Goal: Information Seeking & Learning: Learn about a topic

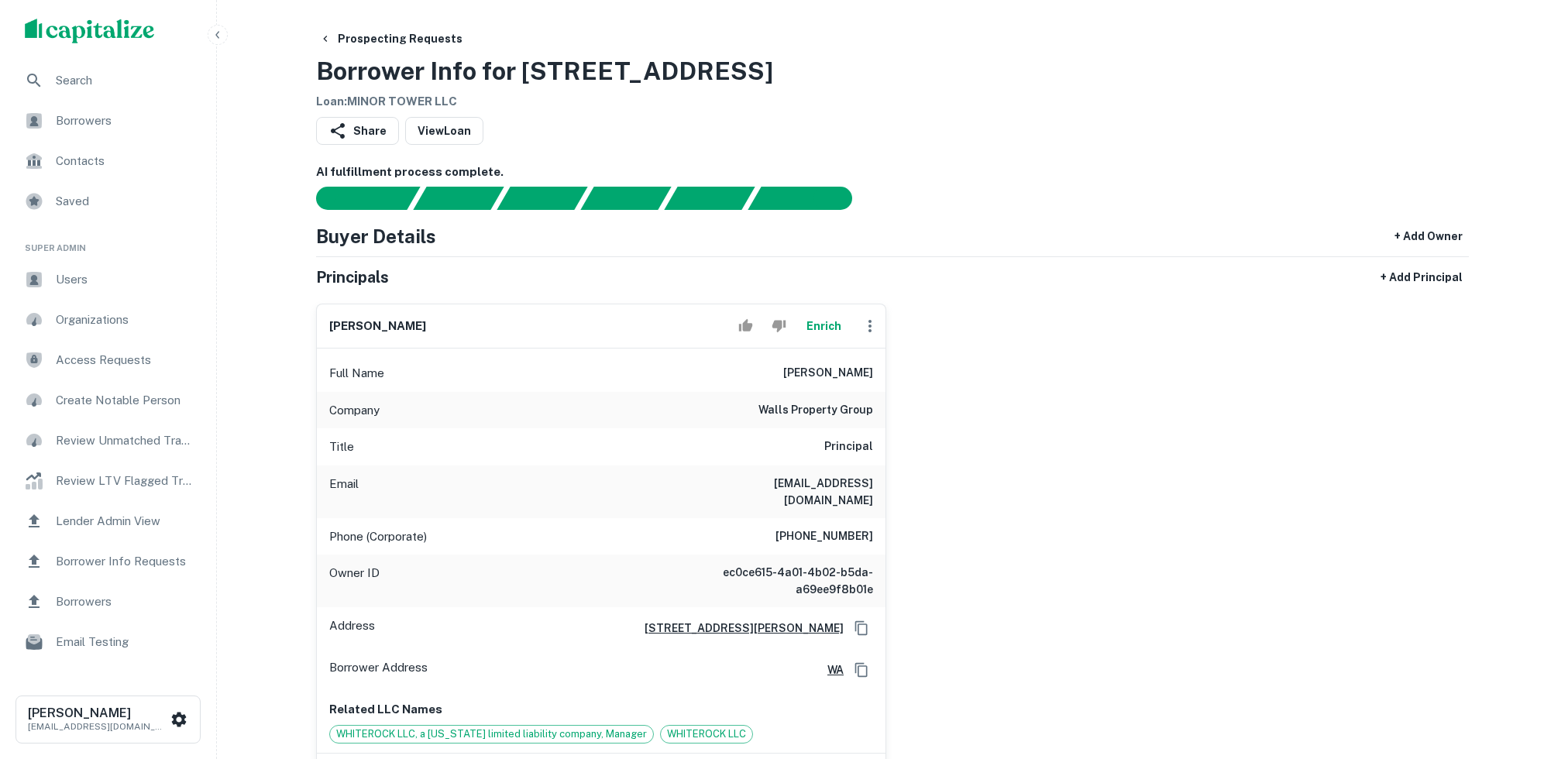
click at [144, 83] on span "Search" at bounding box center [124, 81] width 139 height 18
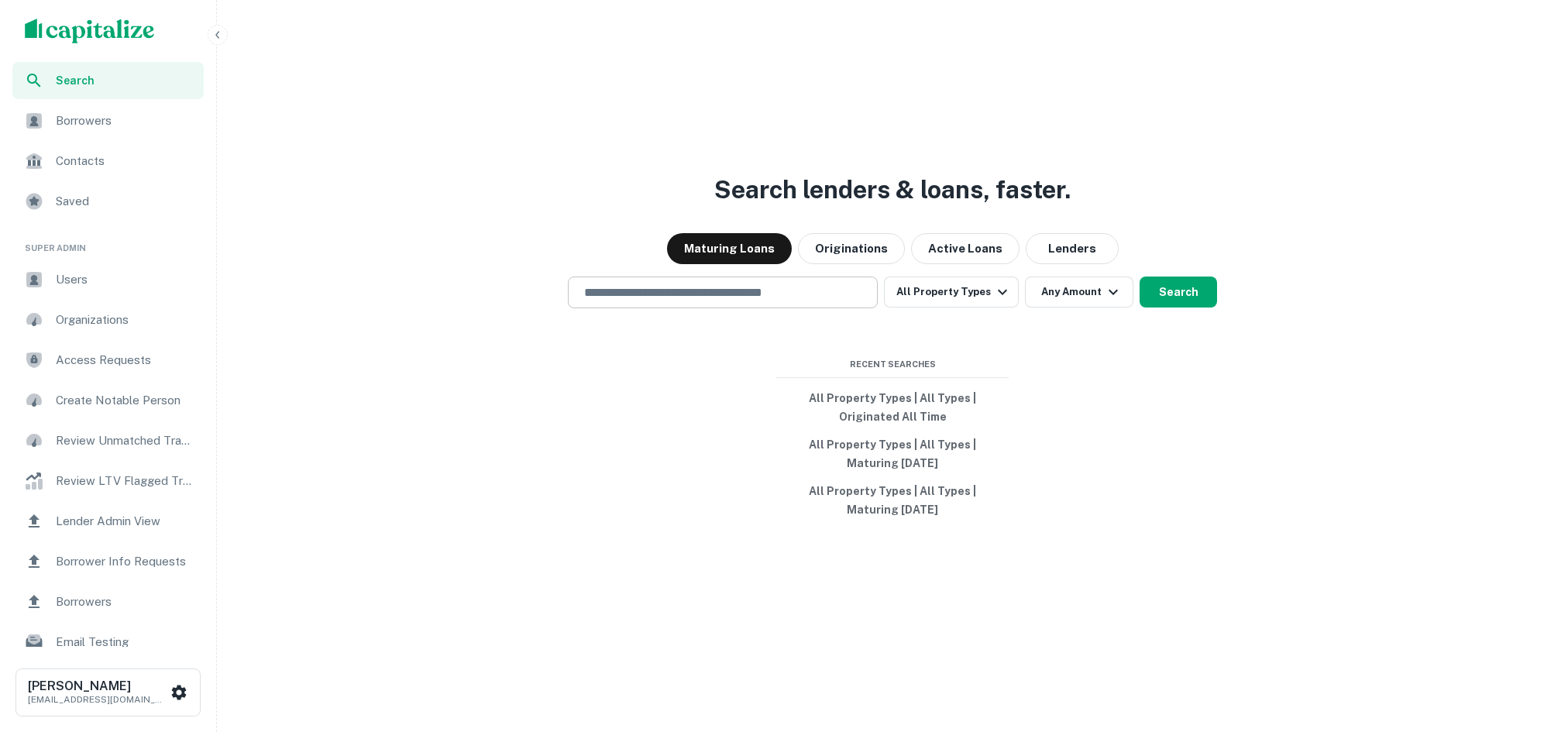
click at [762, 300] on input "text" at bounding box center [723, 293] width 296 height 18
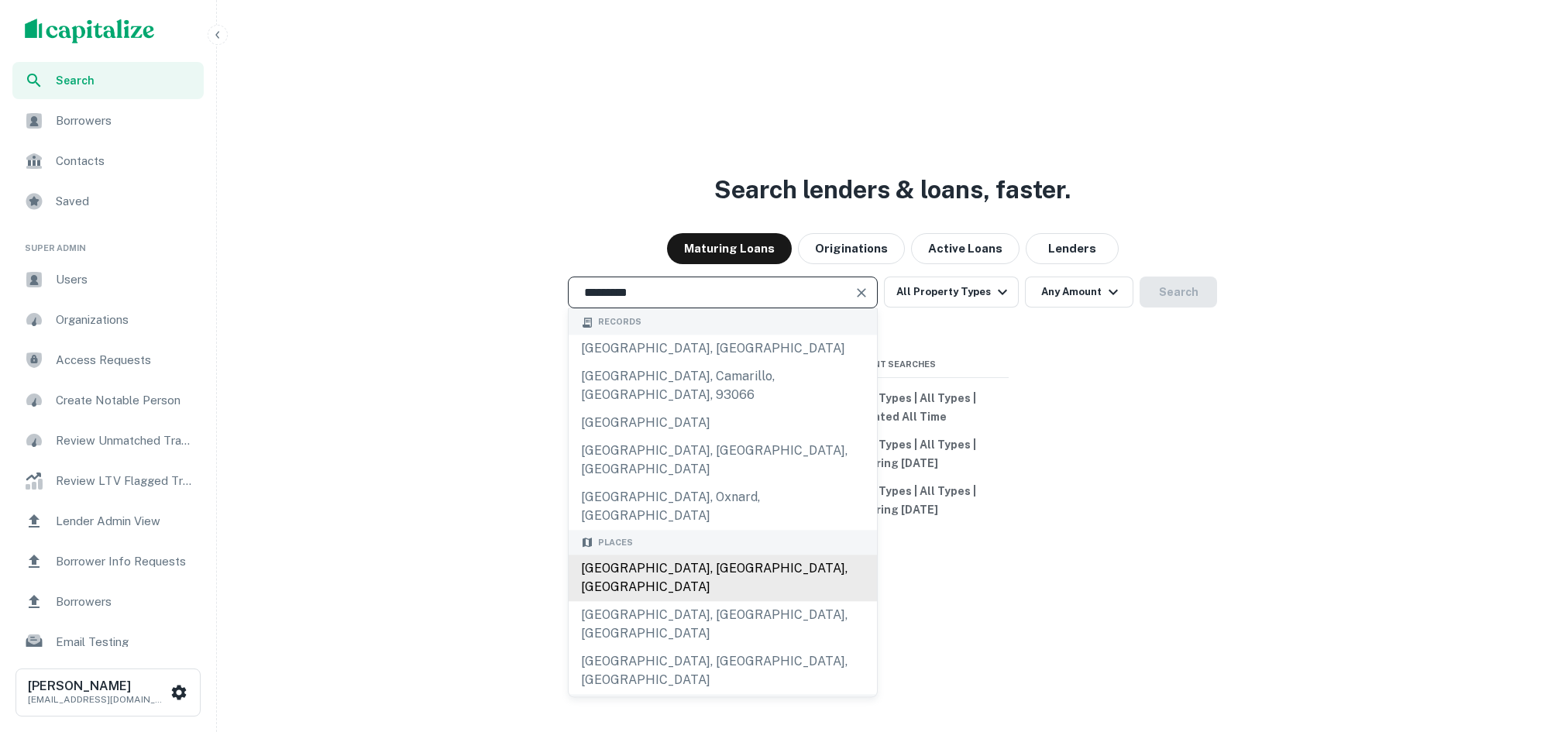
click at [699, 555] on div "Los Angeles, CA, USA" at bounding box center [723, 578] width 308 height 46
type input "**********"
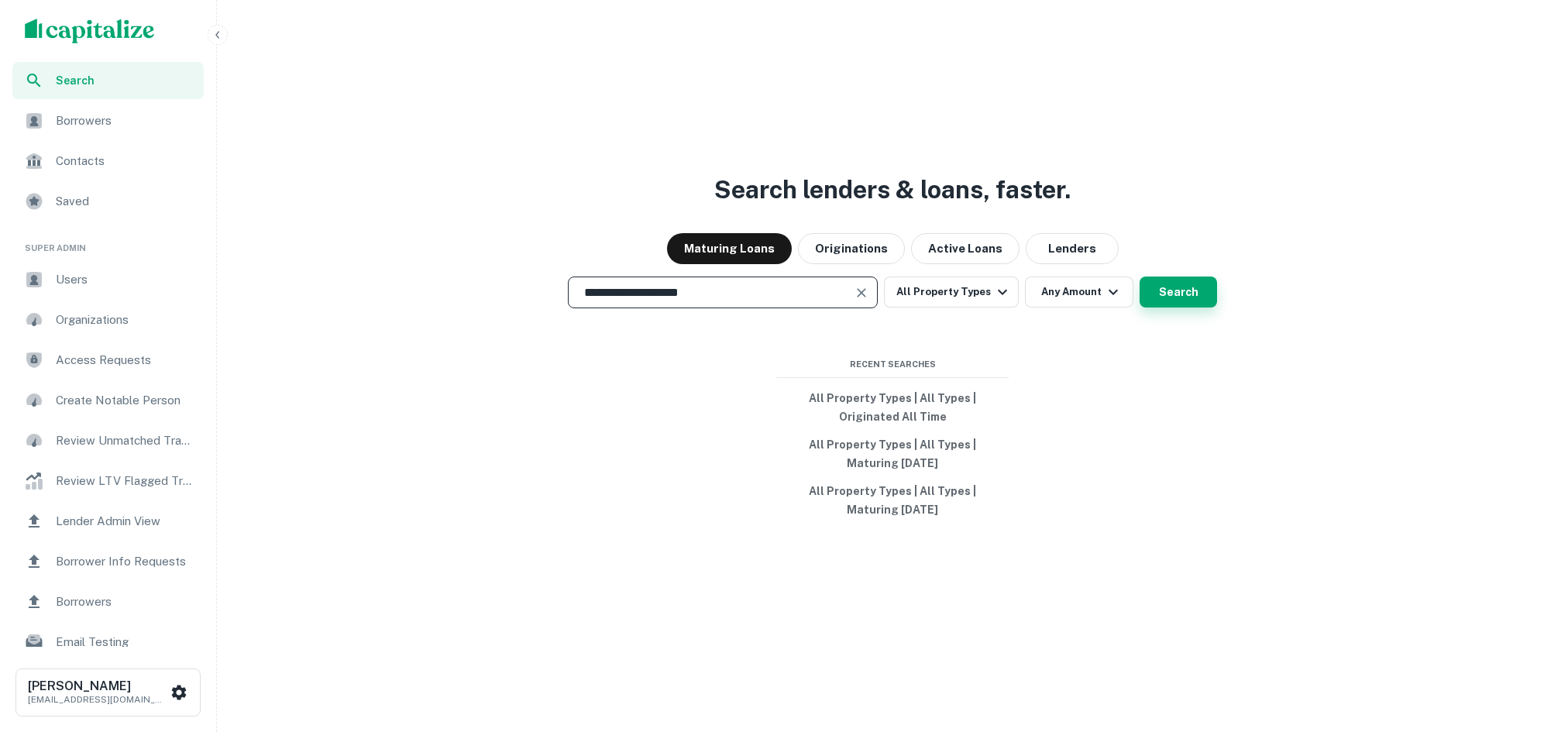
click at [1186, 295] on button "Search" at bounding box center [1177, 292] width 77 height 31
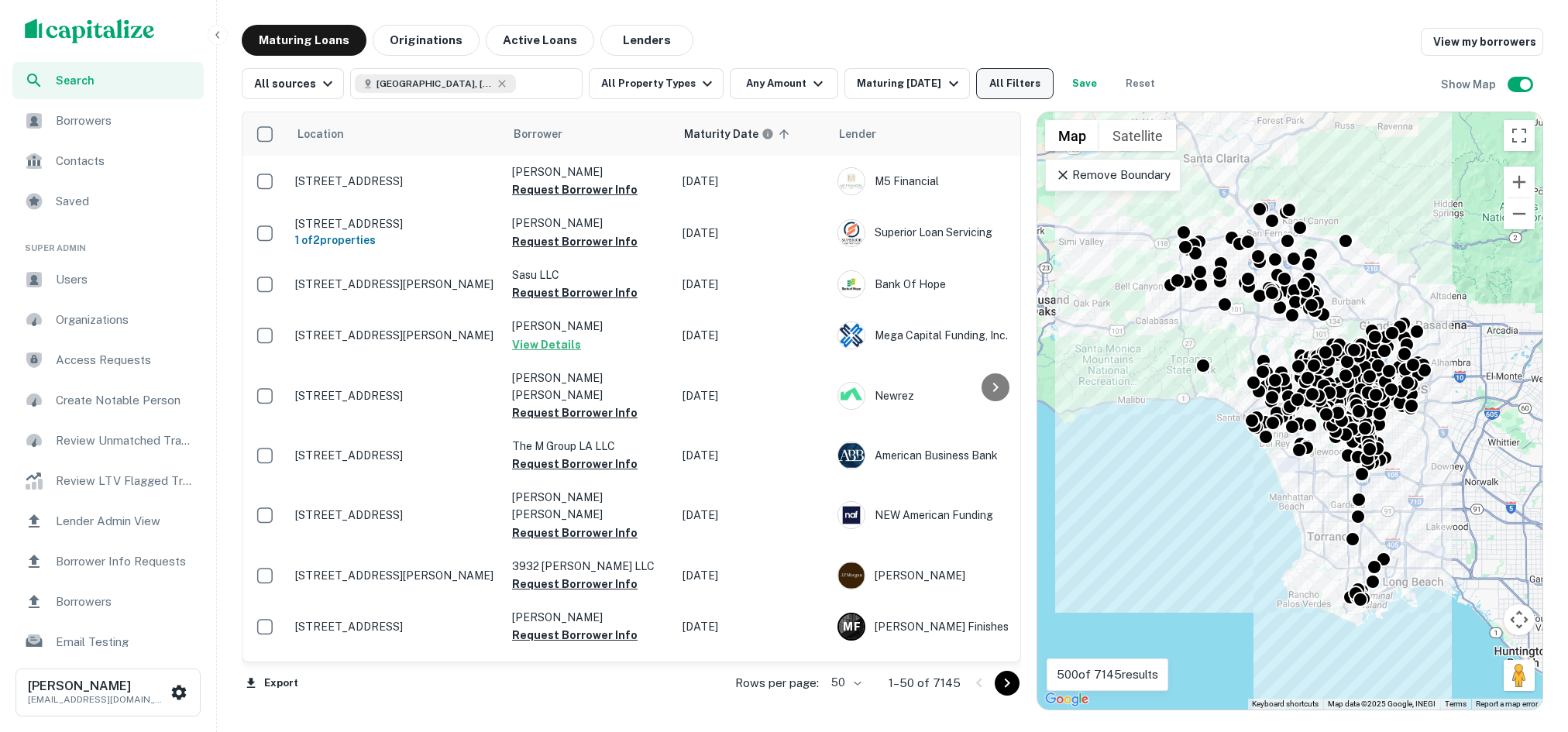
click at [1011, 88] on button "All Filters" at bounding box center [1014, 83] width 77 height 31
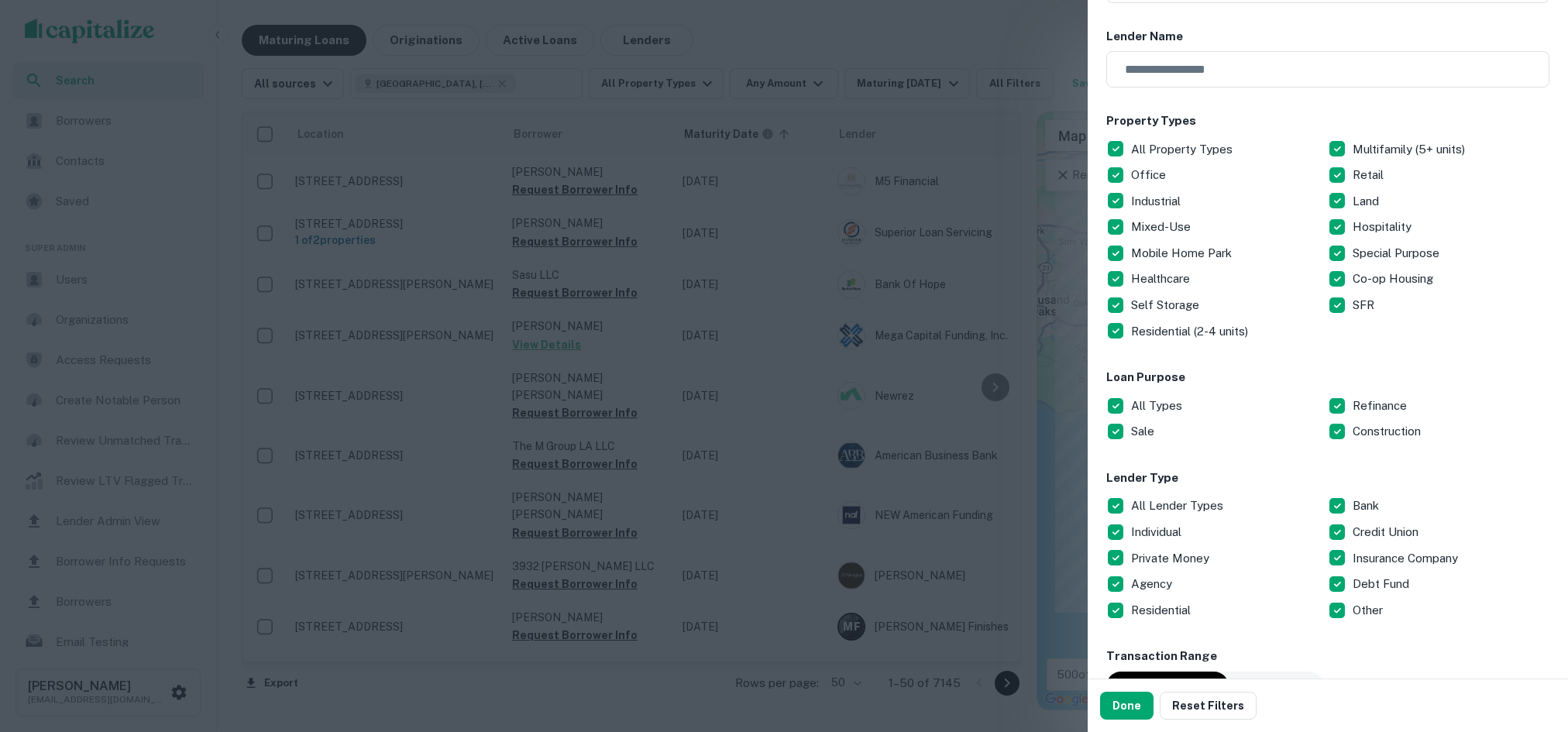
scroll to position [162, 0]
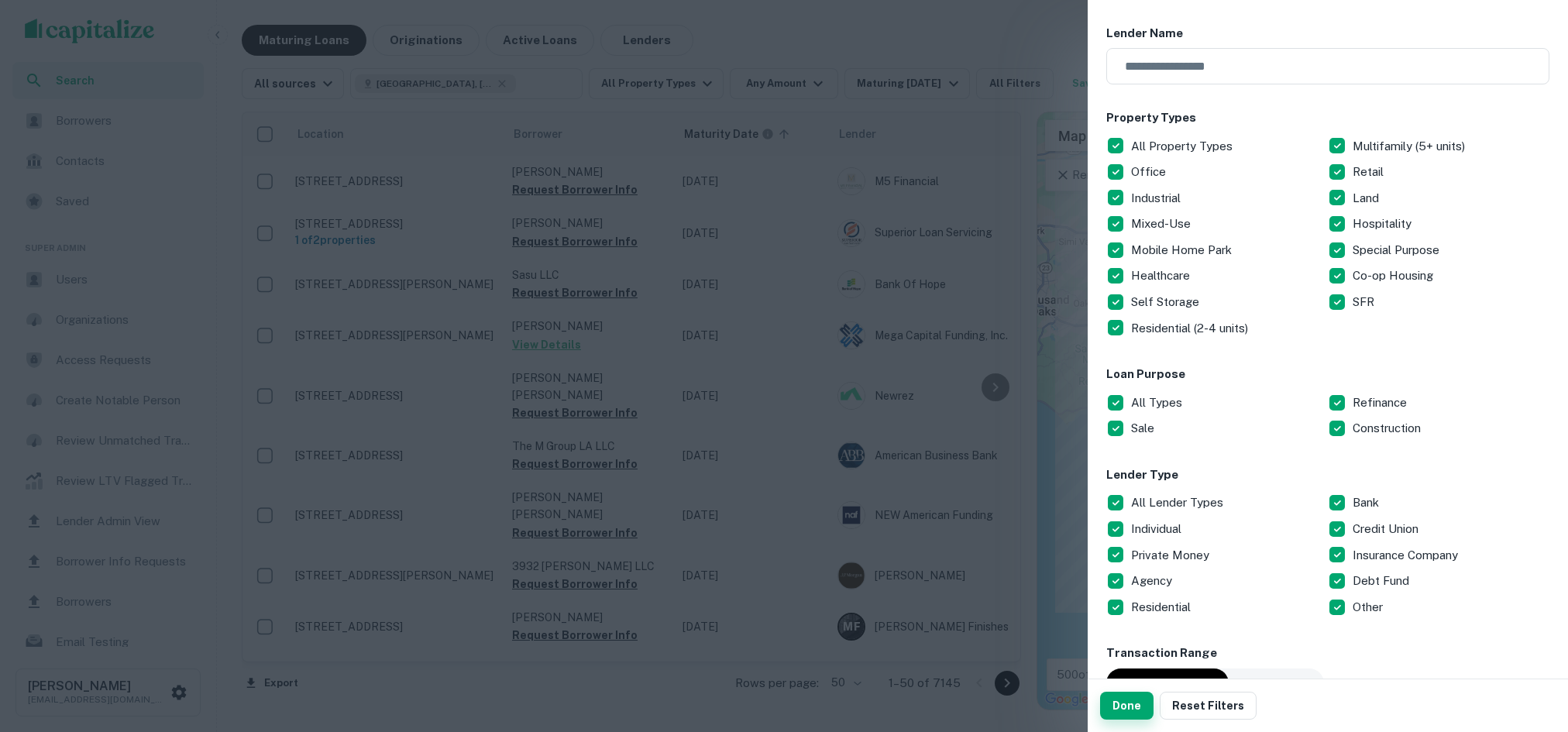
click at [1120, 708] on button "Done" at bounding box center [1126, 706] width 54 height 28
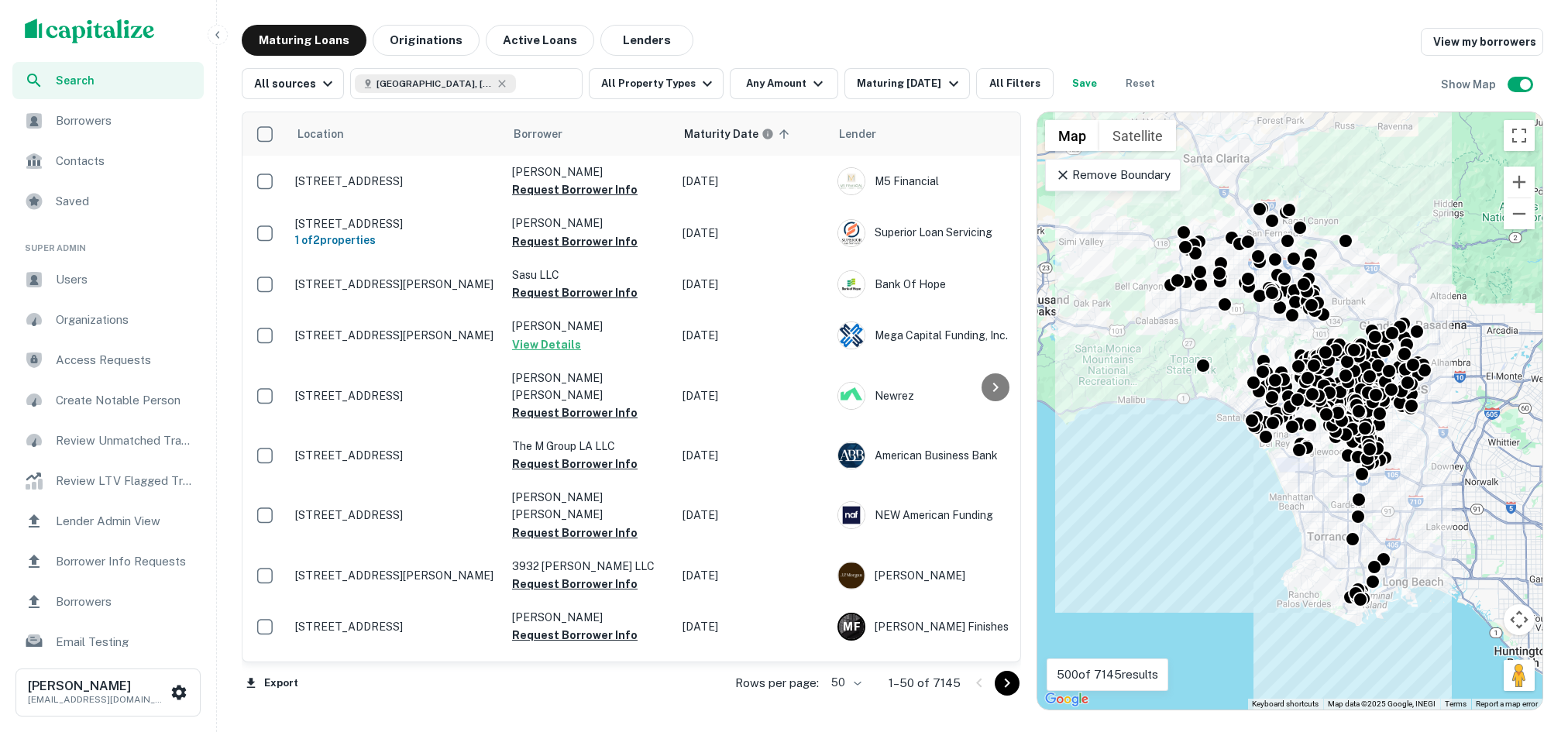
click at [1161, 39] on div "Maturing Loans Originations Active Loans Lenders View my borrowers" at bounding box center [891, 40] width 1301 height 31
click at [959, 684] on div "Rows per page: 50 ** 1–50 of 7145" at bounding box center [869, 683] width 305 height 42
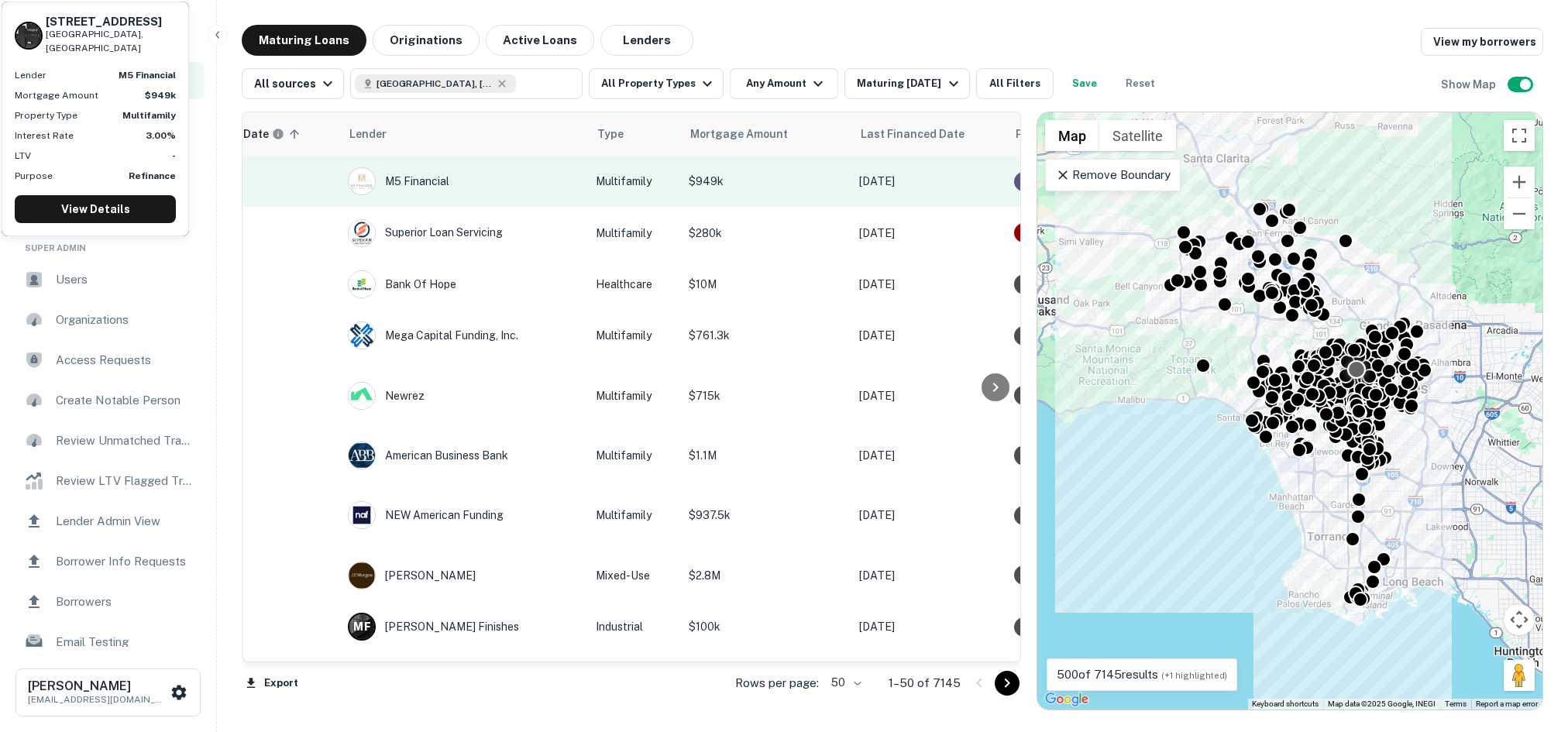
scroll to position [0, 0]
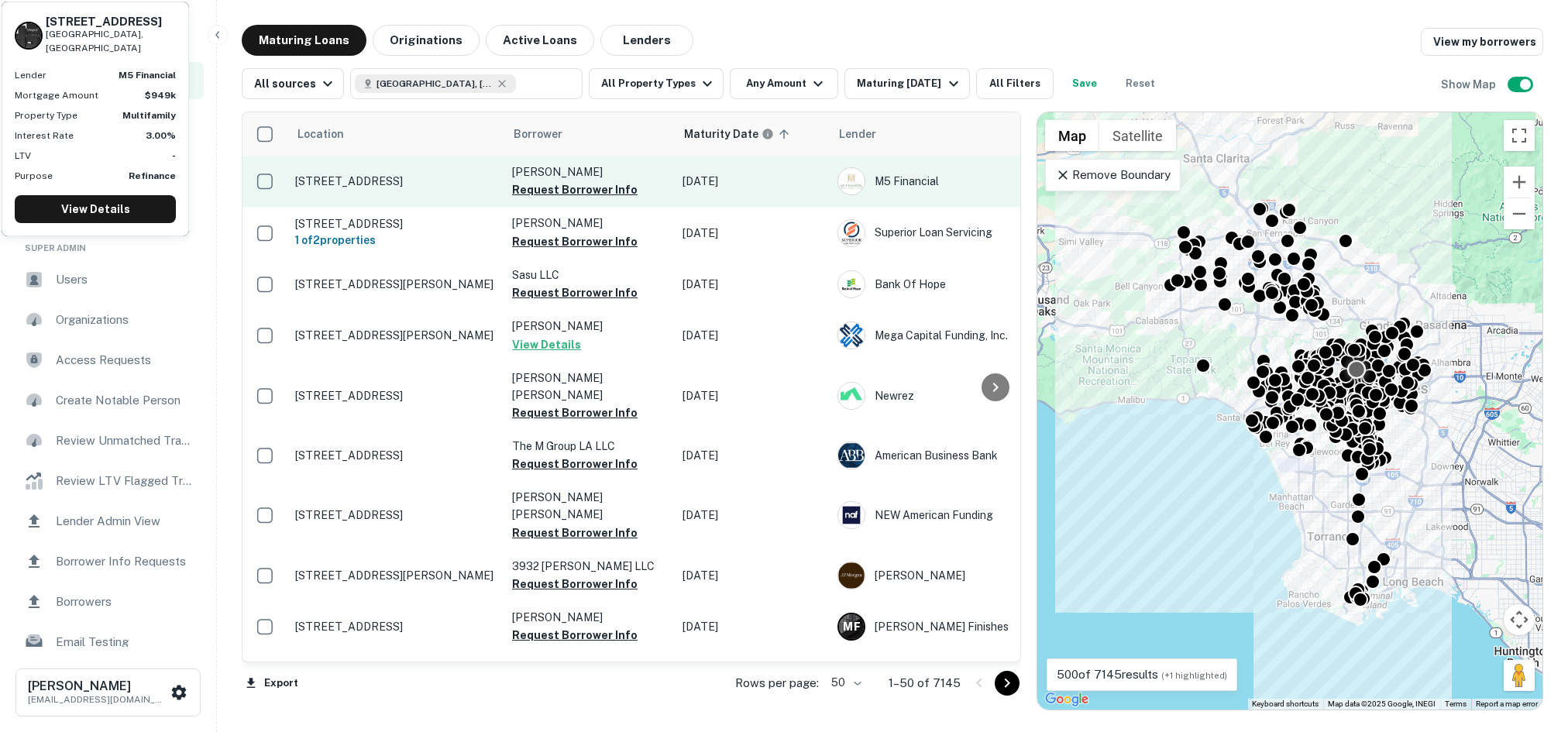
click at [375, 189] on p "244 S Berendo St Apt 4 Los Angeles, CA90004" at bounding box center [395, 181] width 201 height 14
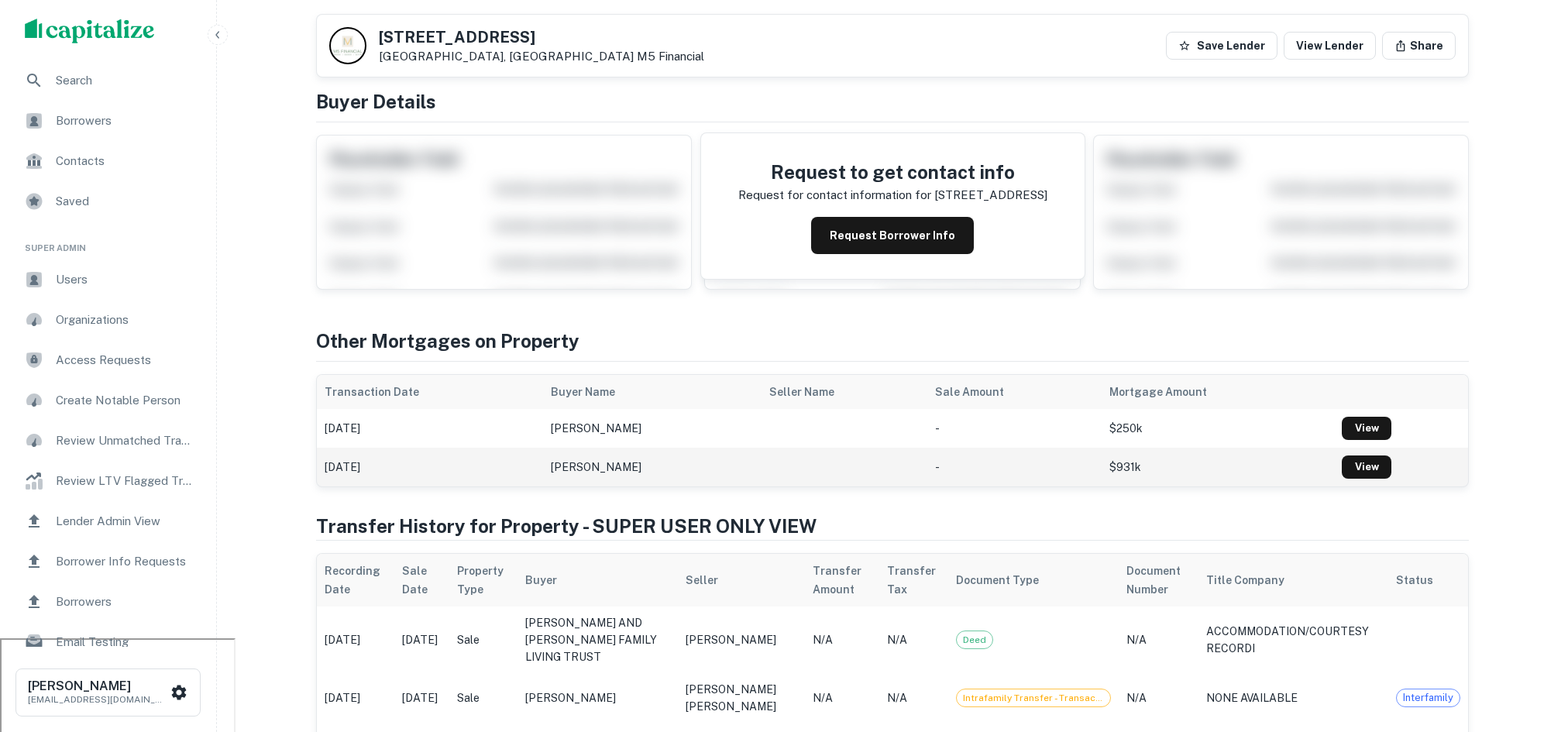
scroll to position [83, 0]
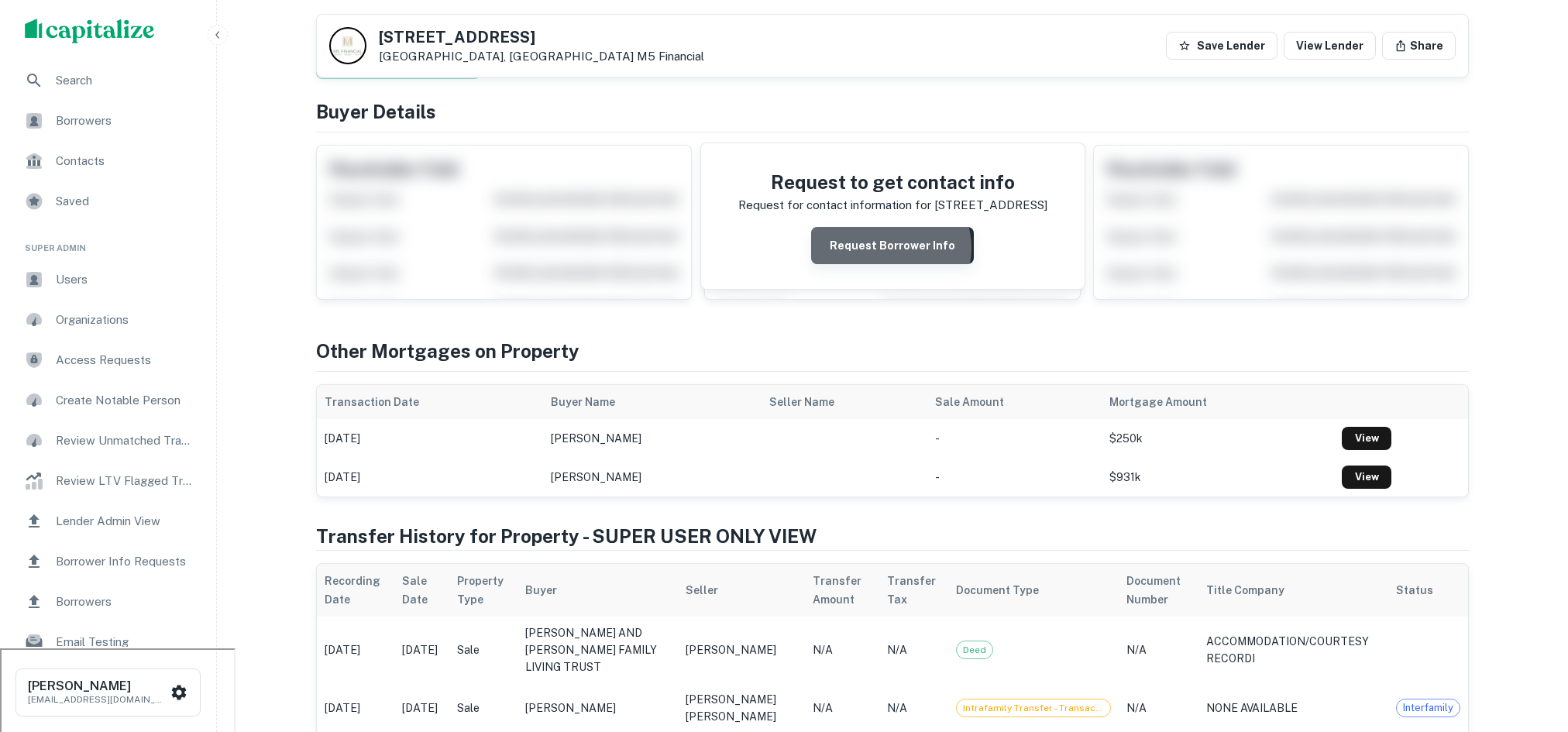
click at [893, 247] on button "Request Borrower Info" at bounding box center [891, 245] width 162 height 37
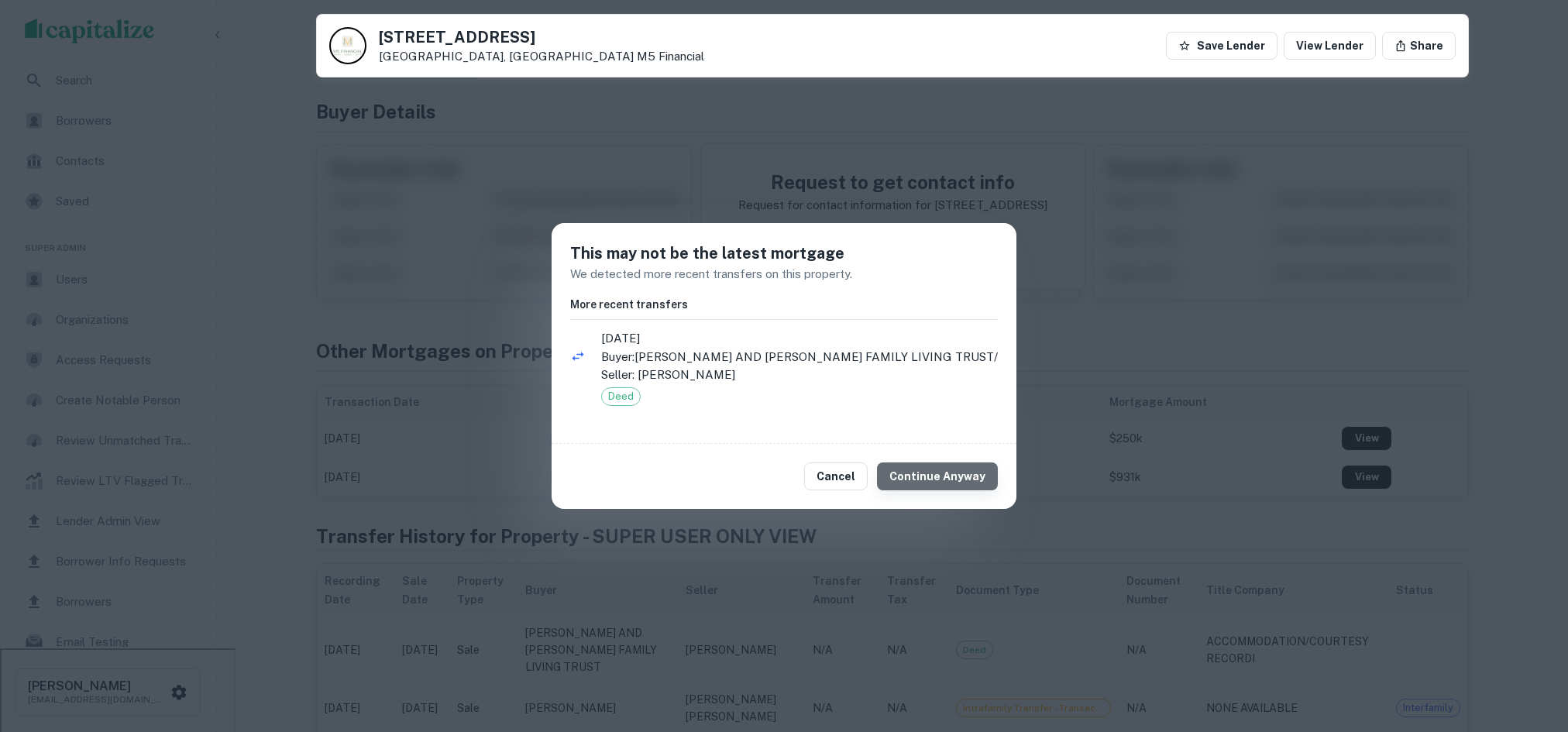
click at [957, 467] on button "Continue Anyway" at bounding box center [937, 476] width 121 height 28
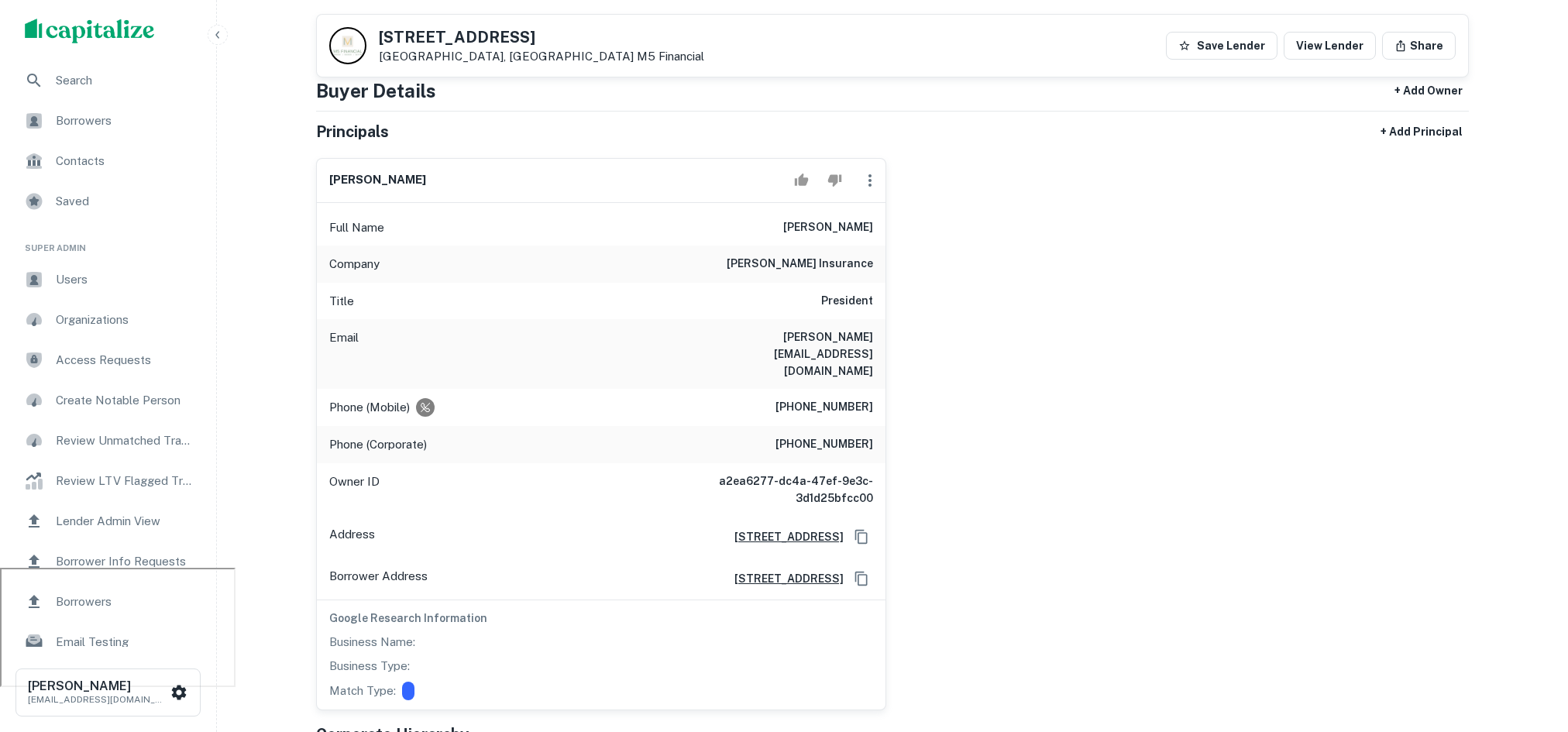
scroll to position [165, 0]
drag, startPoint x: 792, startPoint y: 220, endPoint x: 878, endPoint y: 216, distance: 86.1
click at [878, 216] on div "Full Name joseph t. lee" at bounding box center [600, 227] width 569 height 37
click at [930, 335] on div "joseph t. lee Full Name joseph t. lee Company lee insurance Title President Ema…" at bounding box center [886, 427] width 1165 height 565
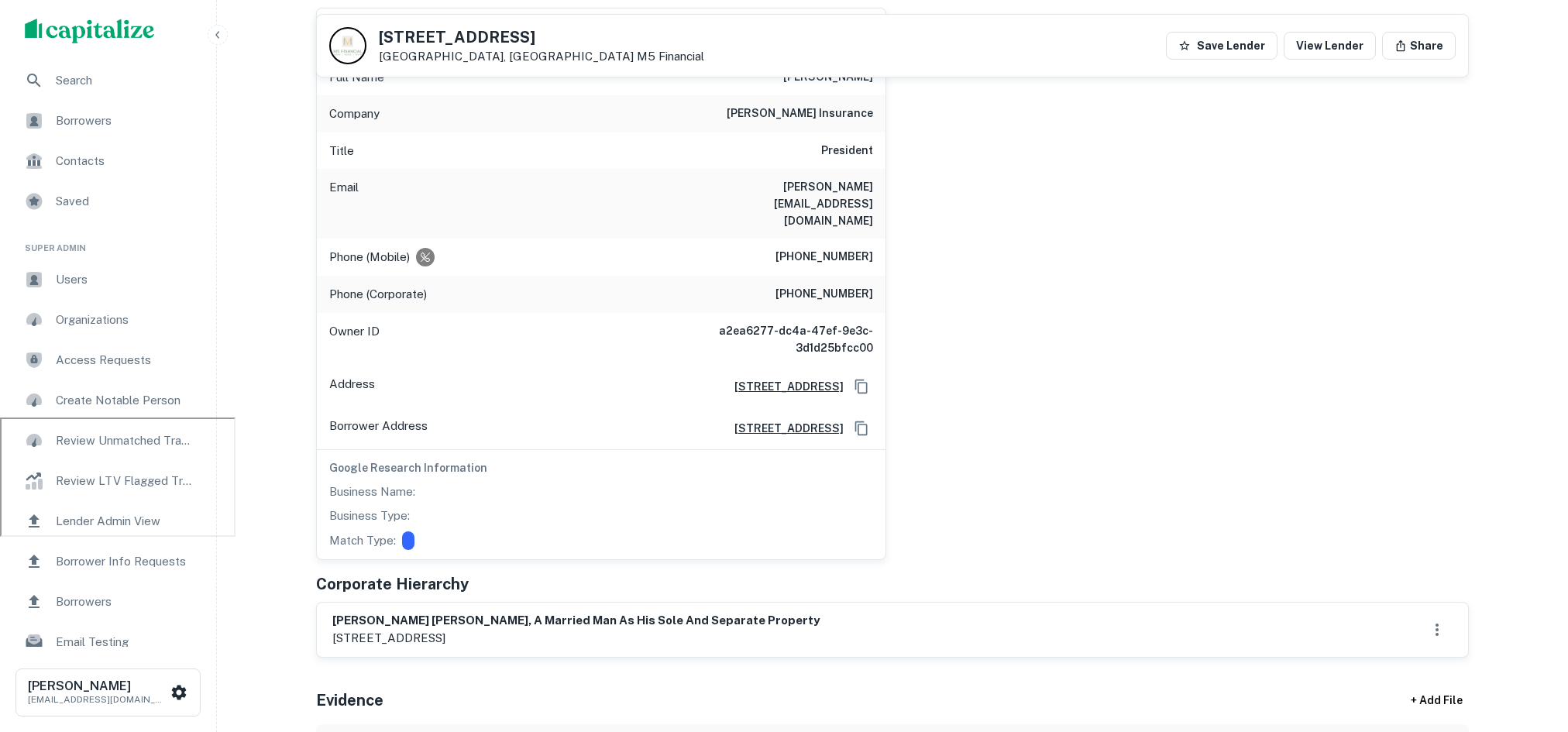
scroll to position [500, 0]
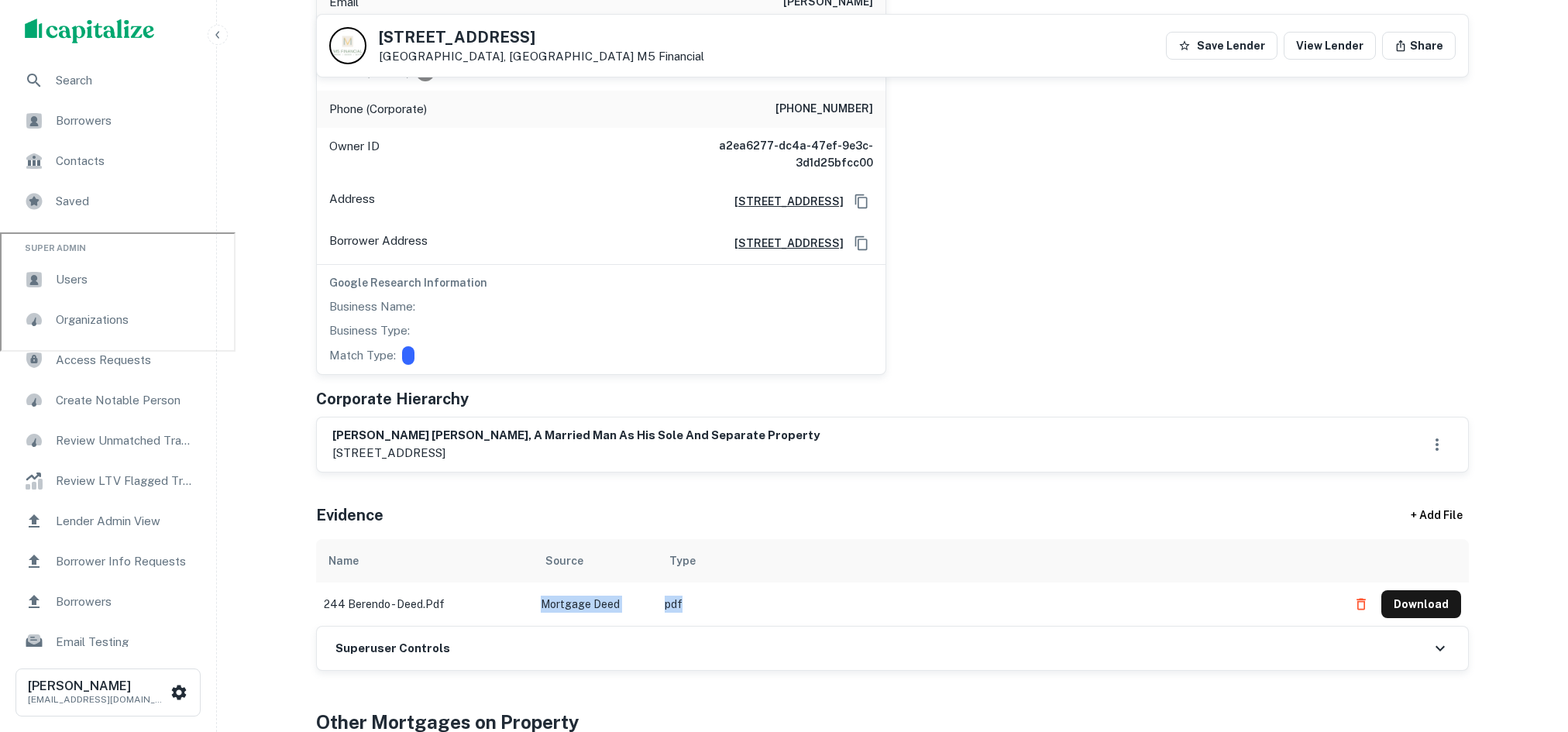
drag, startPoint x: 703, startPoint y: 571, endPoint x: 533, endPoint y: 566, distance: 170.1
click at [533, 582] on tr "244 berendo - deed.pdf Mortgage Deed pdf Download" at bounding box center [891, 604] width 1153 height 44
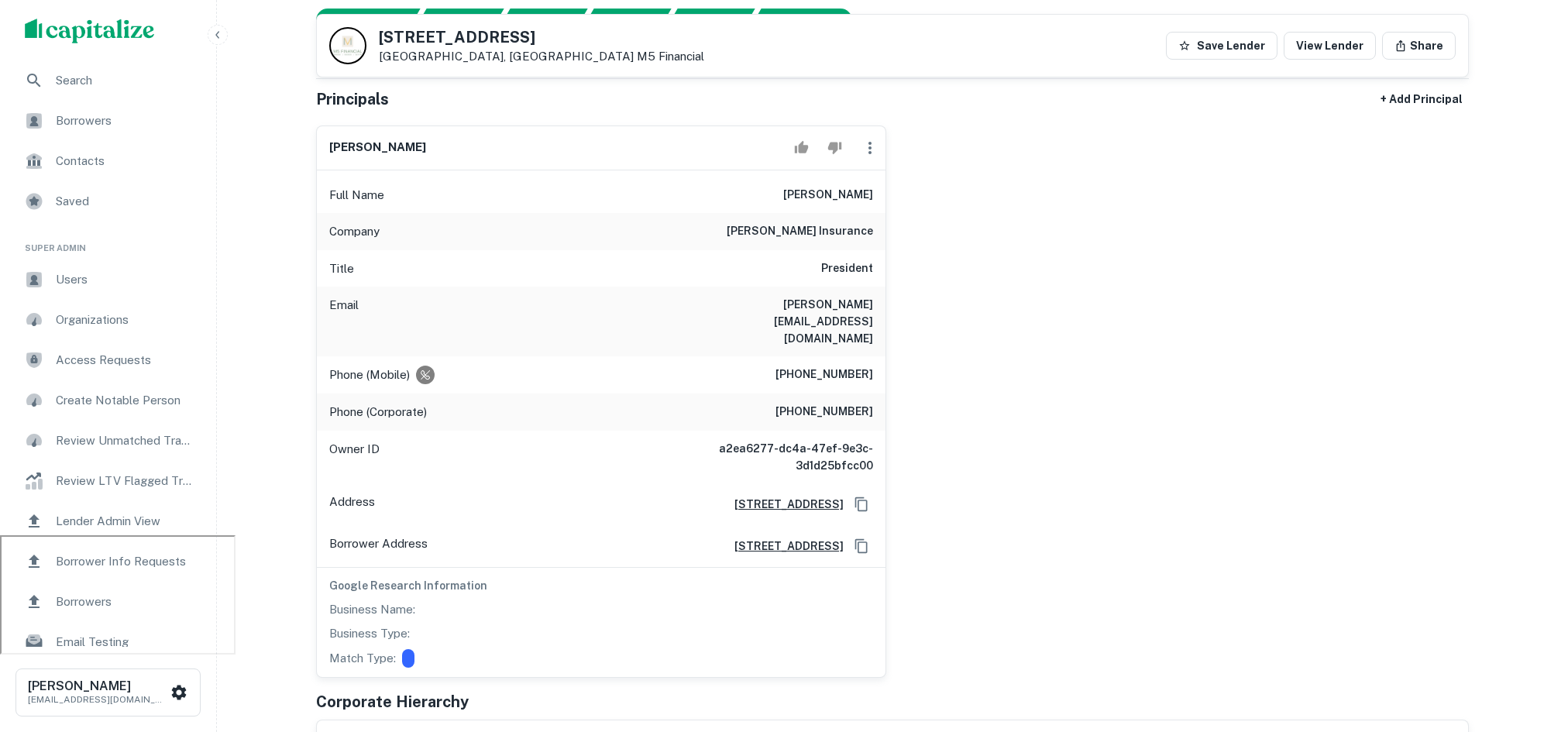
scroll to position [189, 0]
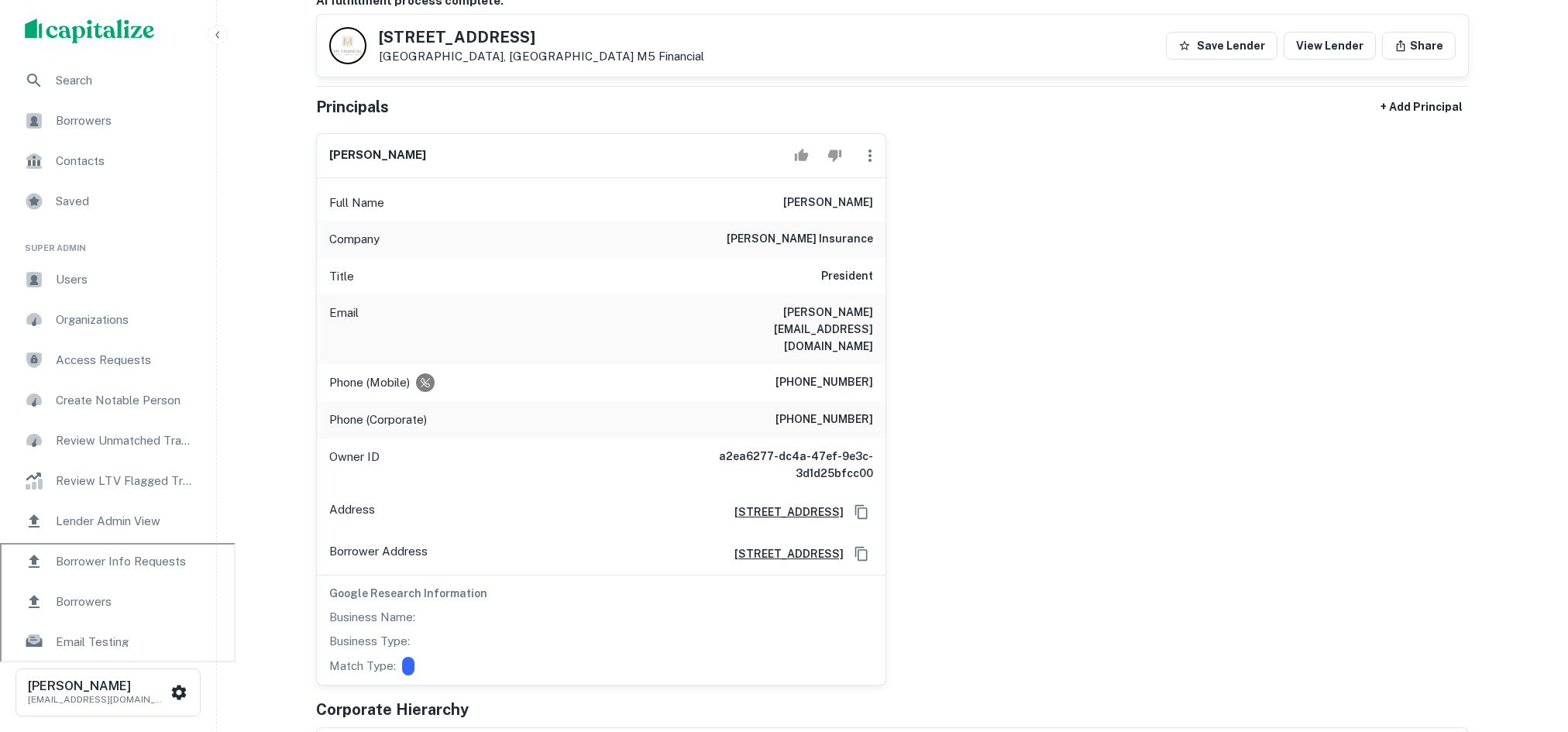
drag, startPoint x: 809, startPoint y: 200, endPoint x: 852, endPoint y: 202, distance: 43.0
click at [842, 201] on h6 "joseph t. lee" at bounding box center [827, 203] width 90 height 18
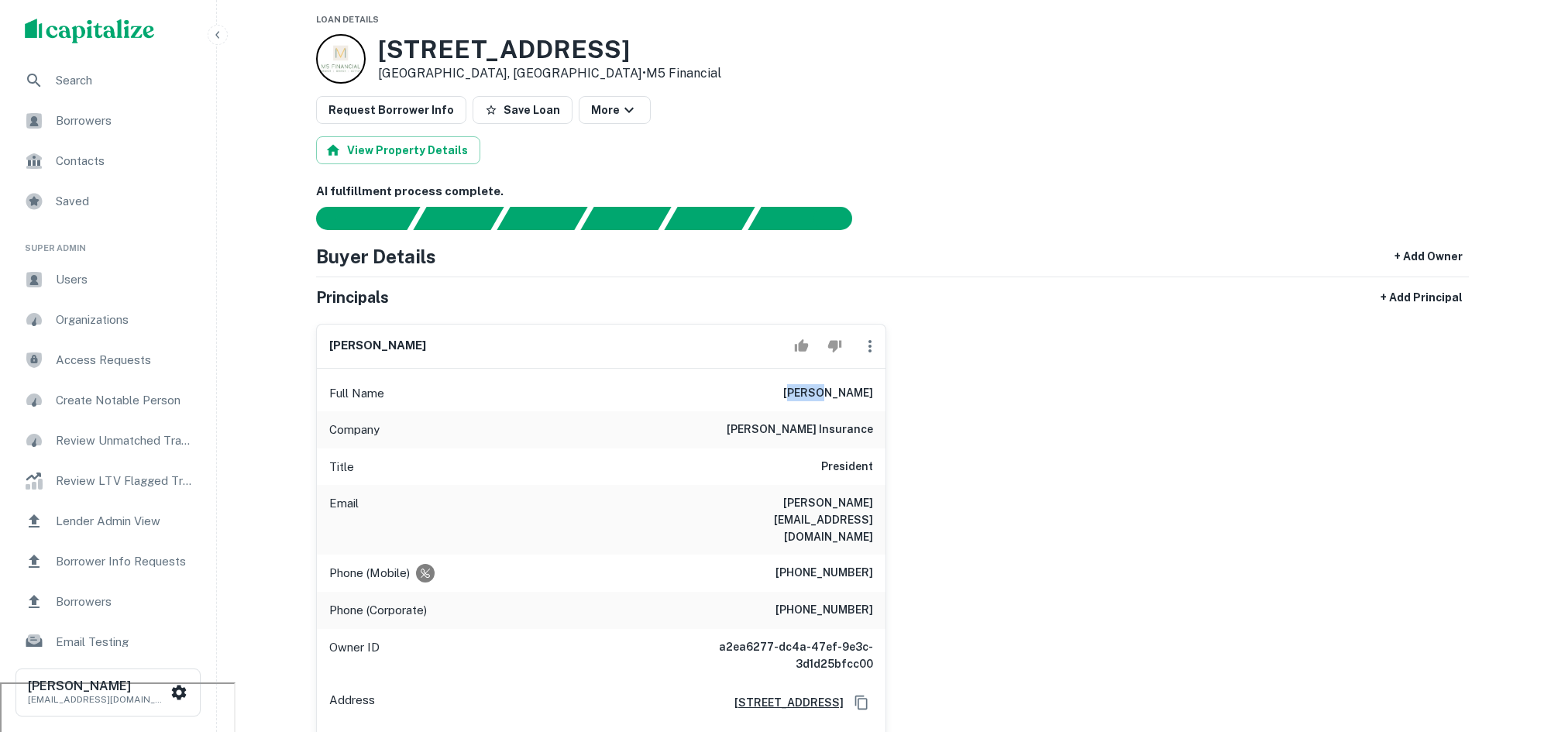
scroll to position [0, 0]
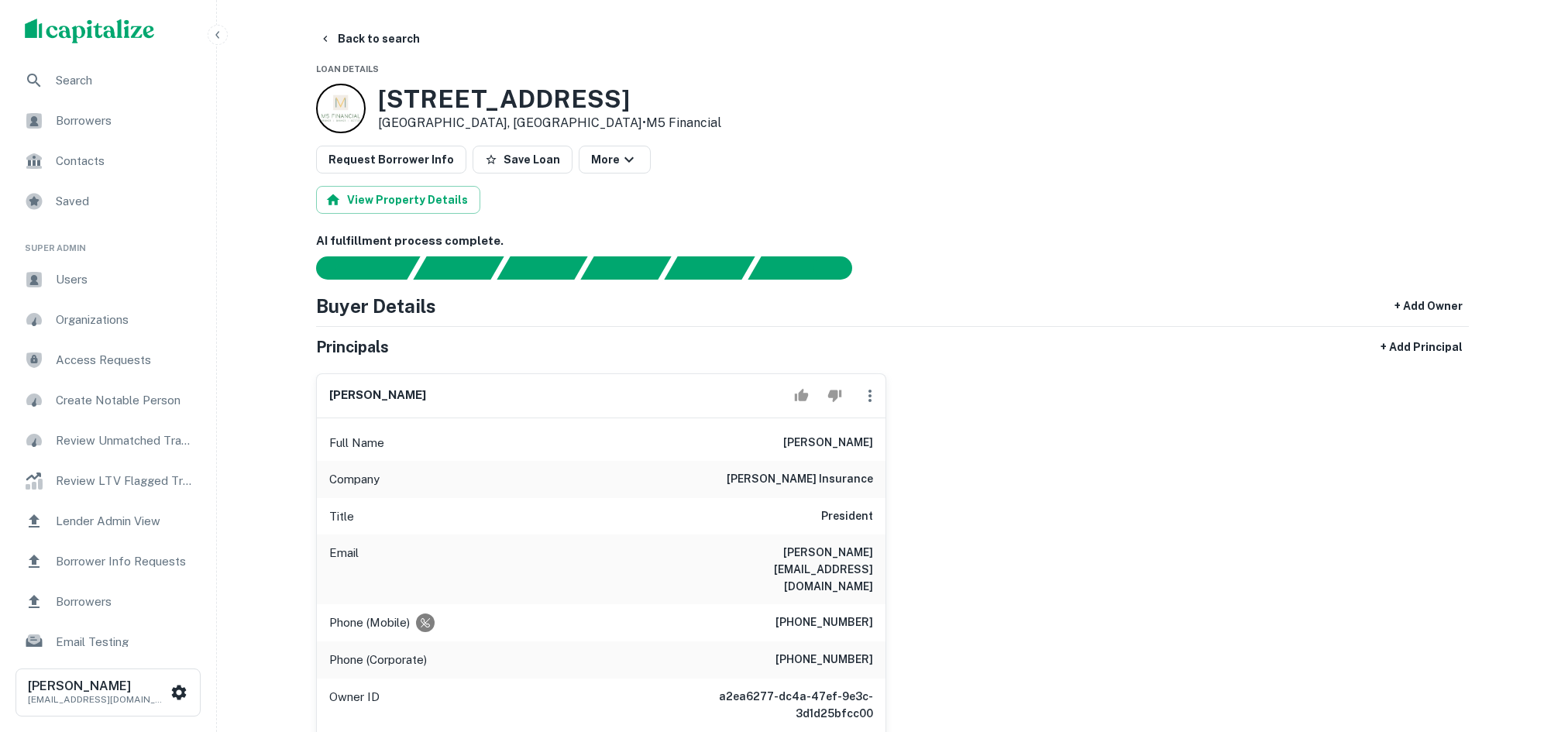
click at [1006, 440] on div "joseph t. lee Full Name joseph t. lee Company lee insurance Title President Ema…" at bounding box center [886, 643] width 1165 height 565
click at [390, 34] on button "Back to search" at bounding box center [369, 38] width 113 height 28
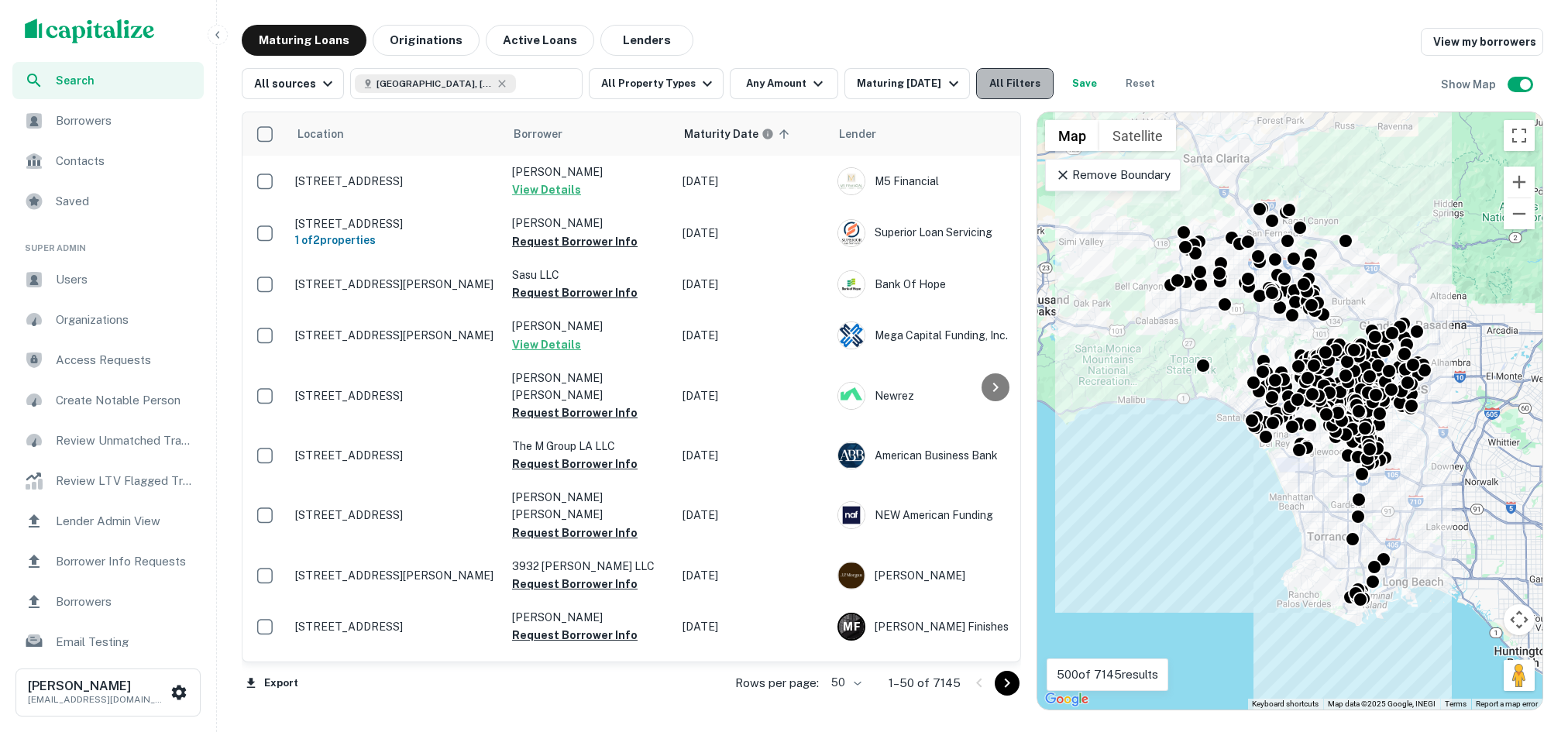
click at [998, 73] on button "All Filters" at bounding box center [1014, 83] width 77 height 31
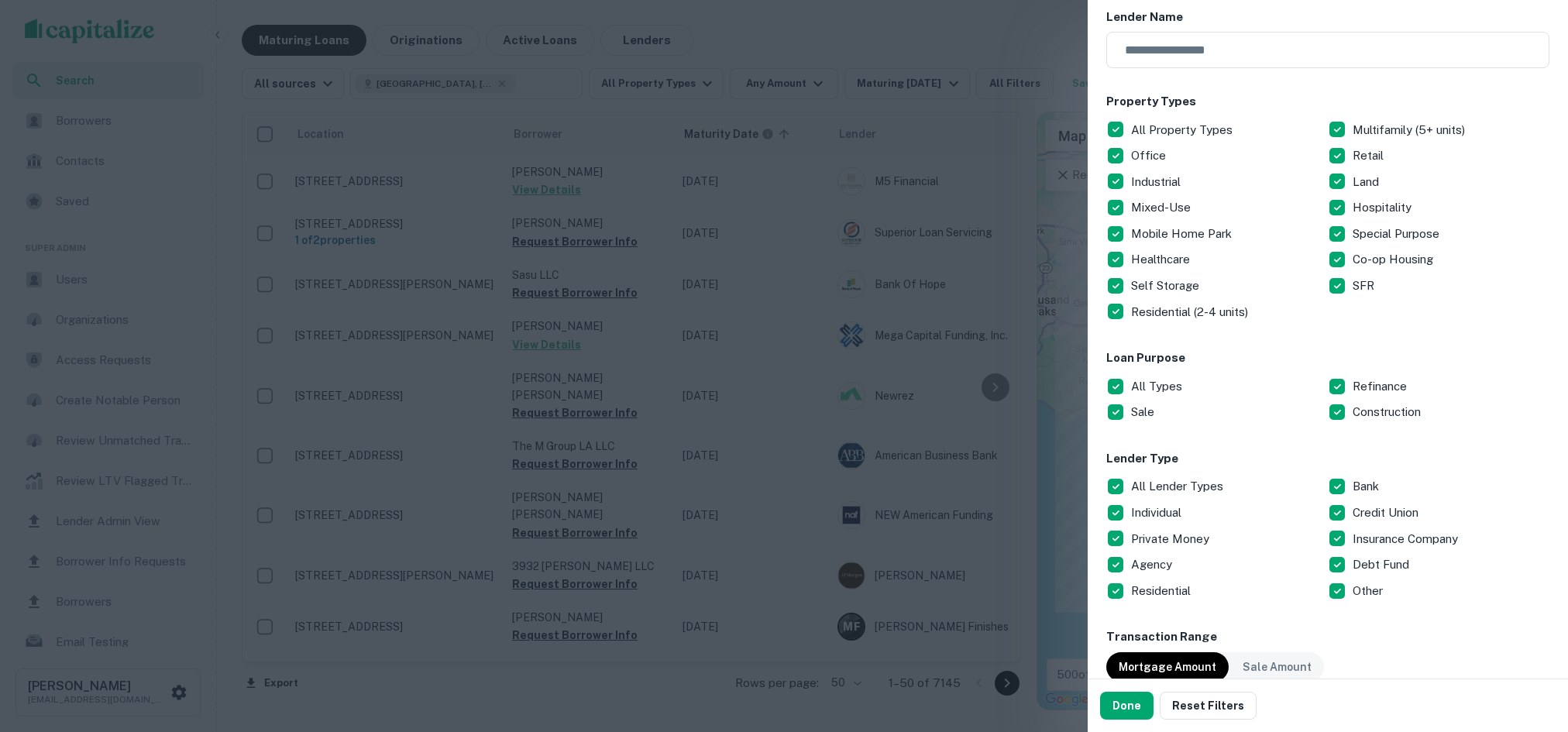
scroll to position [201, 0]
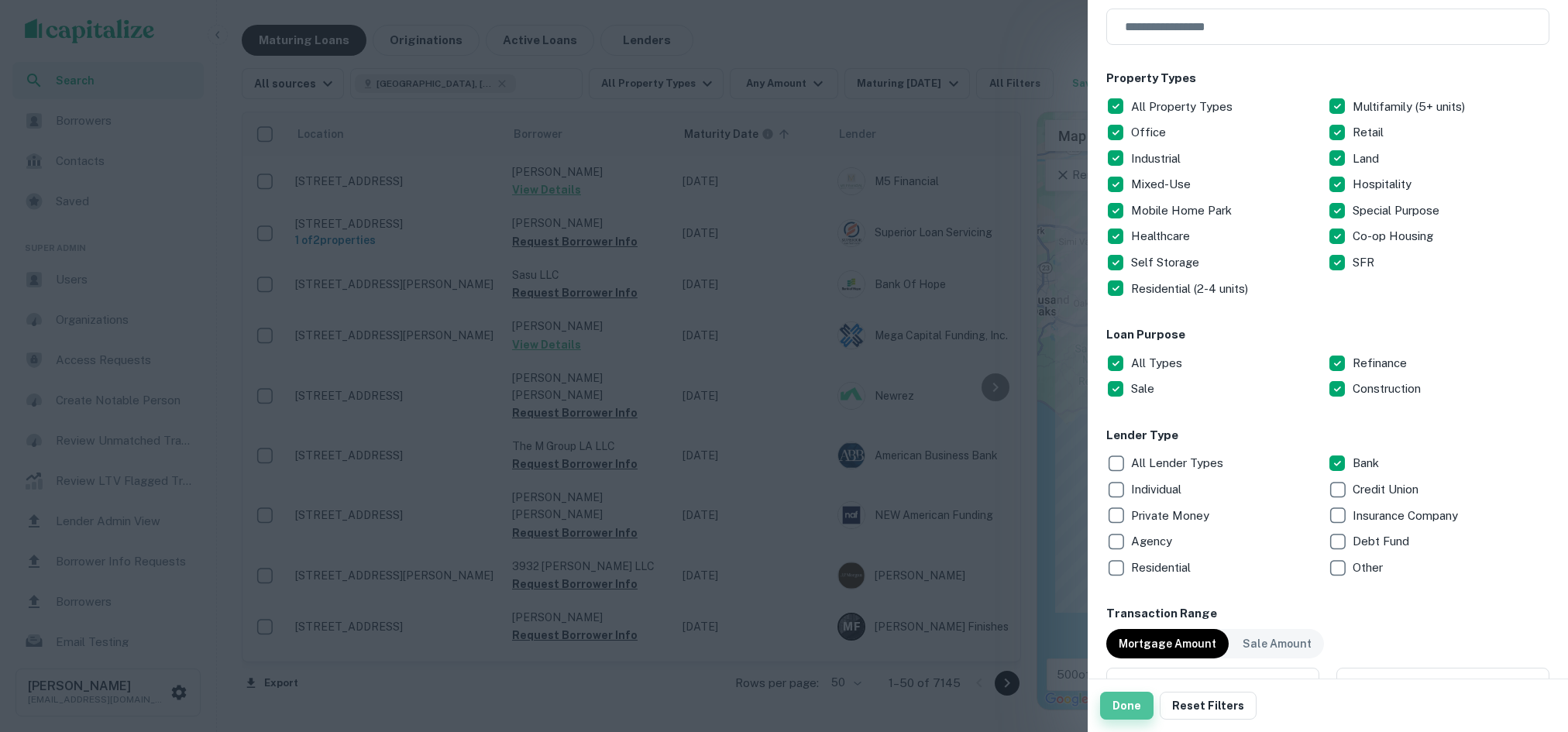
click at [1124, 712] on button "Done" at bounding box center [1126, 706] width 54 height 28
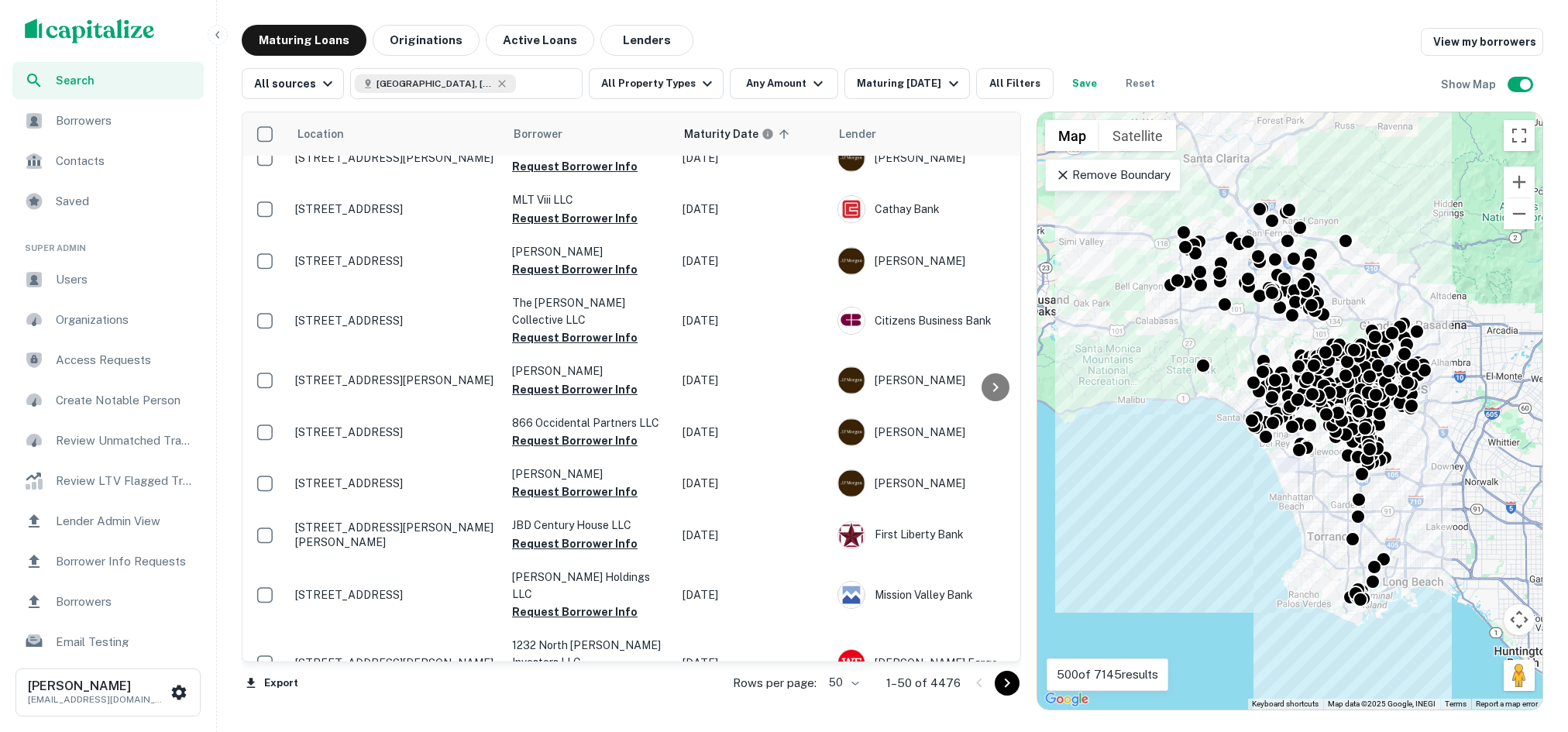
scroll to position [643, 0]
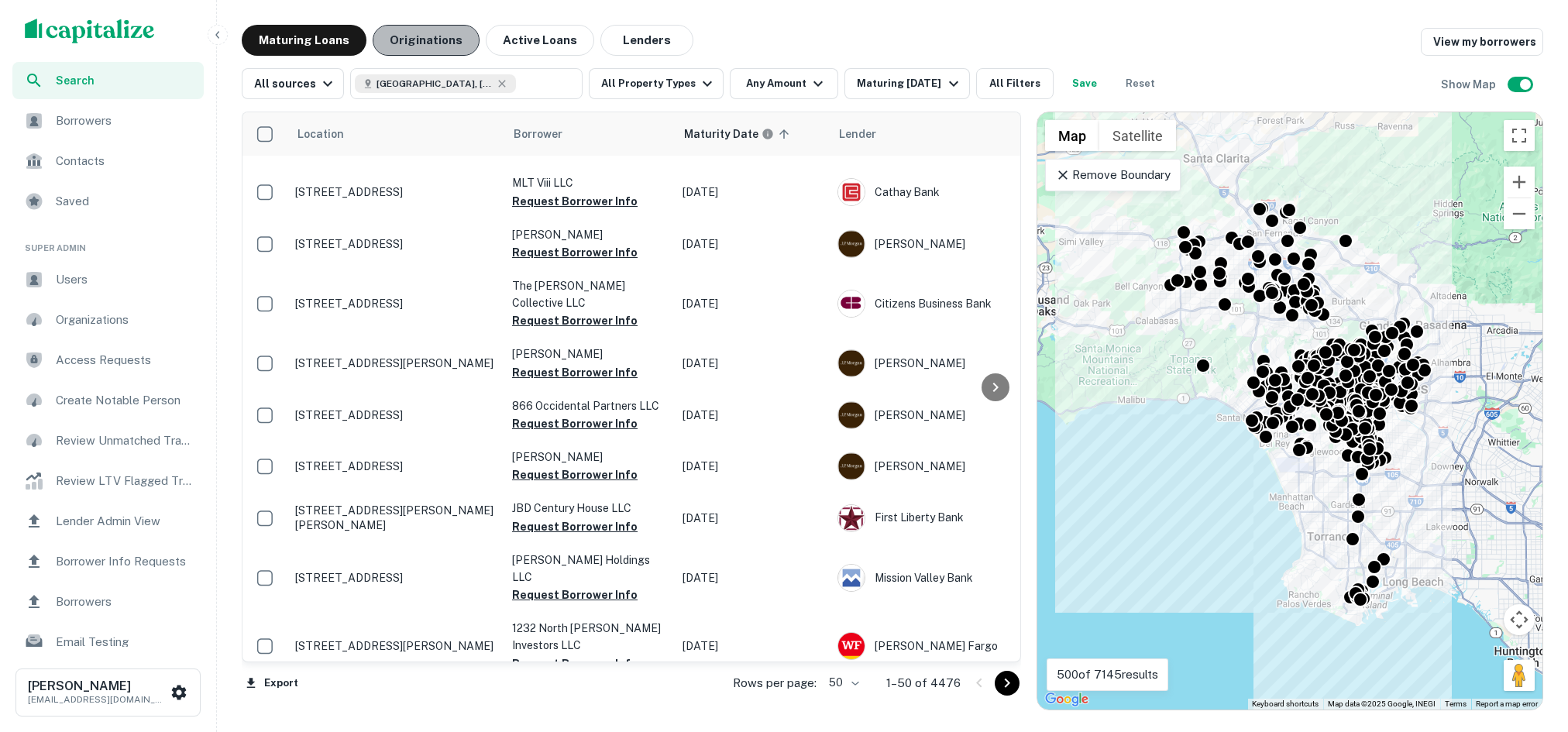
click at [426, 34] on button "Originations" at bounding box center [426, 40] width 107 height 31
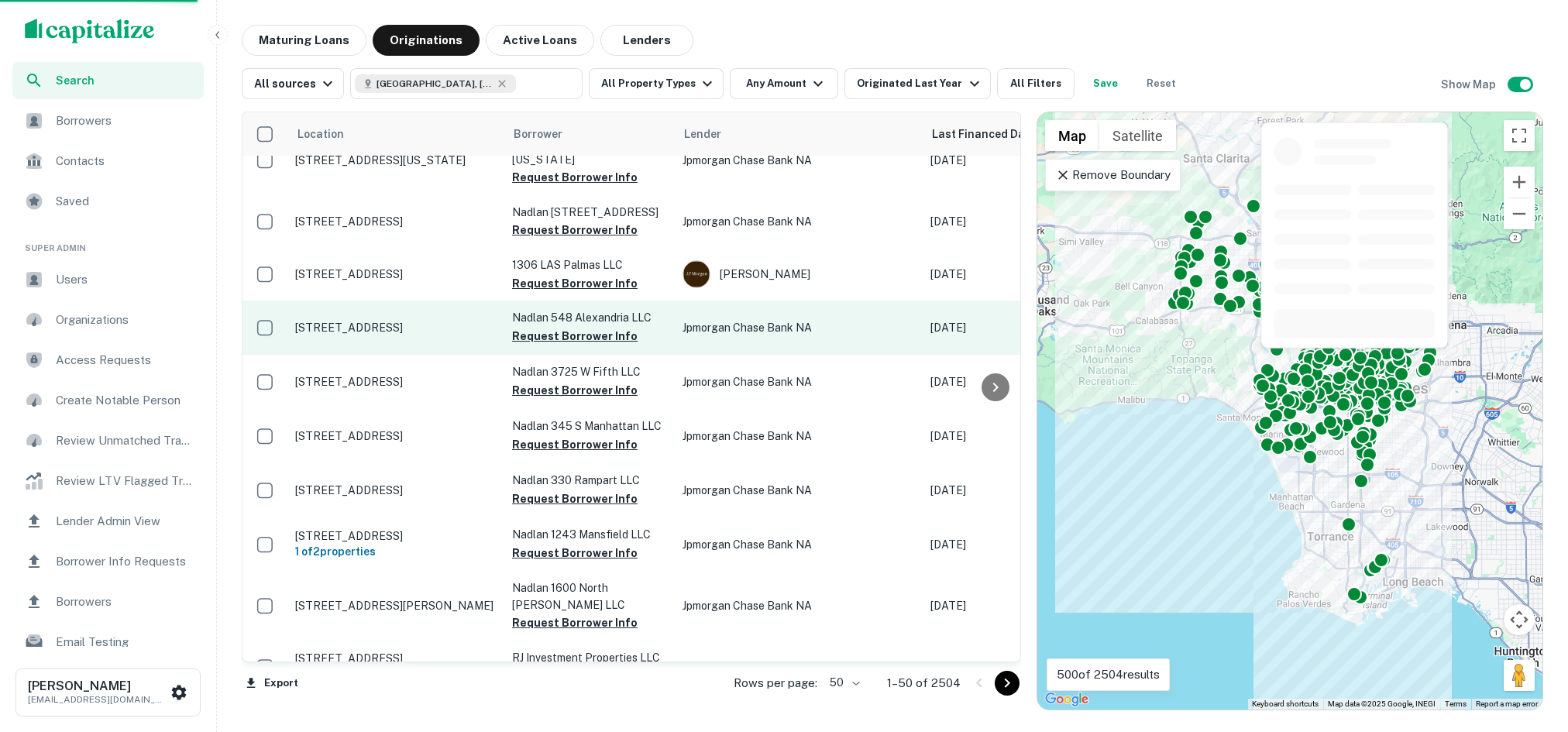
scroll to position [643, 68]
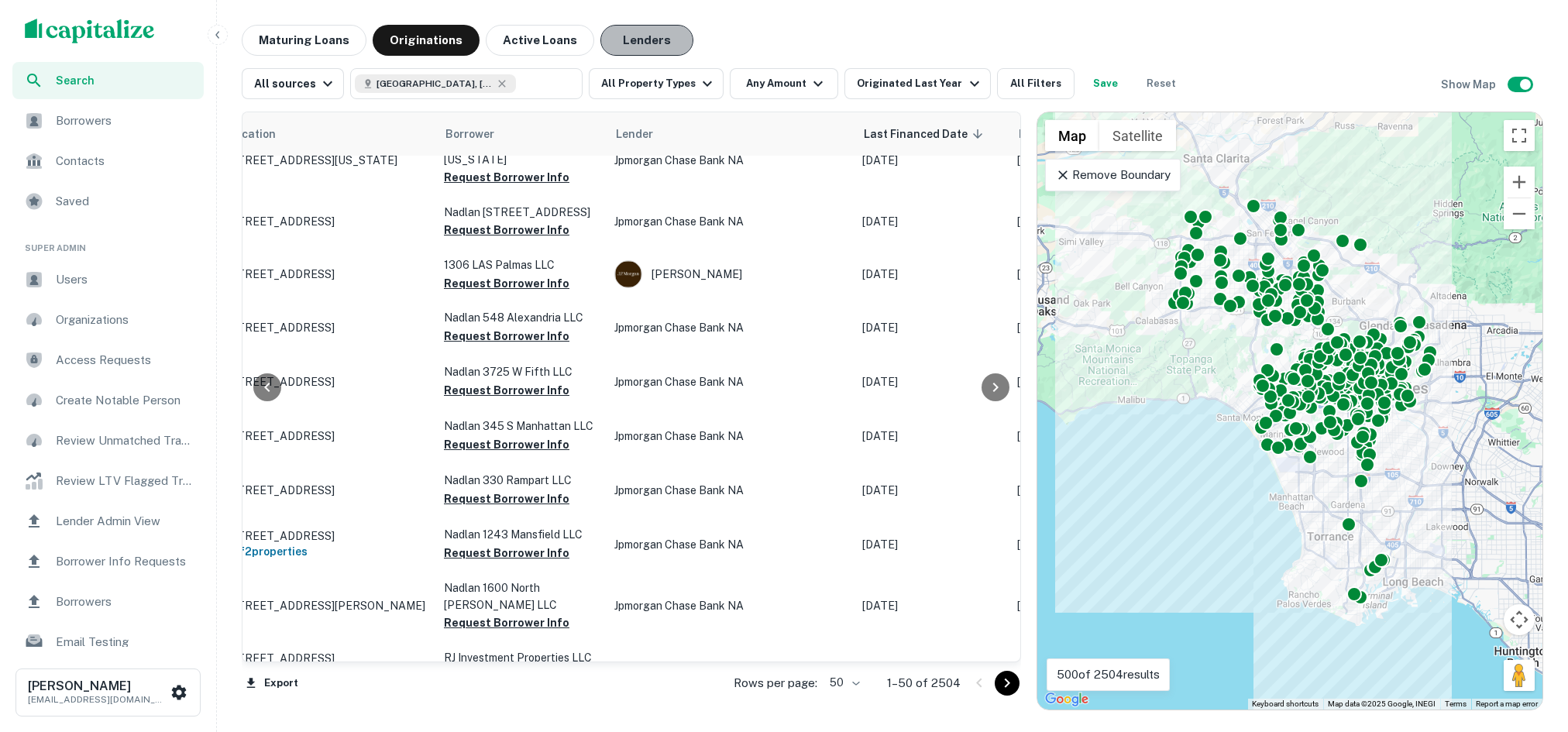
click at [630, 37] on button "Lenders" at bounding box center [647, 40] width 93 height 31
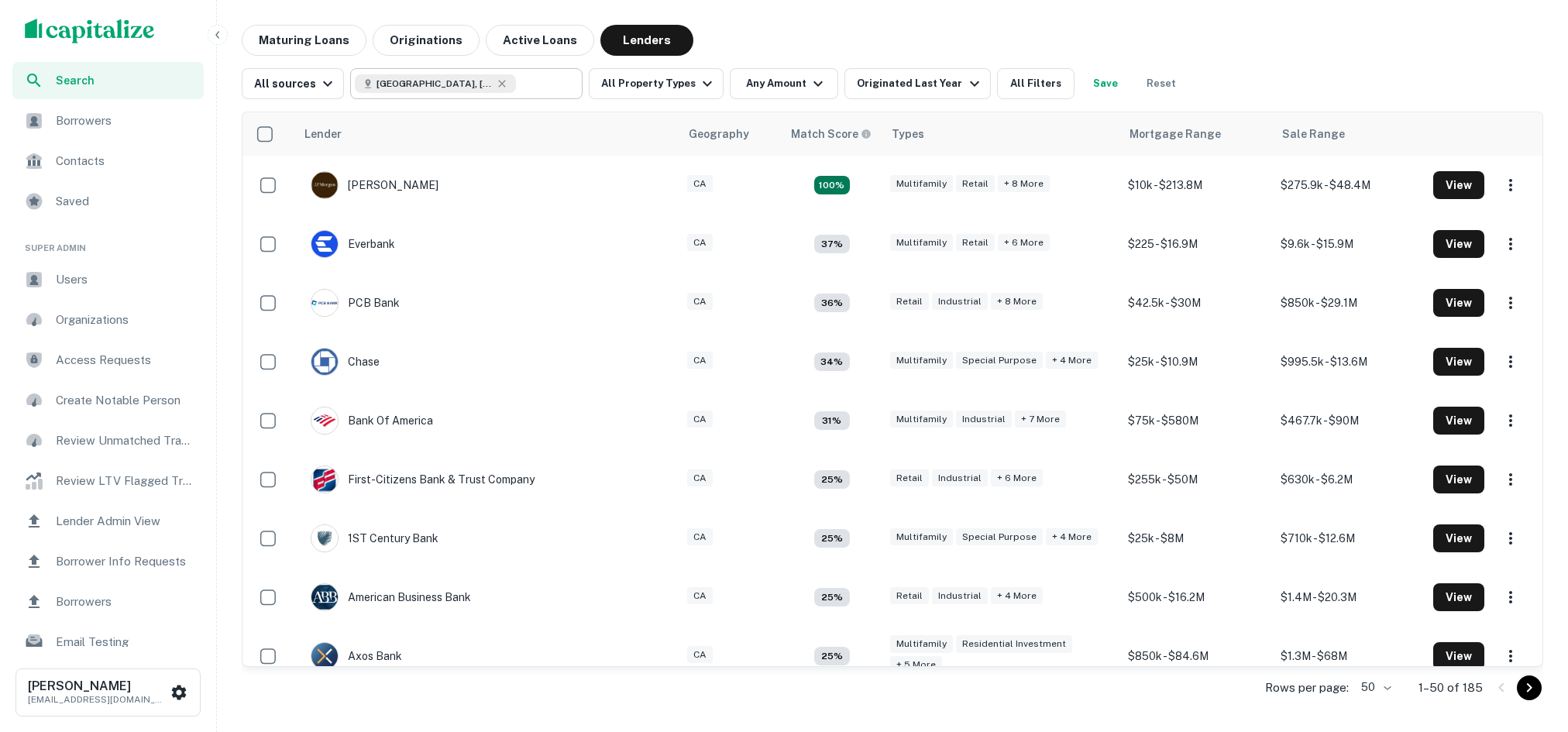
click at [519, 90] on input "text" at bounding box center [546, 83] width 60 height 22
click at [519, 90] on input "**********" at bounding box center [453, 83] width 198 height 22
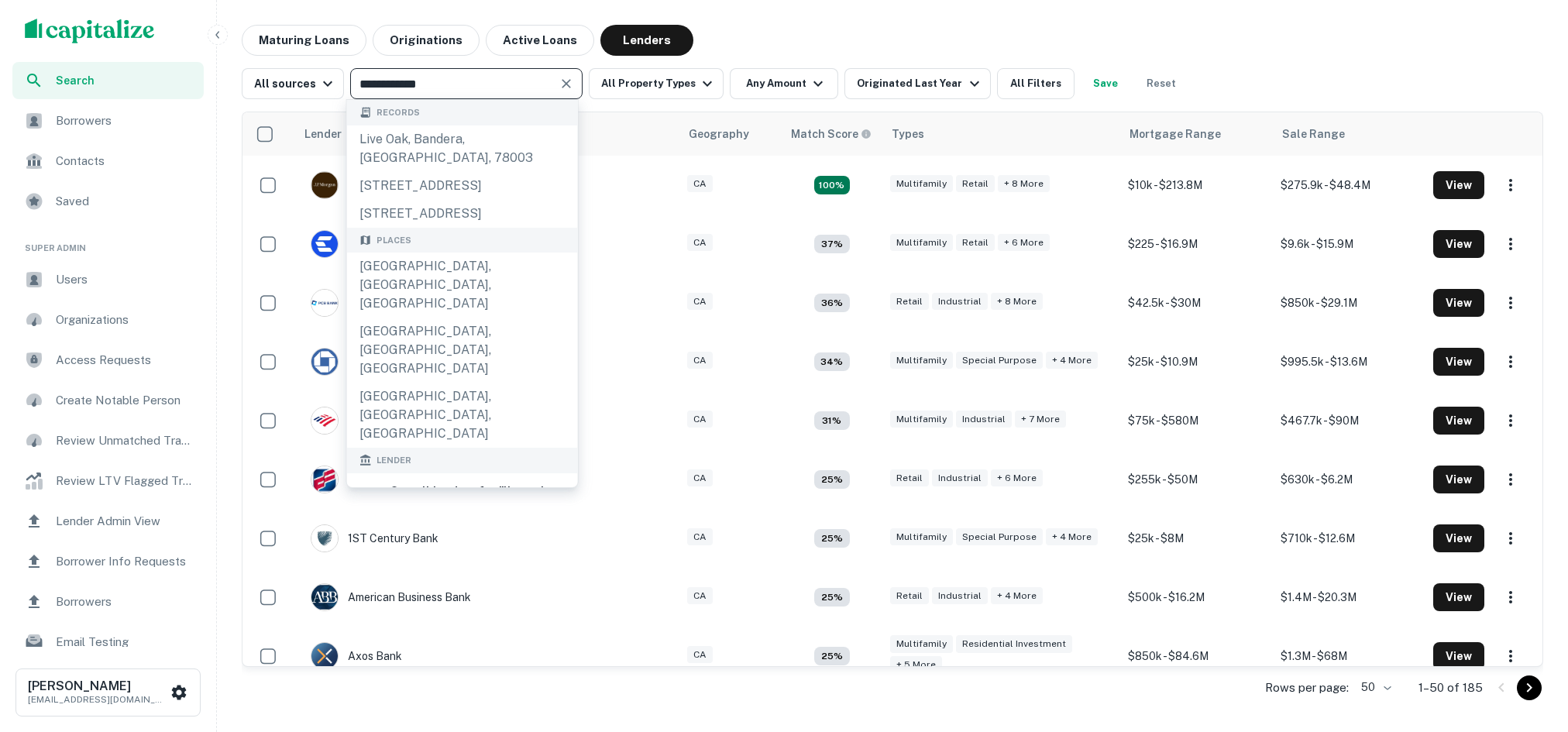
type input "**********"
click at [425, 533] on div "live oak bank" at bounding box center [433, 545] width 82 height 24
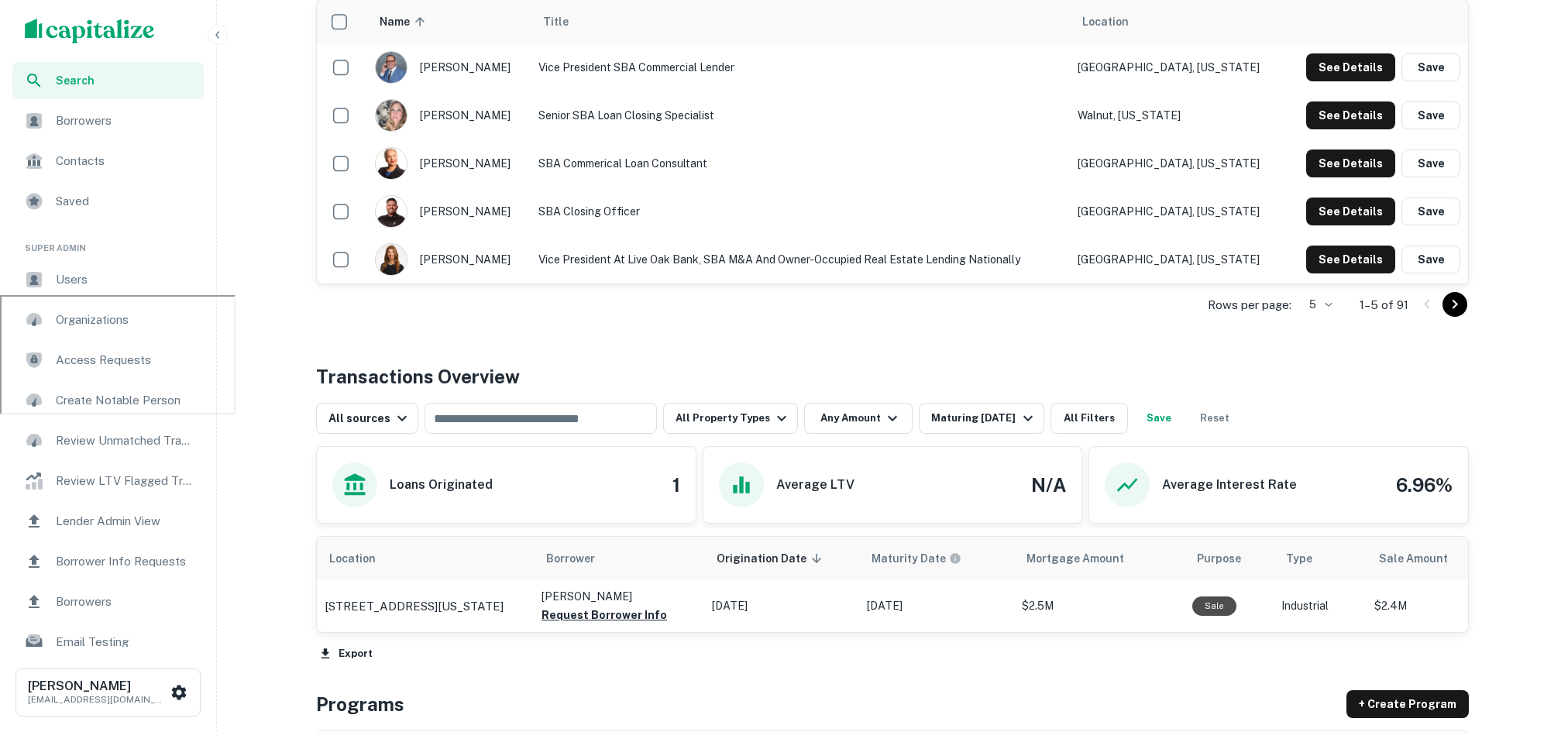
scroll to position [469, 0]
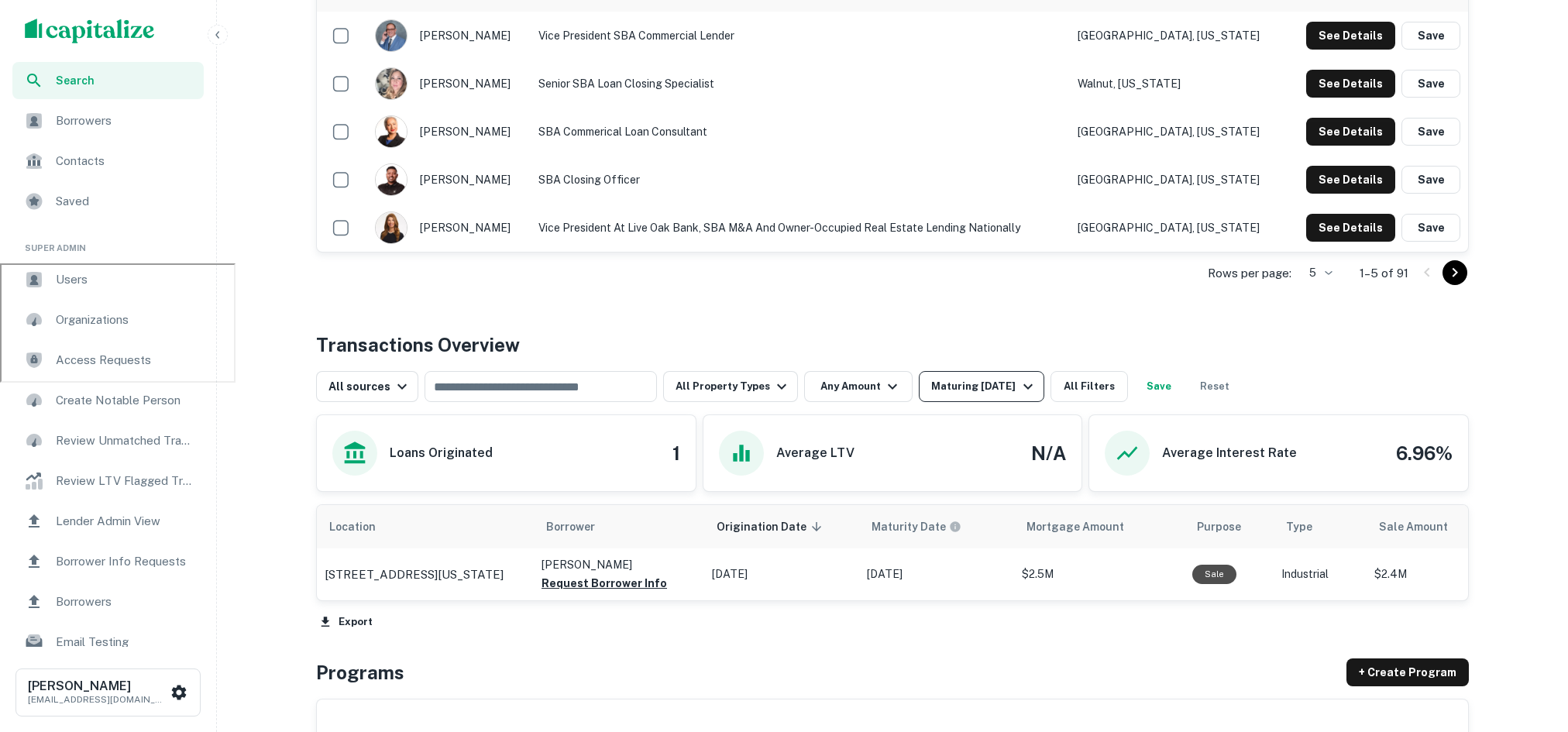
click at [1018, 387] on icon "button" at bounding box center [1027, 386] width 18 height 18
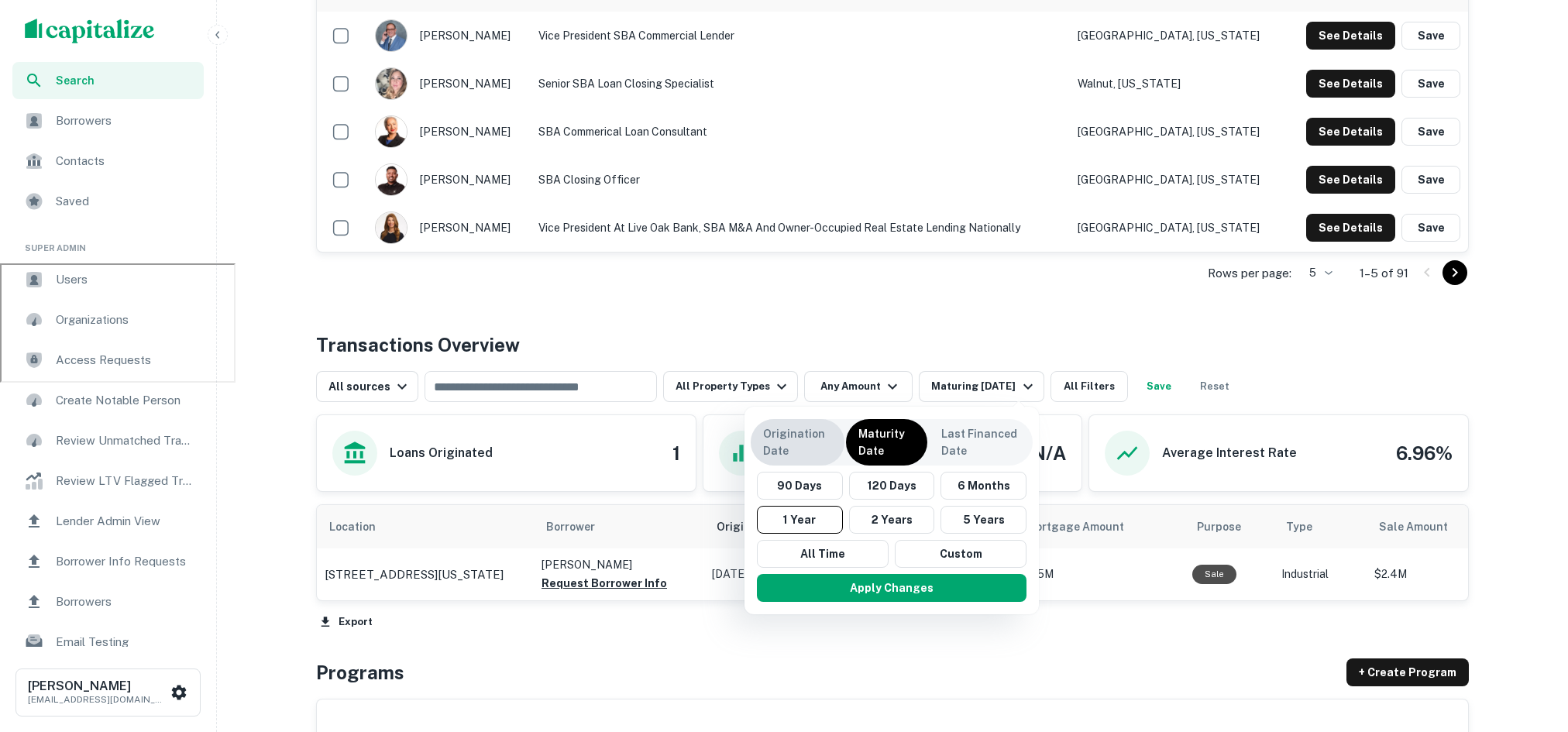
click at [815, 436] on p "Origination Date" at bounding box center [797, 443] width 69 height 34
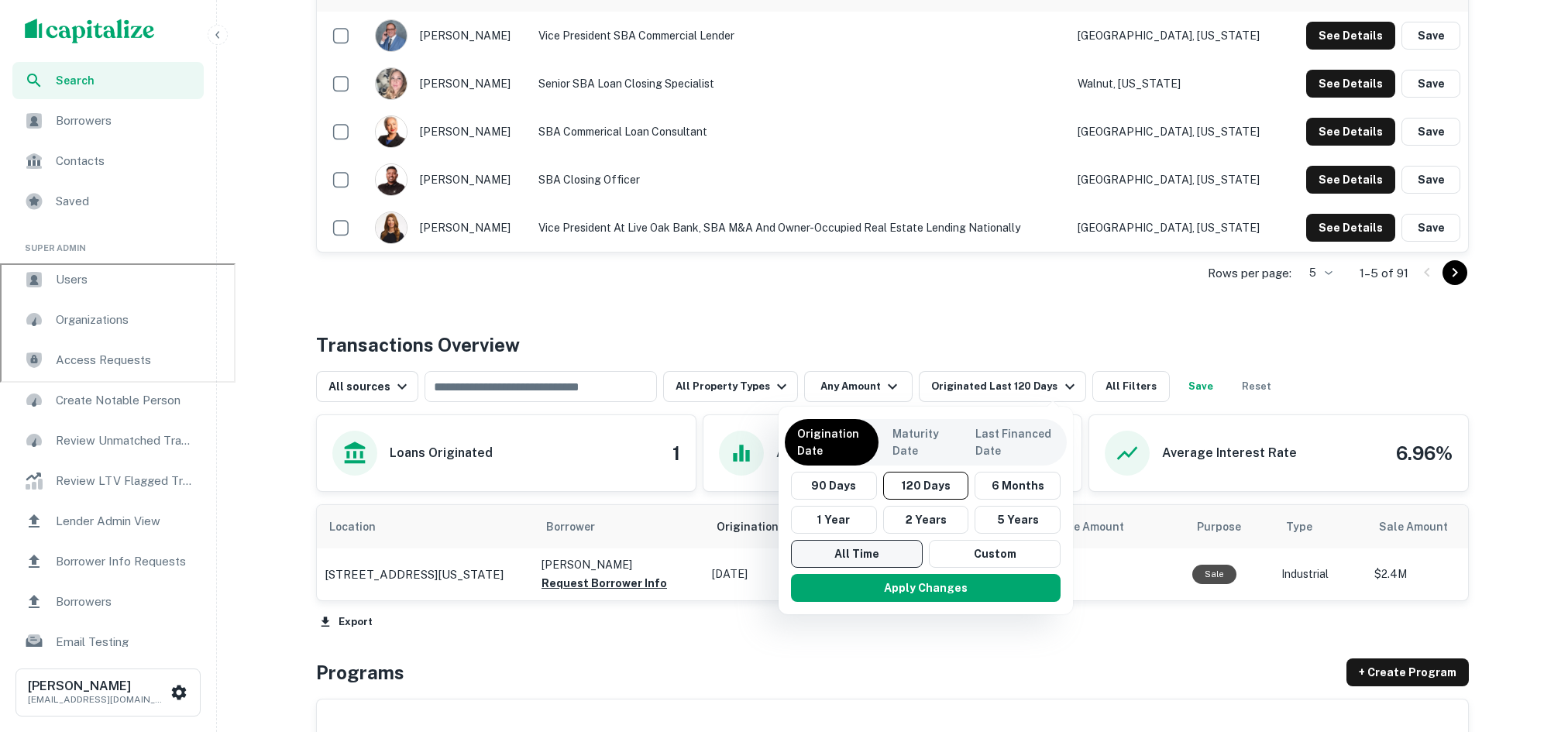
click at [869, 551] on button "All Time" at bounding box center [856, 553] width 131 height 28
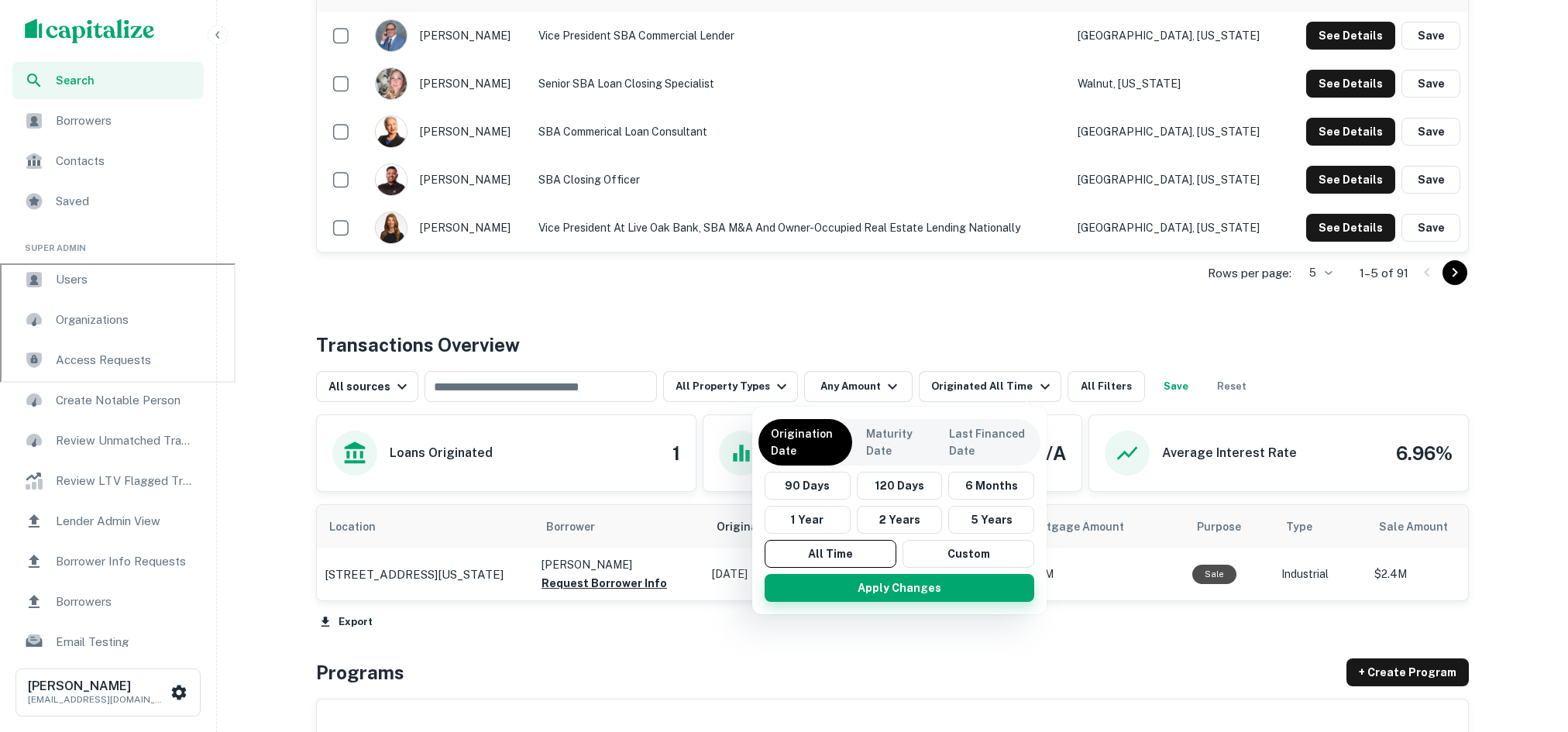
click at [879, 587] on button "Apply Changes" at bounding box center [899, 588] width 269 height 28
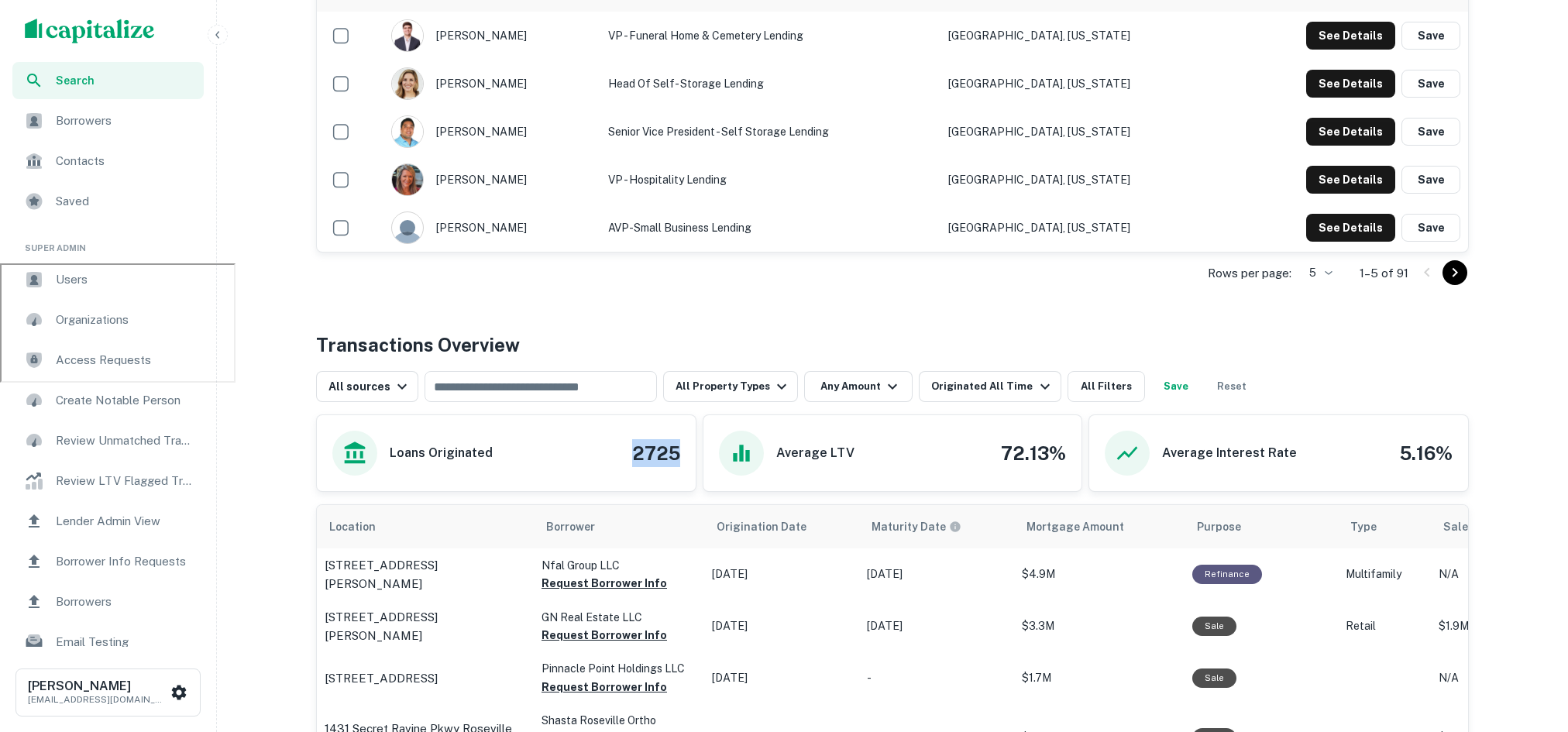
drag, startPoint x: 631, startPoint y: 451, endPoint x: 689, endPoint y: 455, distance: 58.1
click at [689, 455] on div "Loans Originated 2725" at bounding box center [506, 454] width 379 height 76
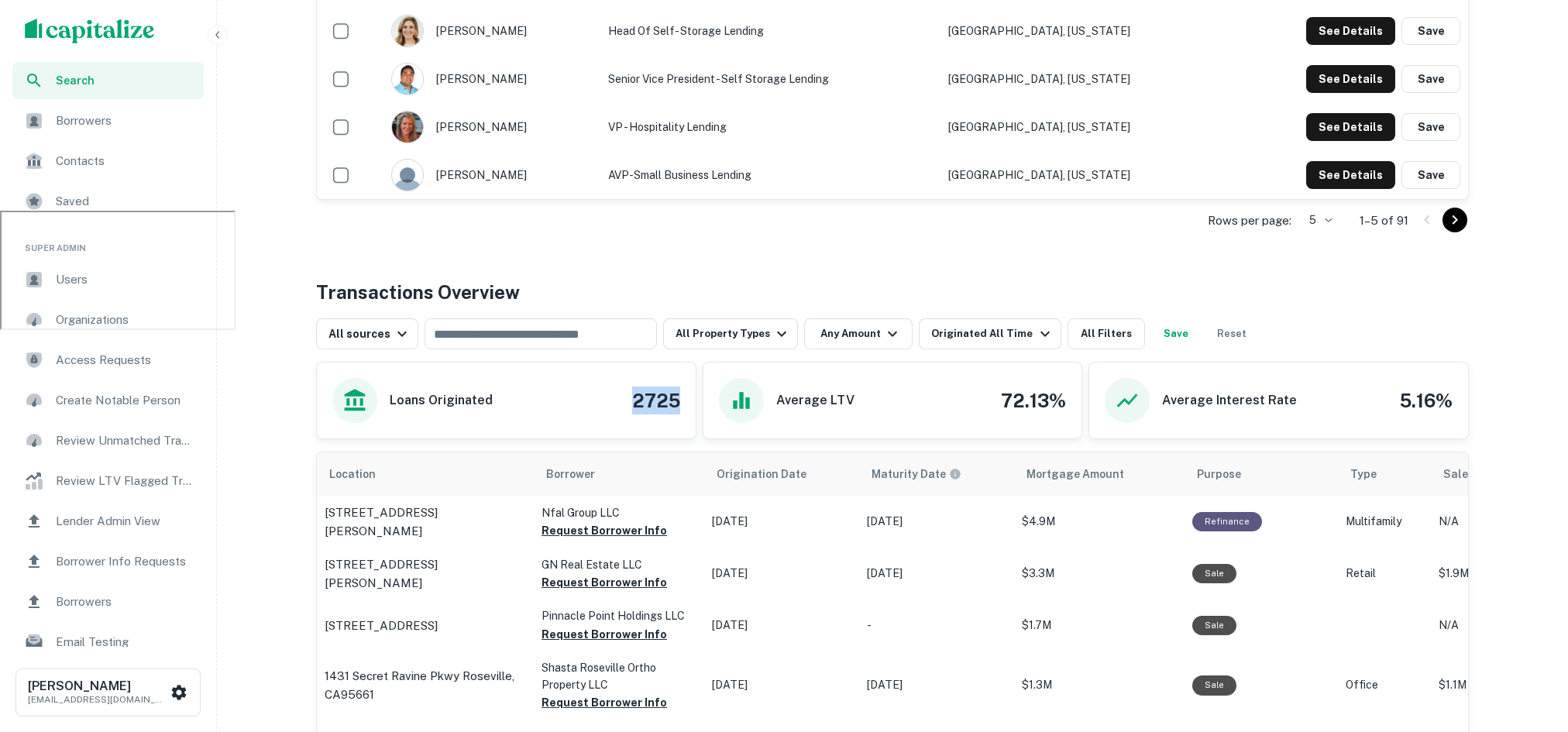
scroll to position [536, 0]
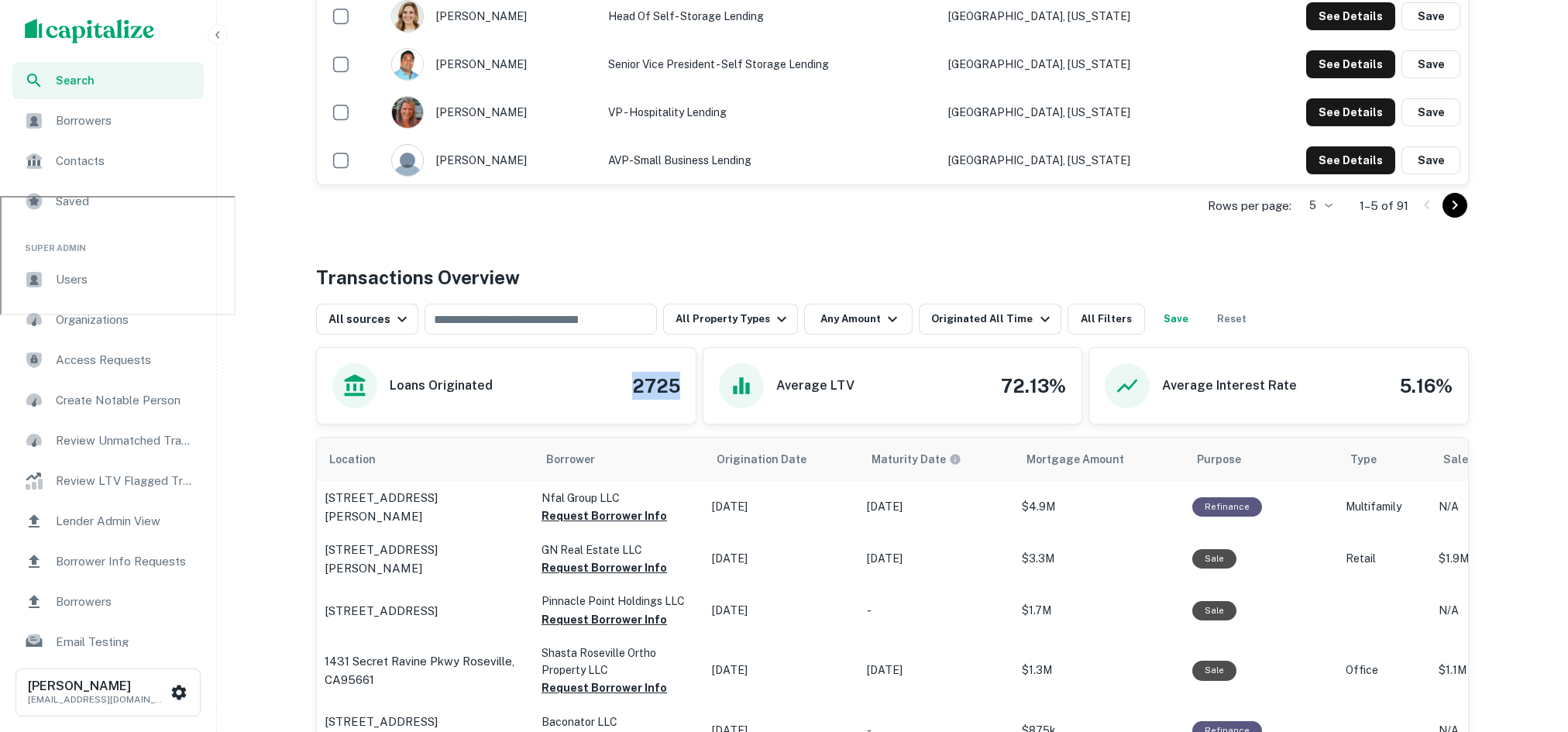
click at [656, 394] on h4 "2725" at bounding box center [656, 386] width 48 height 28
drag, startPoint x: 626, startPoint y: 391, endPoint x: 679, endPoint y: 383, distance: 53.6
click at [679, 383] on div "Loans Originated 2725" at bounding box center [505, 386] width 347 height 45
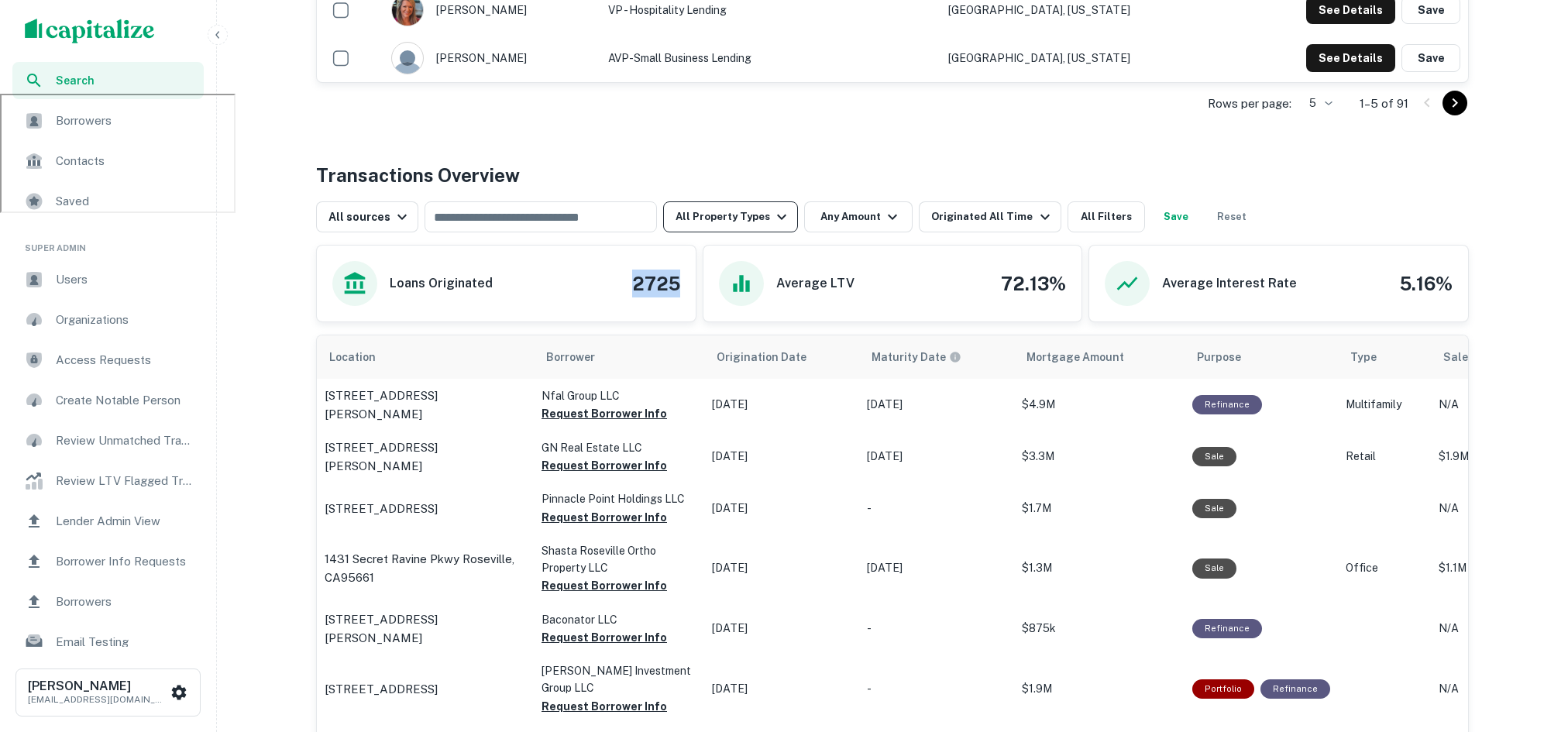
scroll to position [649, 0]
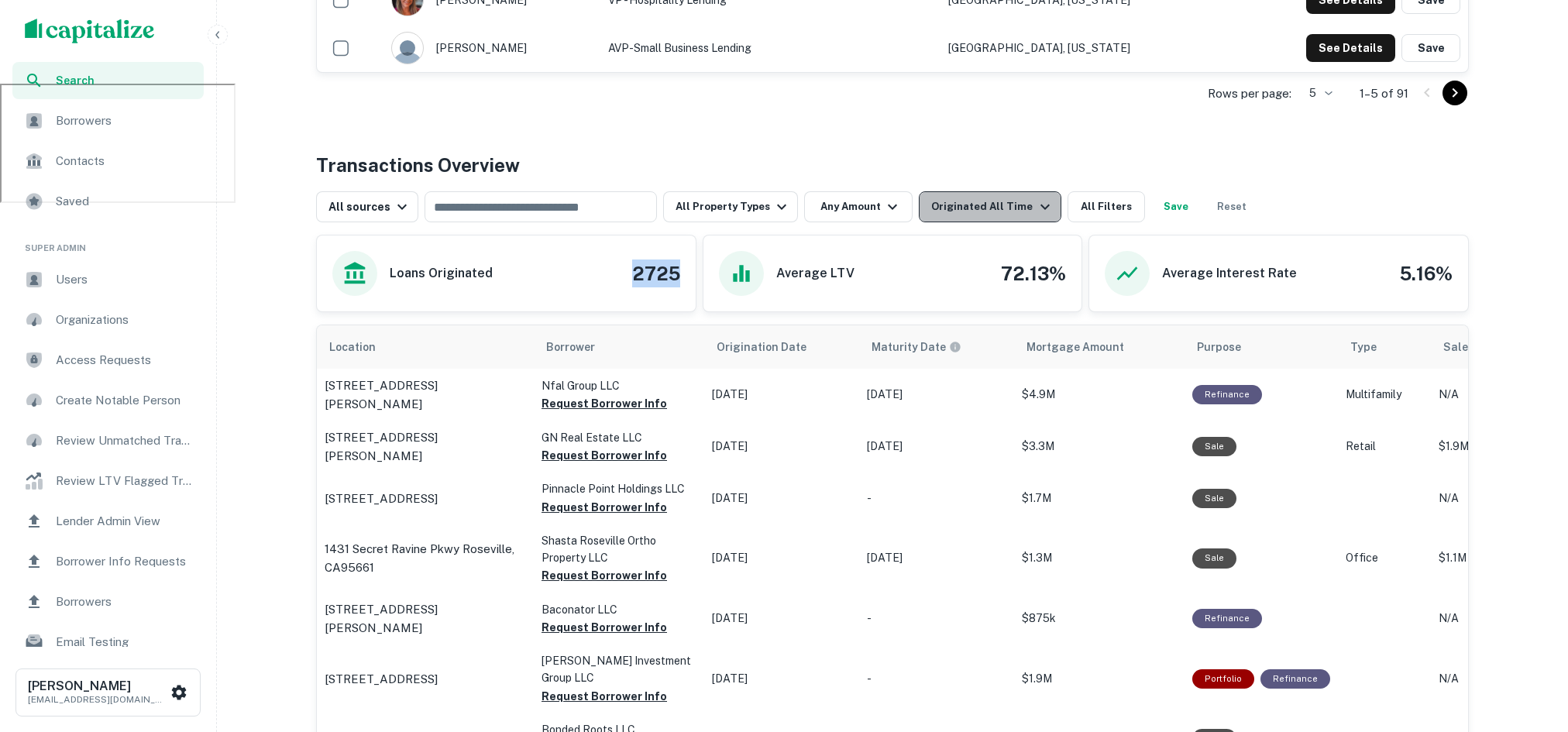
click at [1008, 210] on div "Originated All Time" at bounding box center [992, 207] width 122 height 18
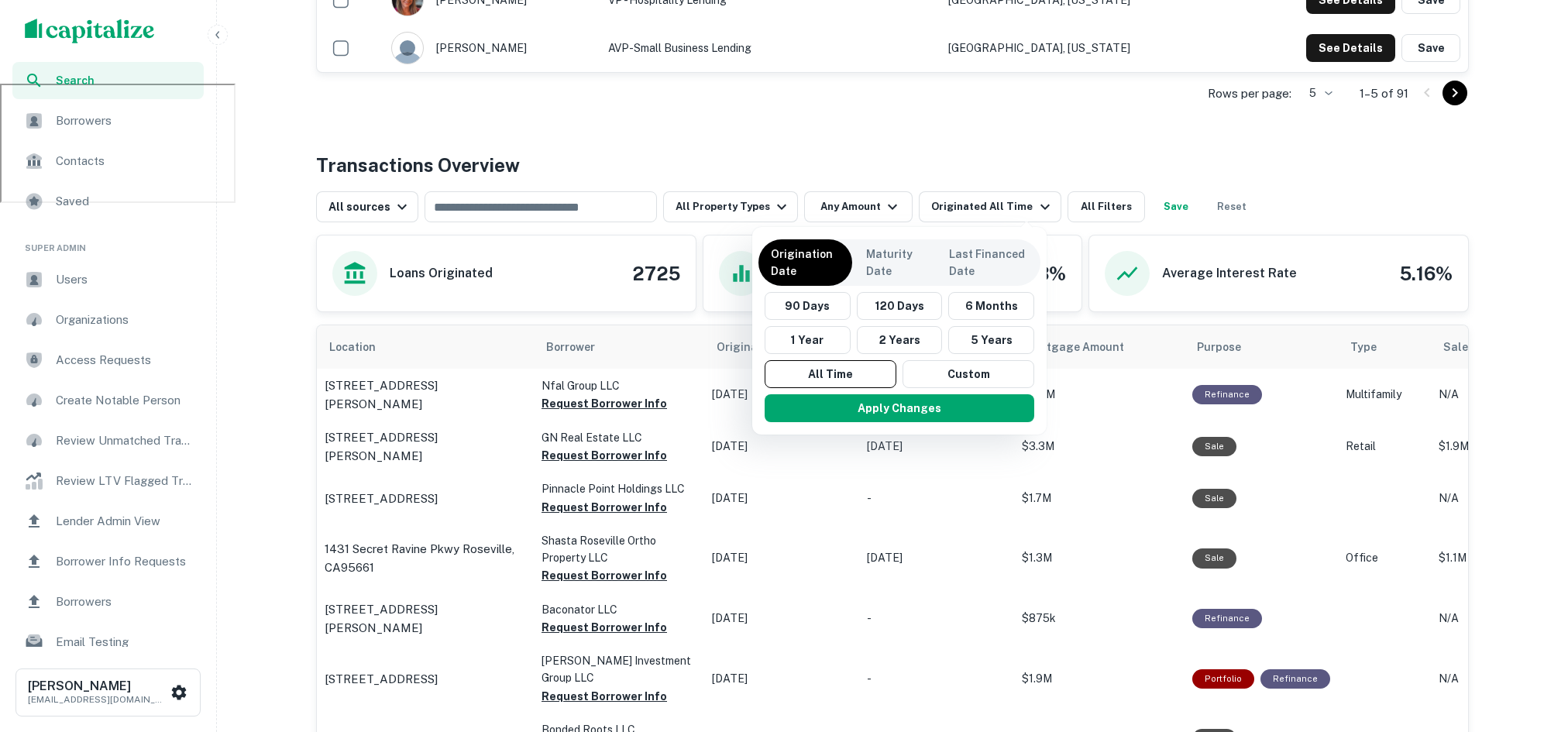
click at [868, 151] on div at bounding box center [784, 366] width 1568 height 732
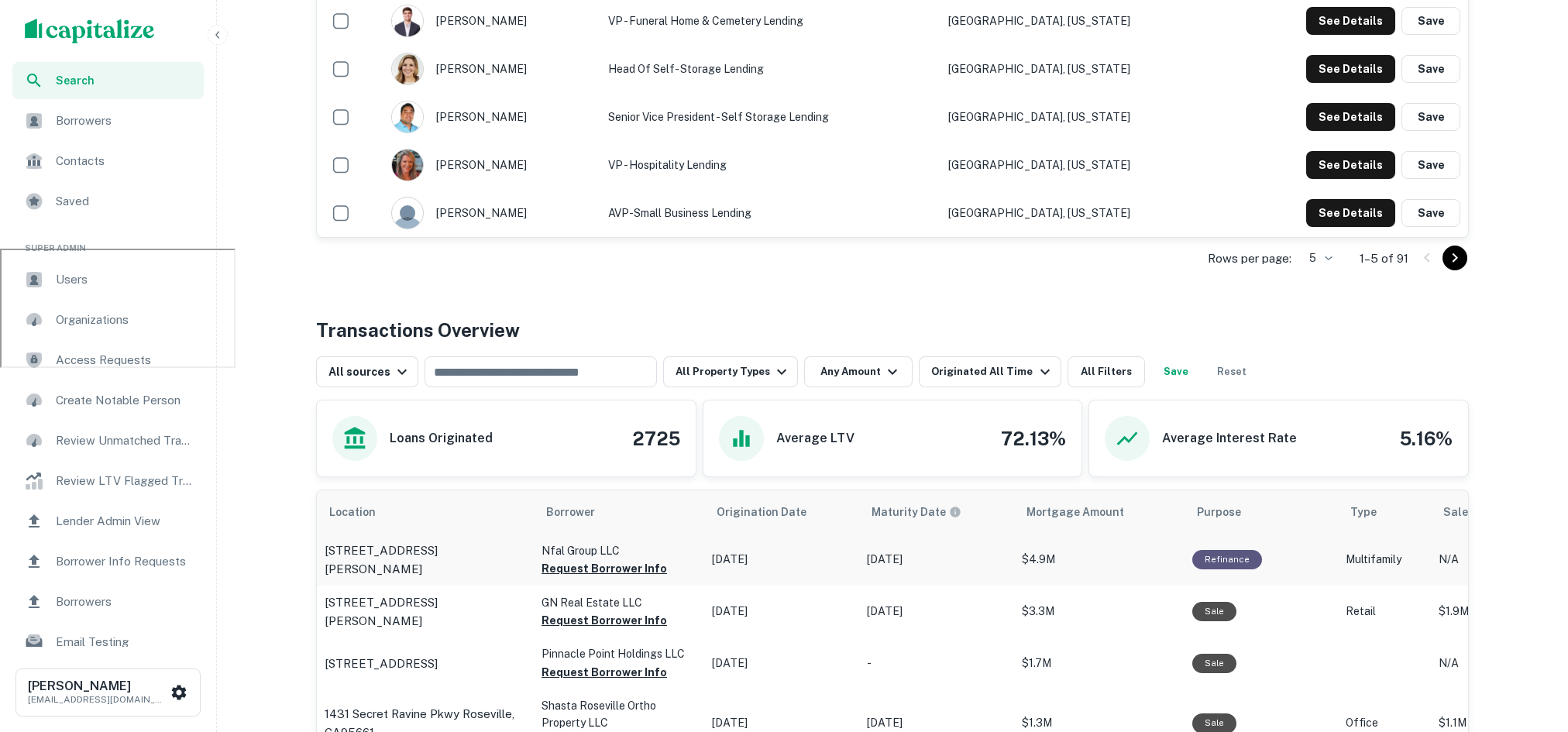
scroll to position [422, 0]
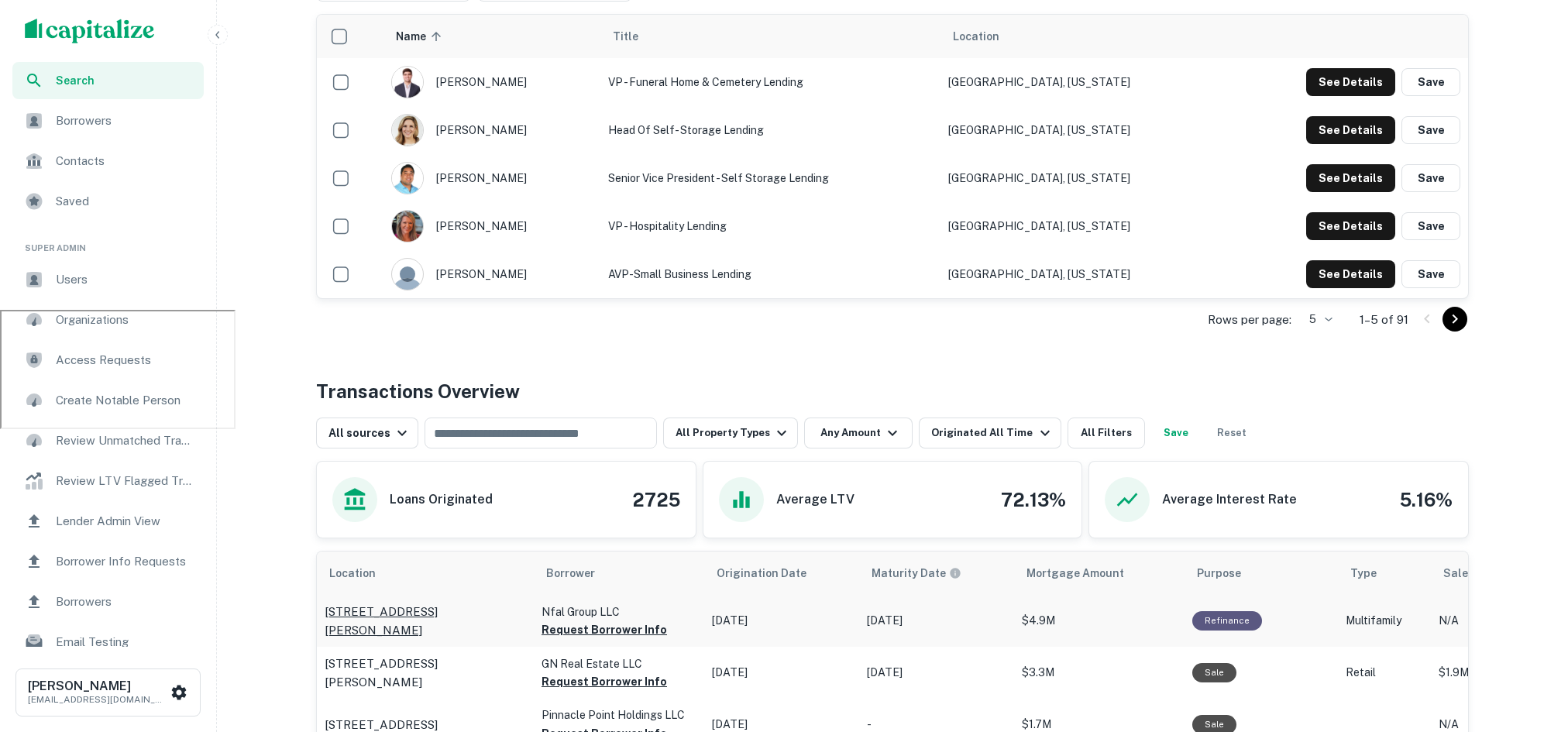
click at [462, 613] on p "24333 Cinco Terrace Dr Katy, TX77494" at bounding box center [425, 620] width 201 height 36
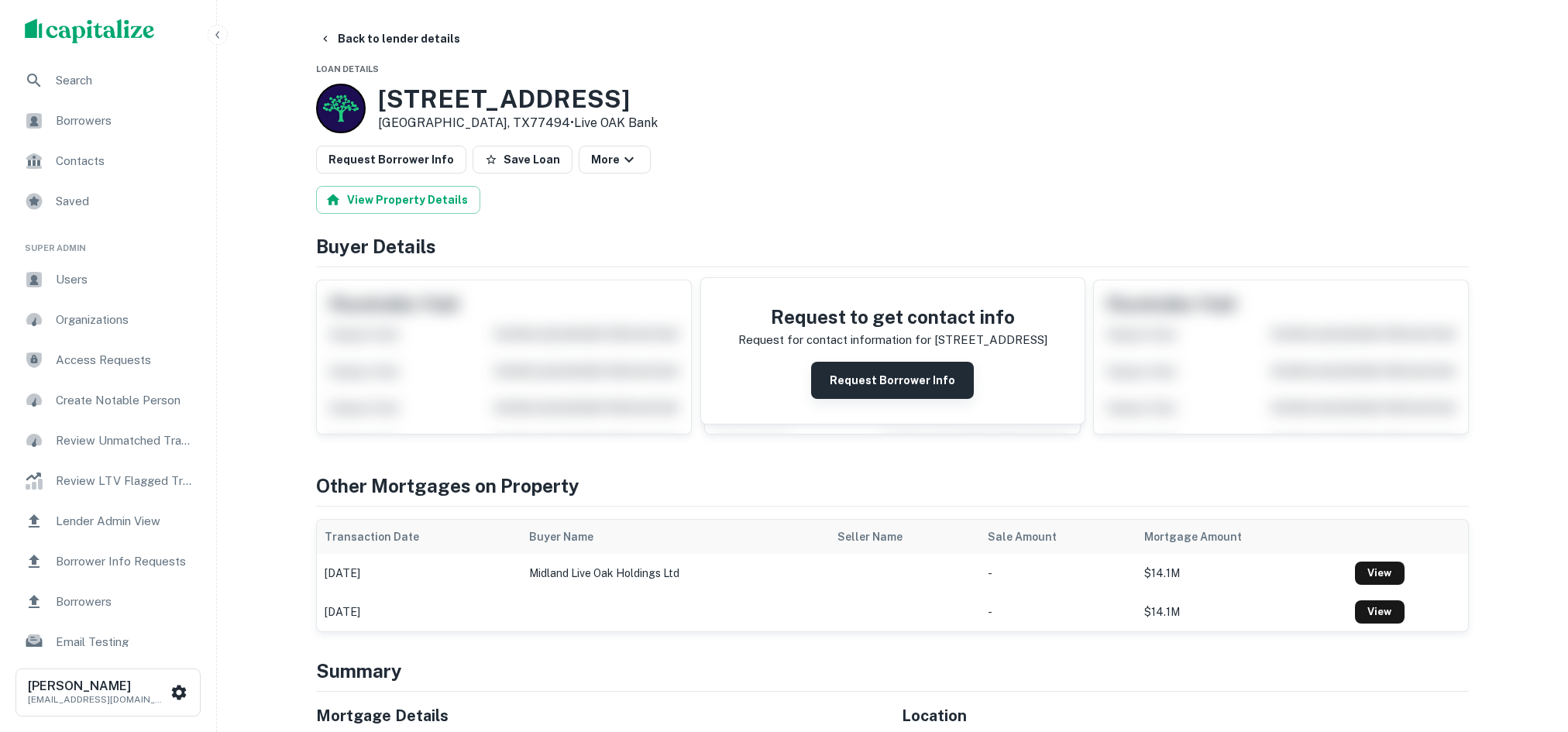
click at [859, 379] on button "Request Borrower Info" at bounding box center [891, 380] width 162 height 37
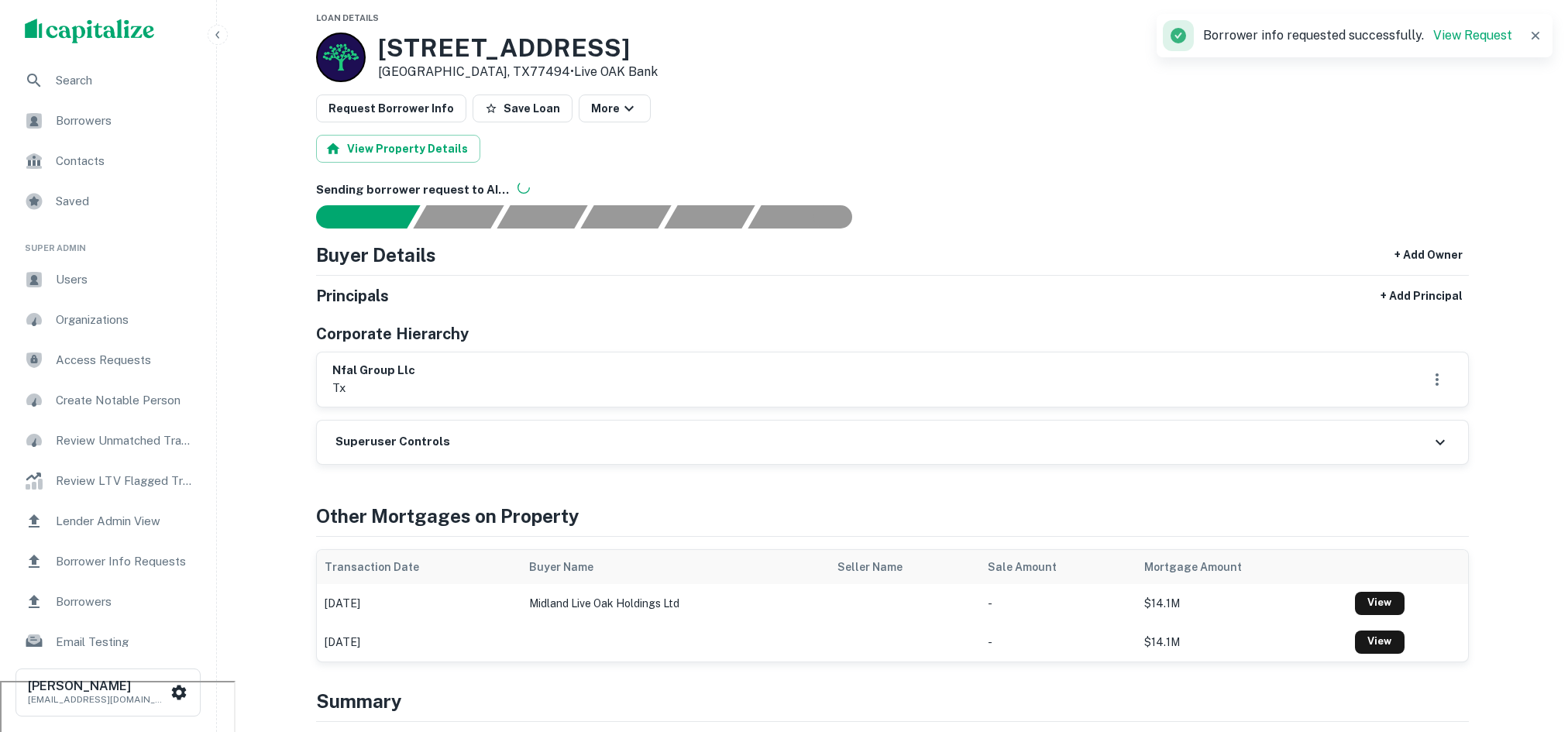
scroll to position [11, 0]
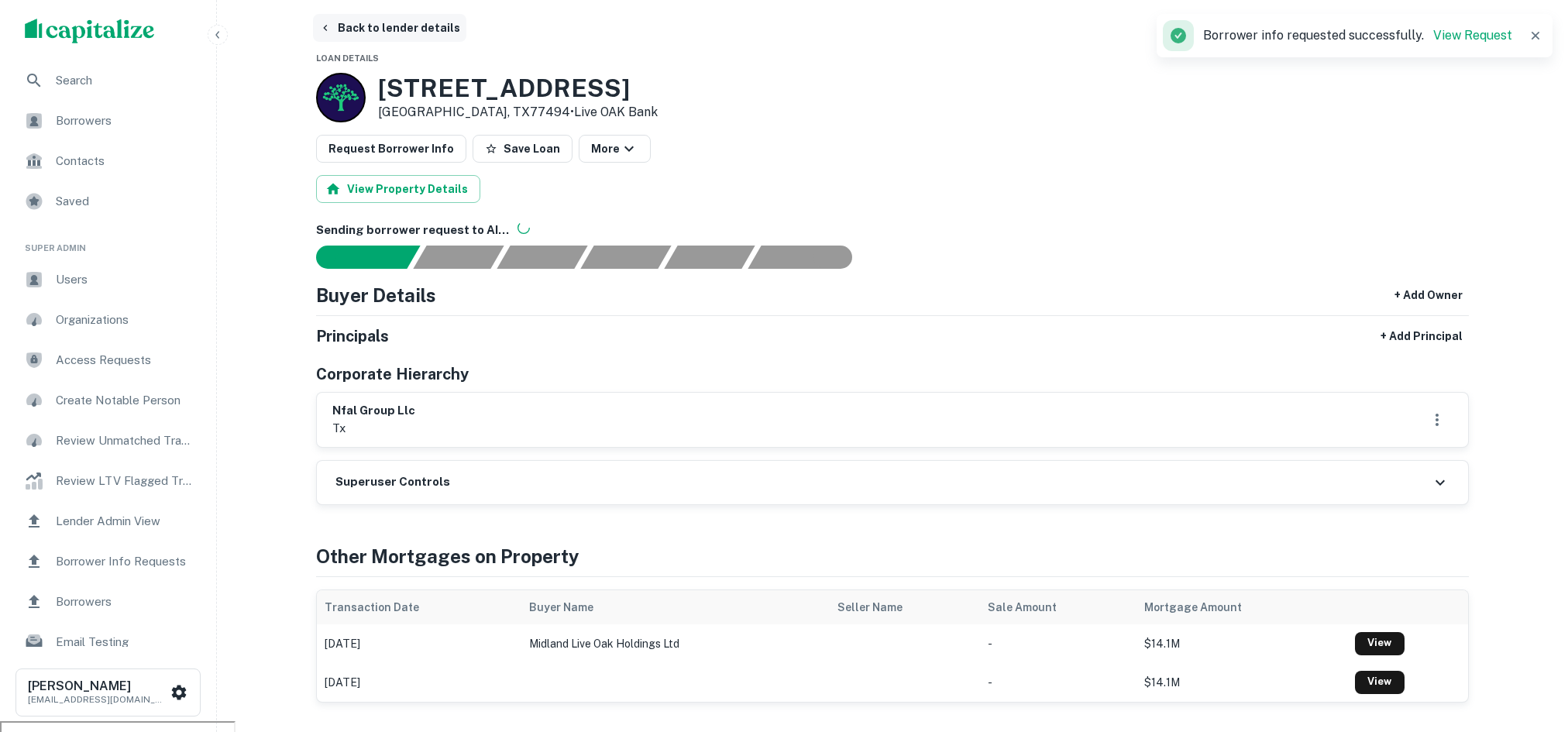
click at [419, 26] on button "Back to lender details" at bounding box center [389, 27] width 153 height 28
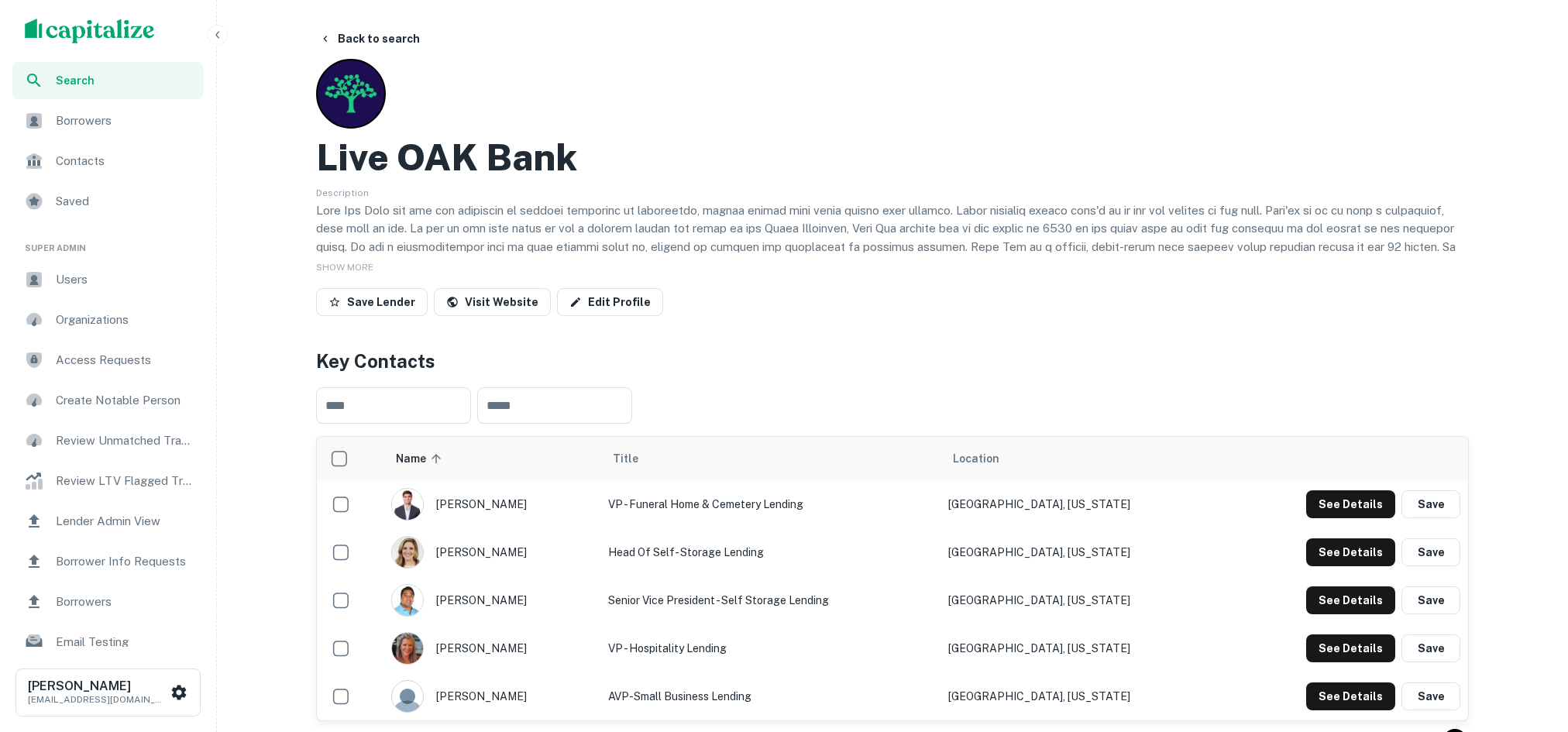
click at [119, 123] on span "Borrowers" at bounding box center [124, 121] width 139 height 18
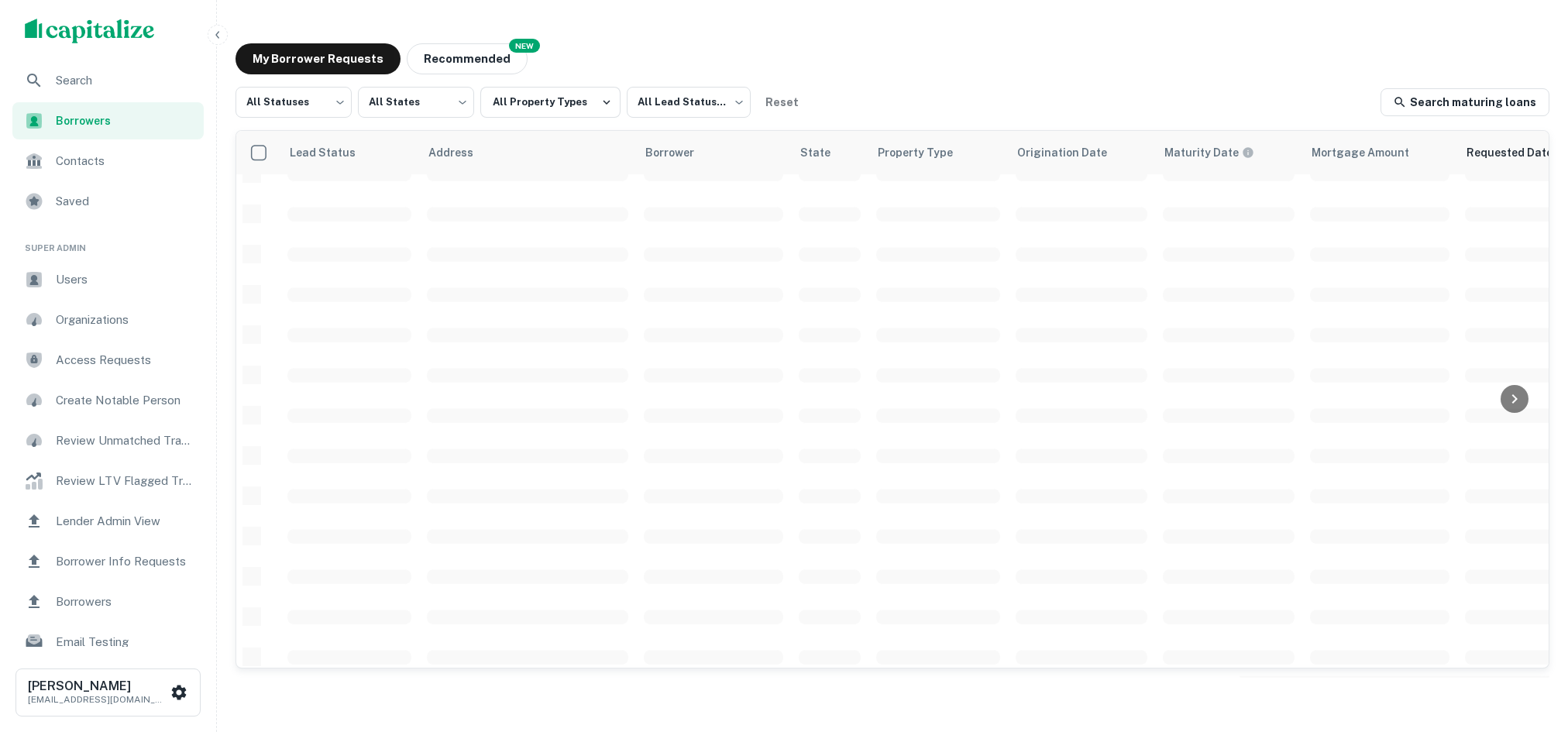
scroll to position [512, 0]
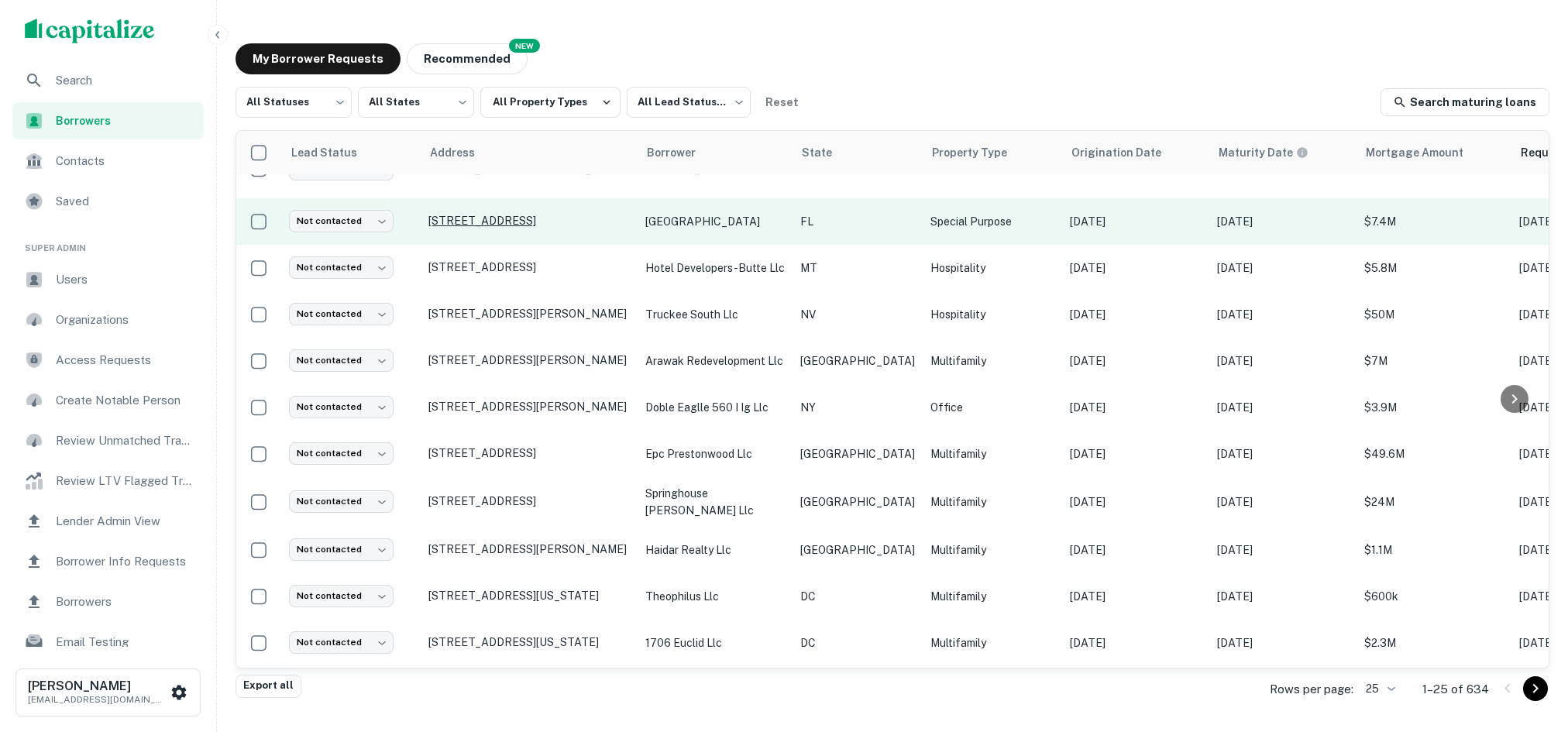
click at [474, 219] on p "800 Sw Greenville Hills Rd Greenville, FL32331" at bounding box center [529, 220] width 201 height 14
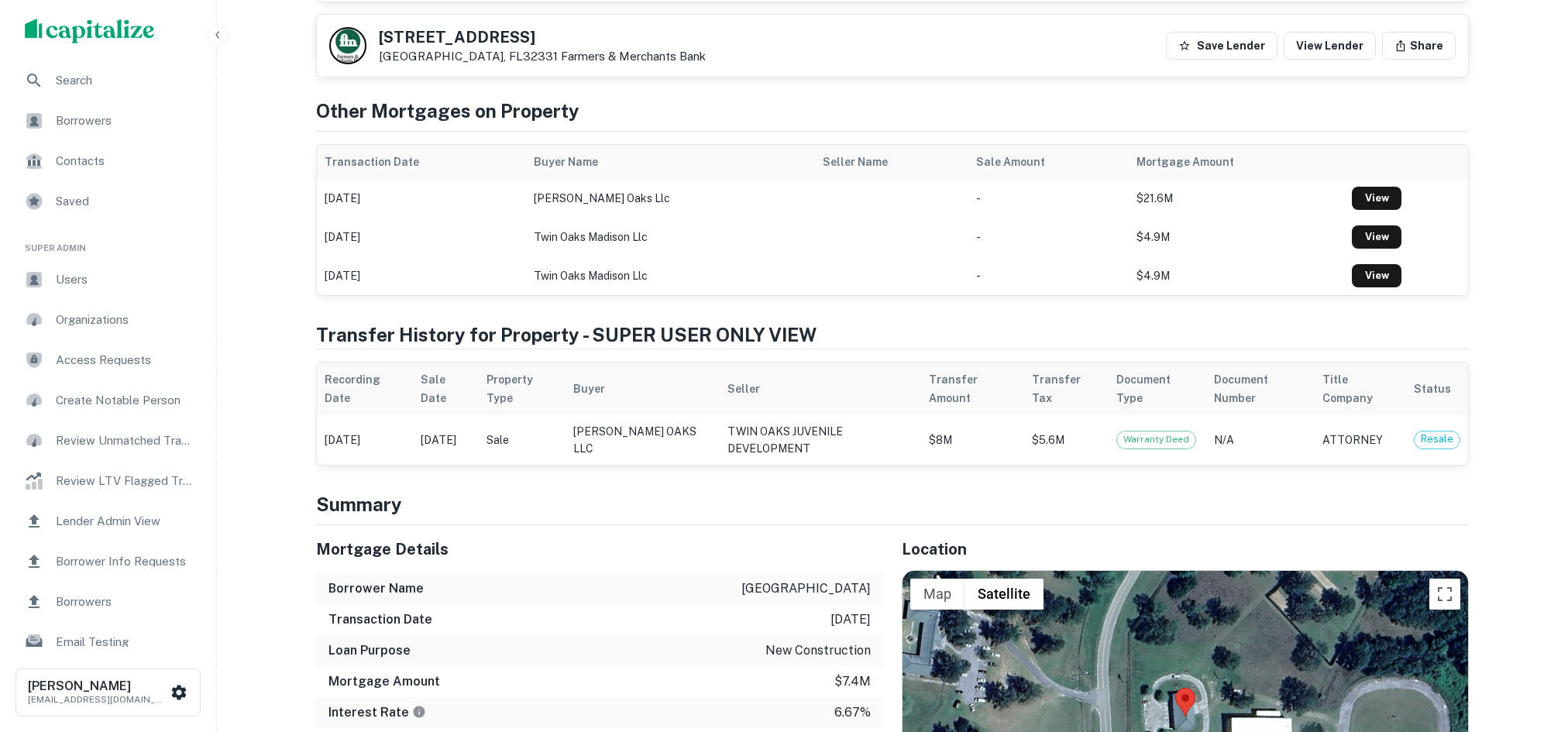
scroll to position [882, 0]
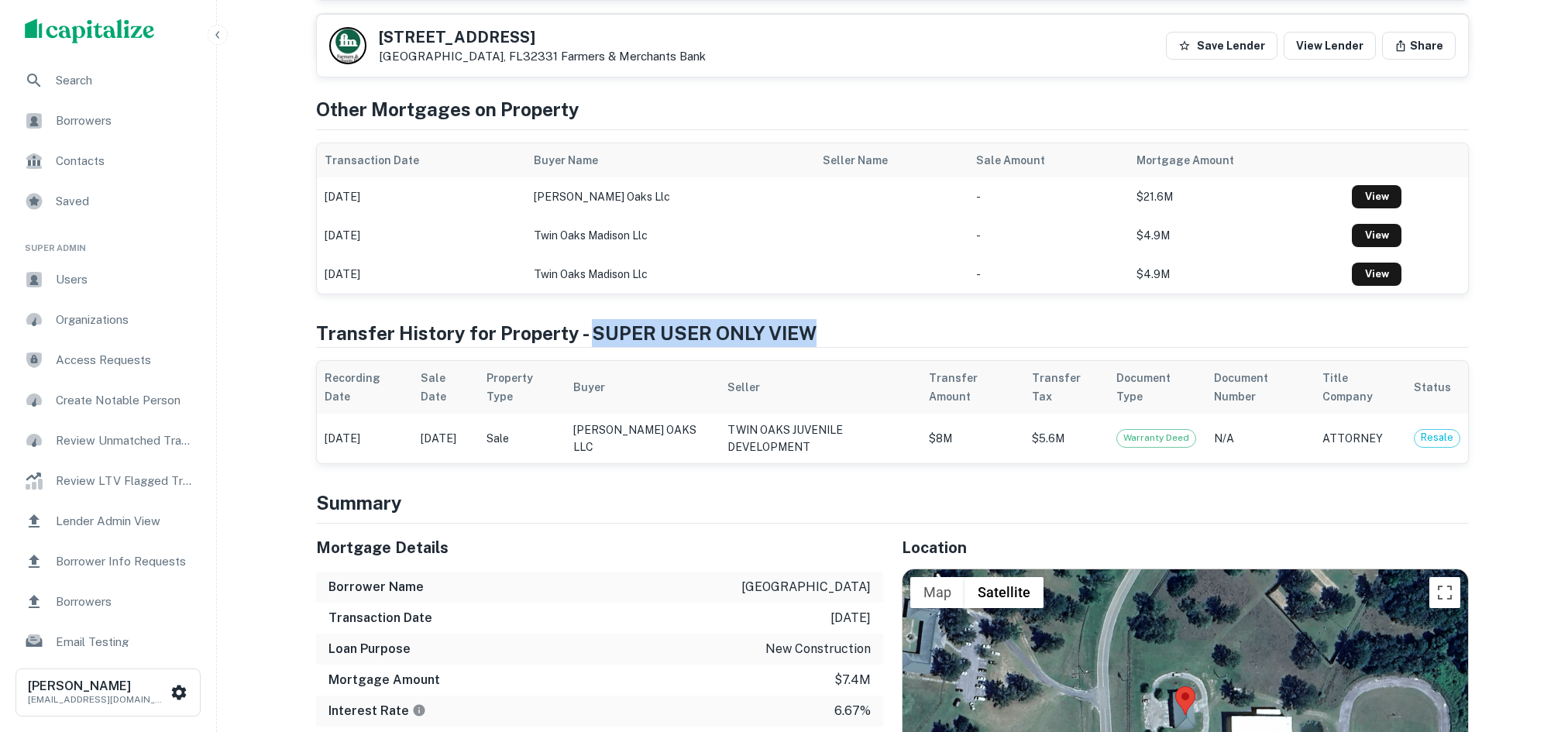
drag, startPoint x: 589, startPoint y: 326, endPoint x: 817, endPoint y: 331, distance: 228.1
click at [817, 331] on h4 "Transfer History for Property - SUPER USER ONLY VIEW" at bounding box center [891, 333] width 1153 height 28
click at [839, 327] on h4 "Transfer History for Property - SUPER USER ONLY VIEW" at bounding box center [891, 333] width 1153 height 28
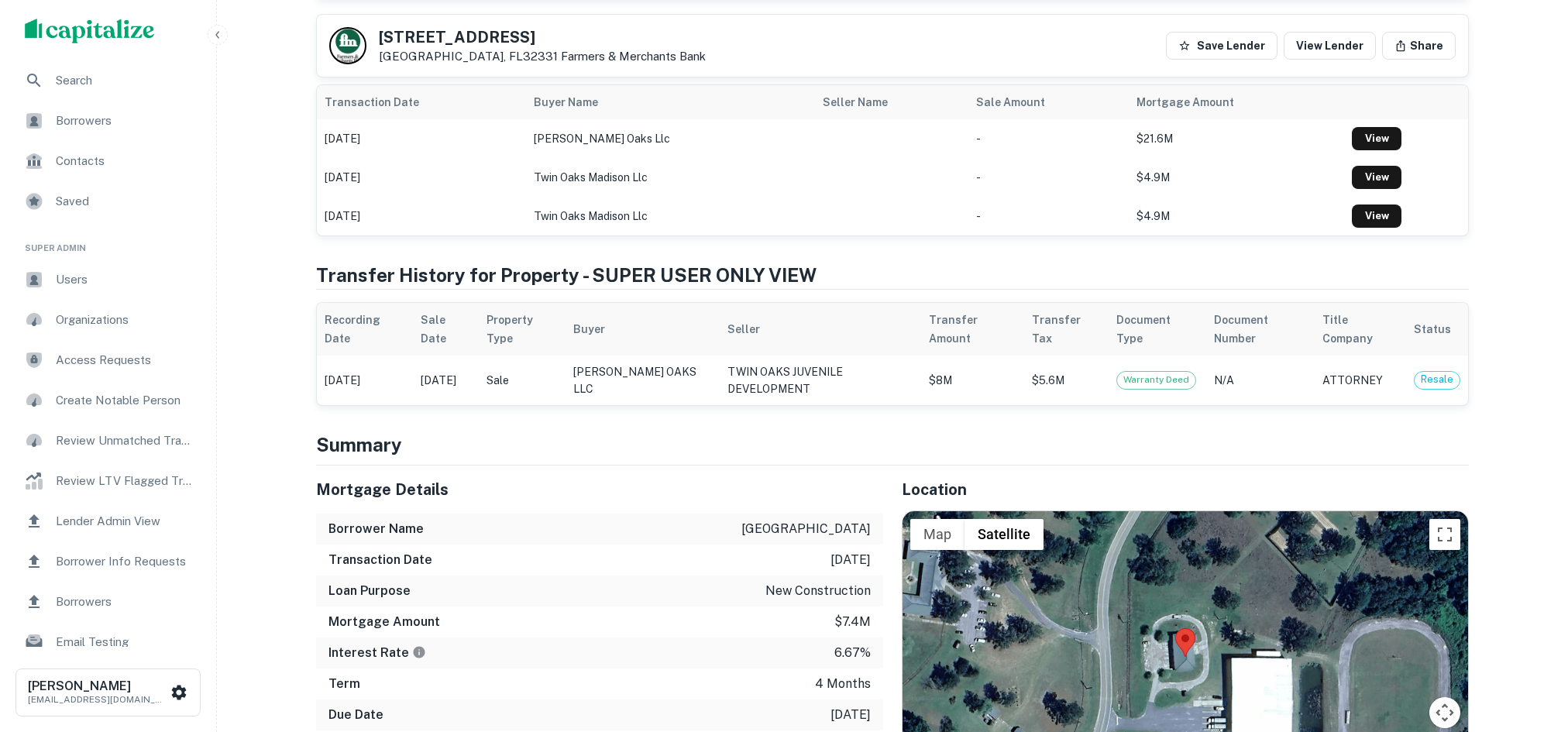
scroll to position [952, 0]
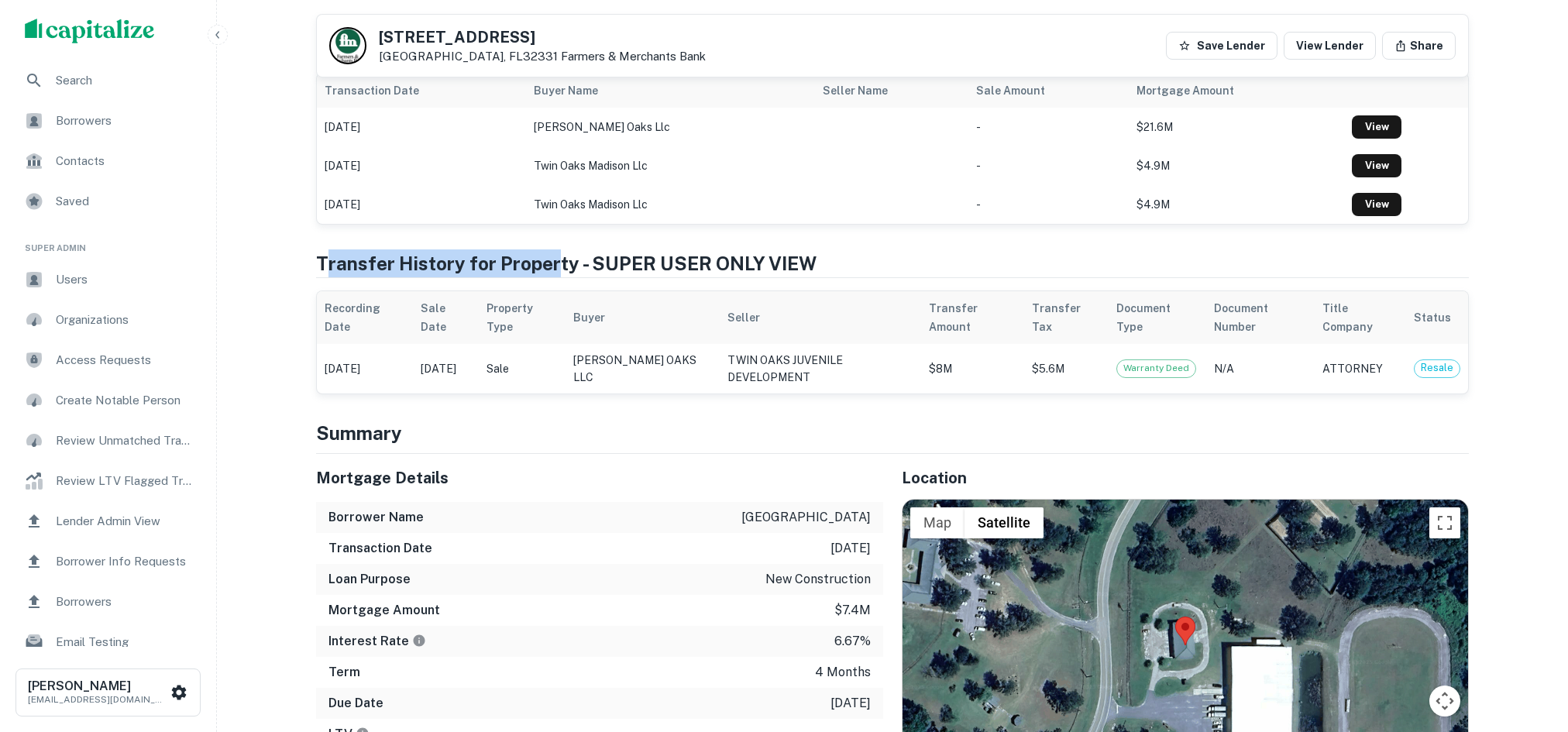
drag, startPoint x: 323, startPoint y: 263, endPoint x: 553, endPoint y: 261, distance: 230.0
click at [553, 261] on h4 "Transfer History for Property - SUPER USER ONLY VIEW" at bounding box center [891, 263] width 1153 height 28
click at [412, 264] on h4 "Transfer History for Property - SUPER USER ONLY VIEW" at bounding box center [891, 263] width 1153 height 28
drag, startPoint x: 483, startPoint y: 337, endPoint x: 343, endPoint y: 341, distance: 140.1
click at [343, 344] on tr "Dec 27, 2017 Dec 19, 2017 Sale JACKSON OAKS LLC TWIN OAKS JUVENILE DEVELOPMENT …" at bounding box center [891, 368] width 1151 height 50
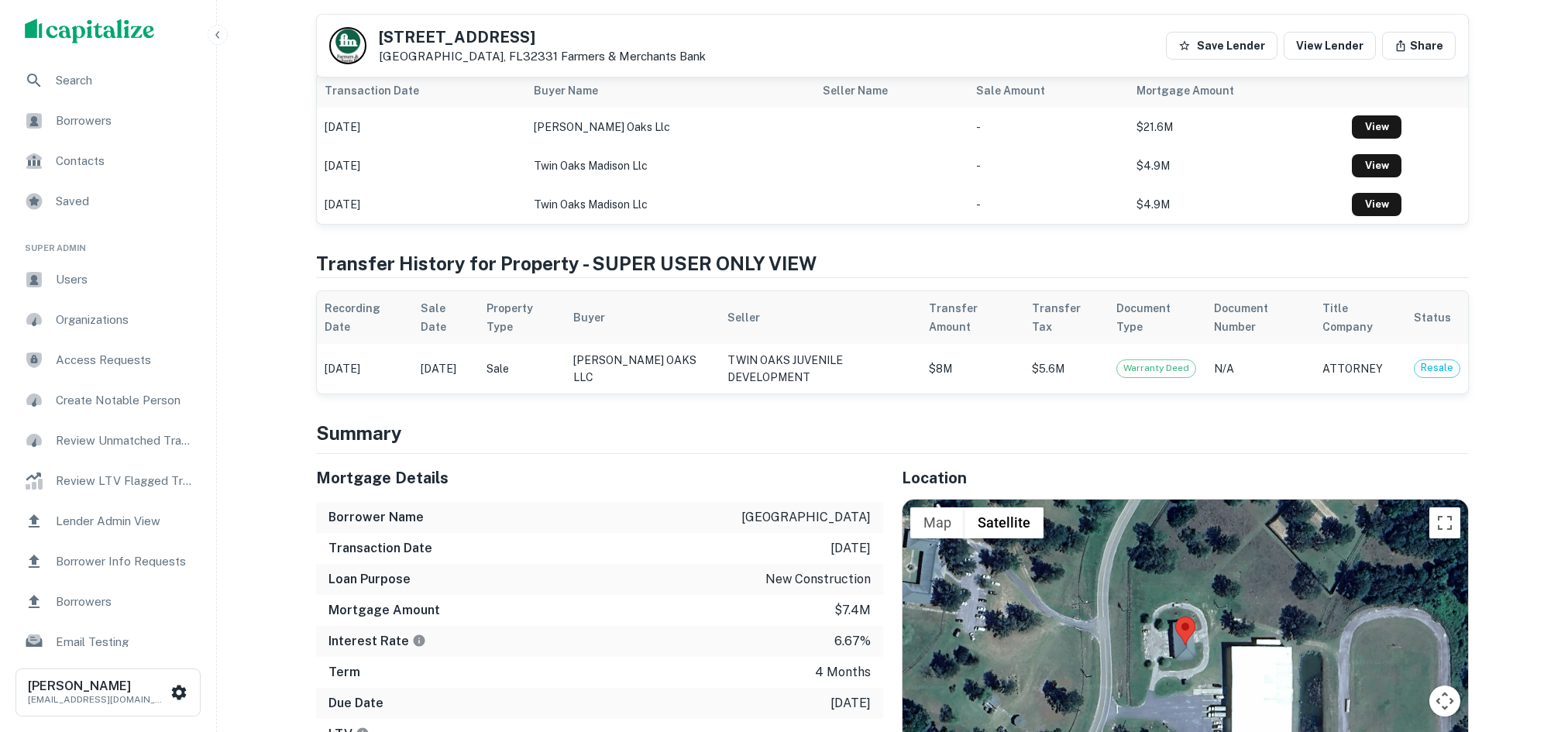
click at [789, 533] on div "Transaction Date 4/16/2025" at bounding box center [599, 549] width 567 height 31
drag, startPoint x: 799, startPoint y: 527, endPoint x: 881, endPoint y: 528, distance: 82.0
click at [881, 533] on div "Transaction Date 4/16/2025" at bounding box center [599, 549] width 567 height 31
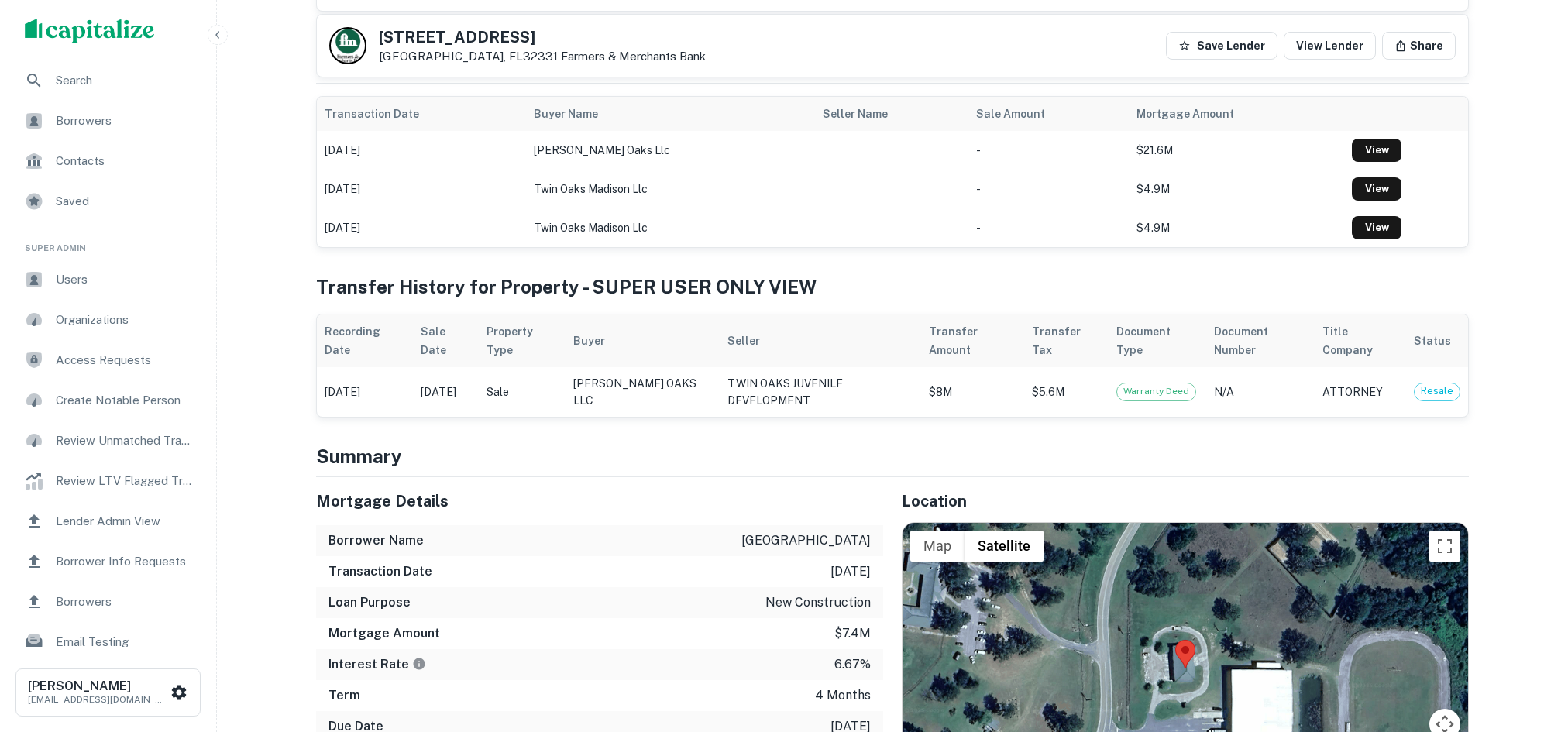
scroll to position [921, 0]
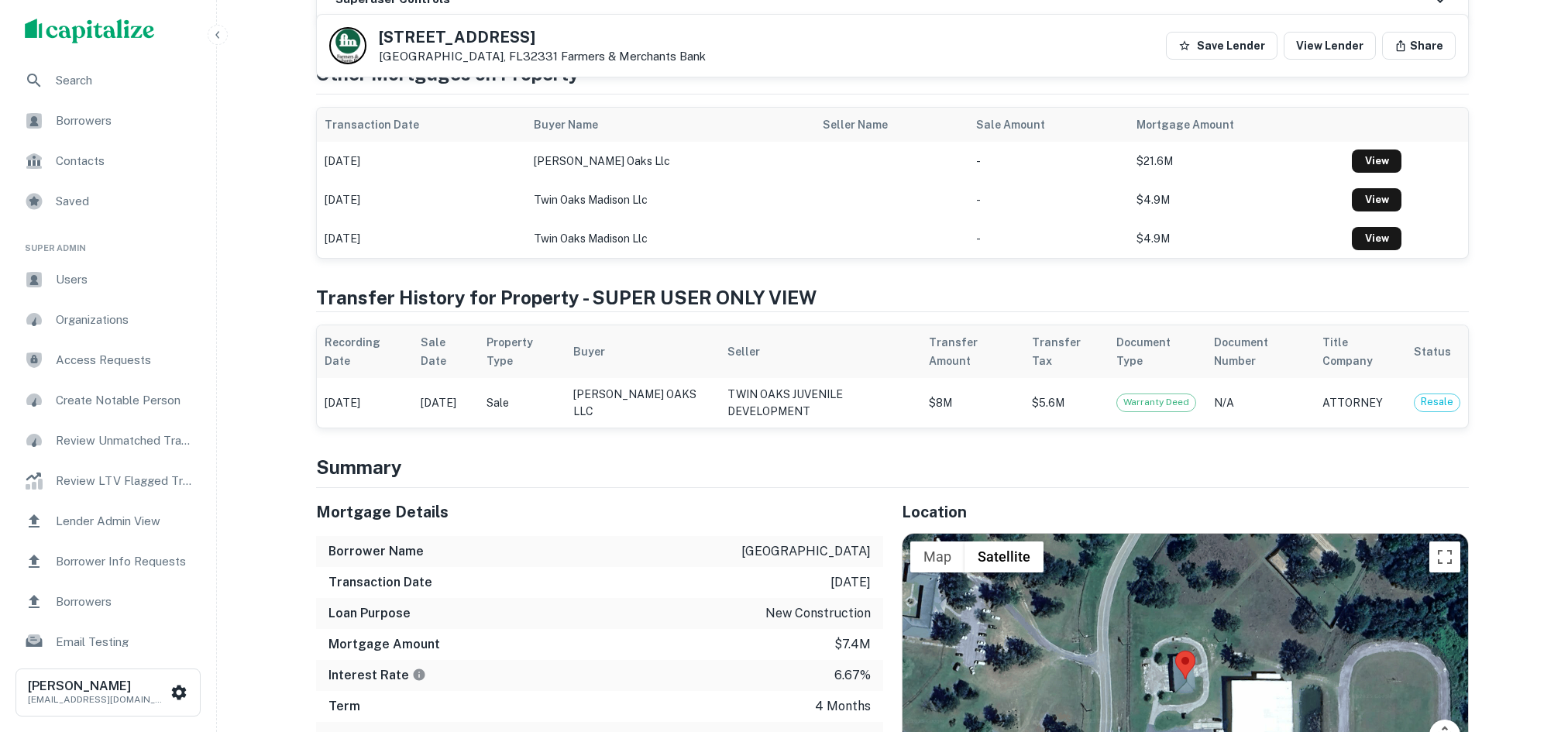
scroll to position [664, 0]
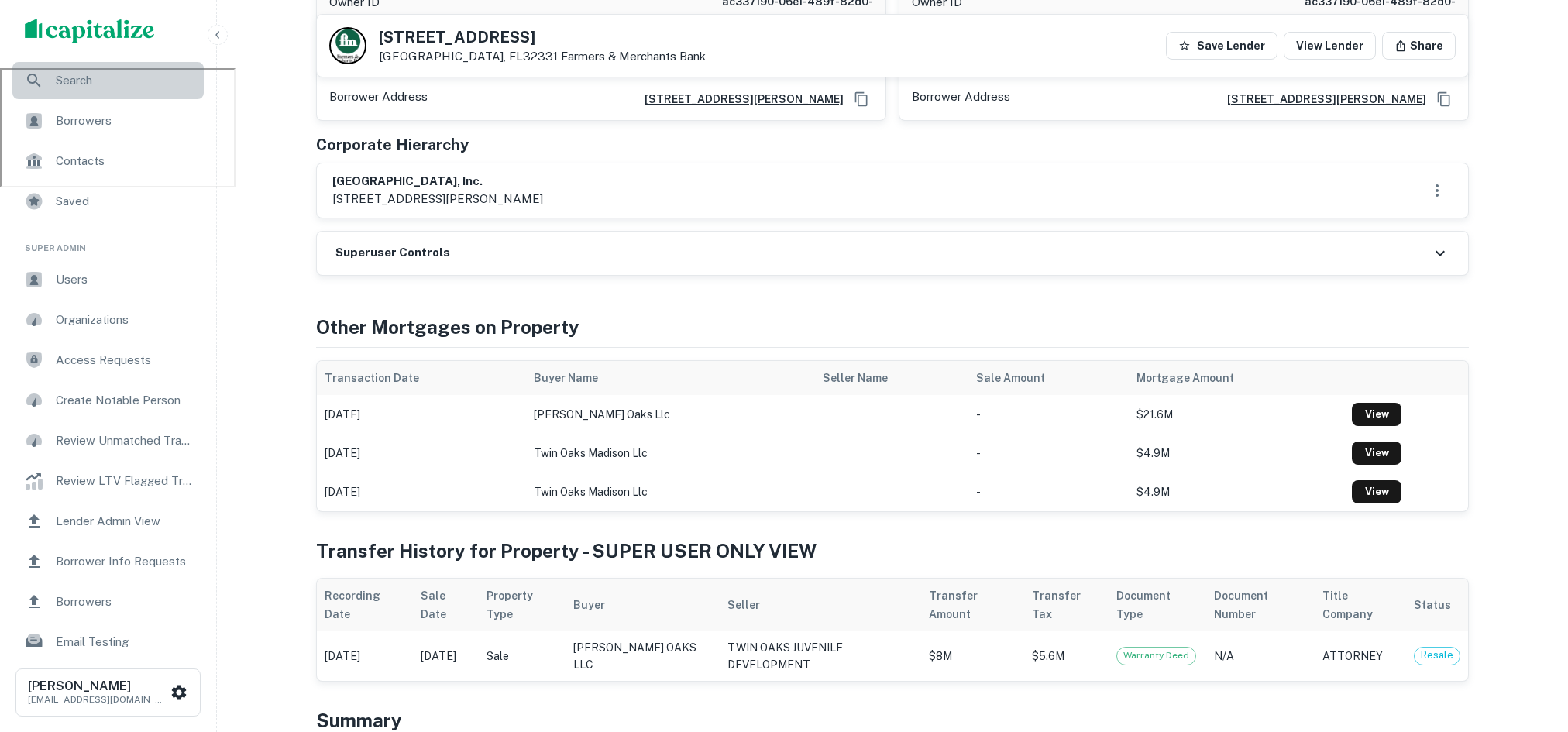
click at [128, 83] on span "Search" at bounding box center [124, 81] width 139 height 18
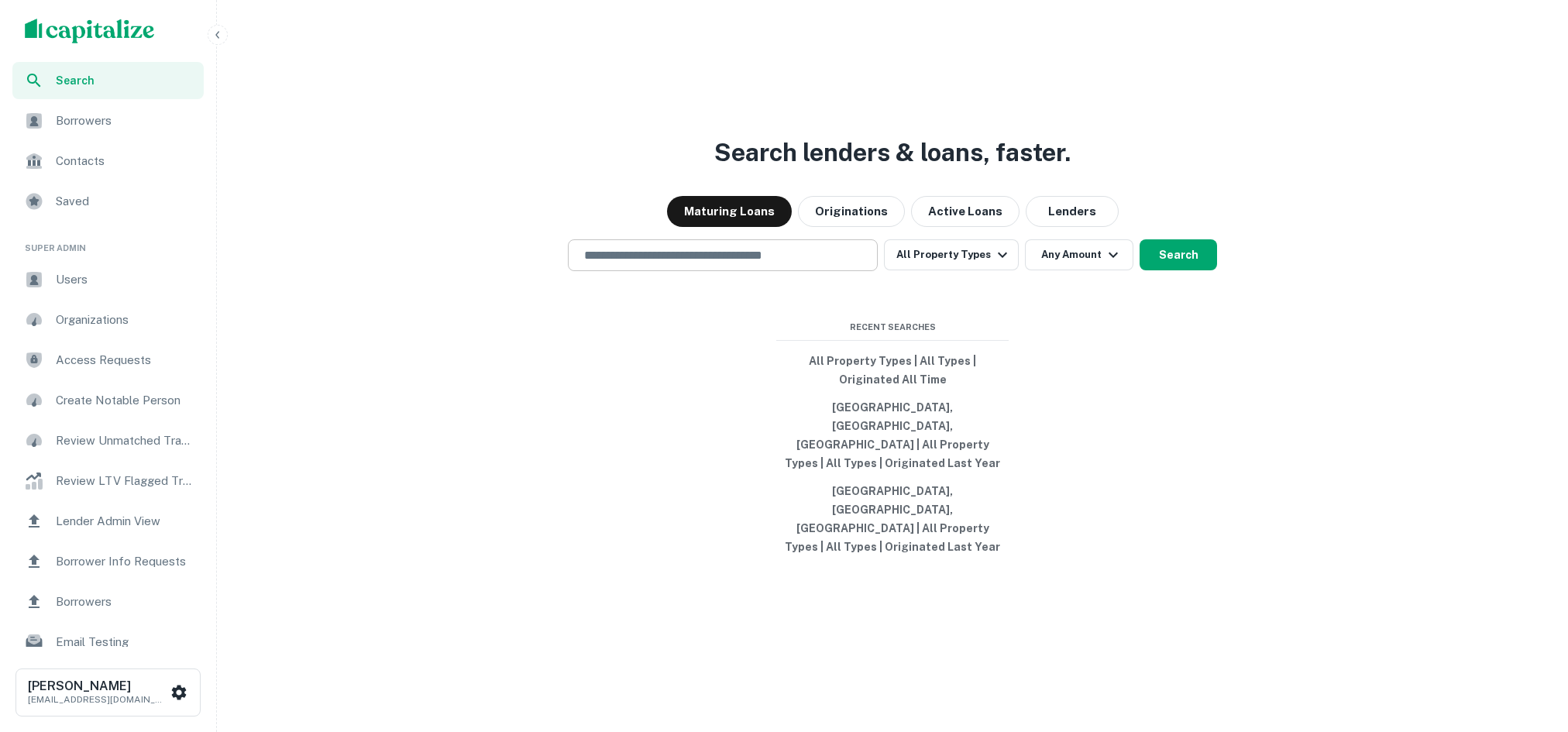
click at [696, 271] on div "​" at bounding box center [723, 255] width 310 height 32
type input "*"
type input "**********"
click at [993, 270] on button "All Property Types" at bounding box center [951, 255] width 135 height 31
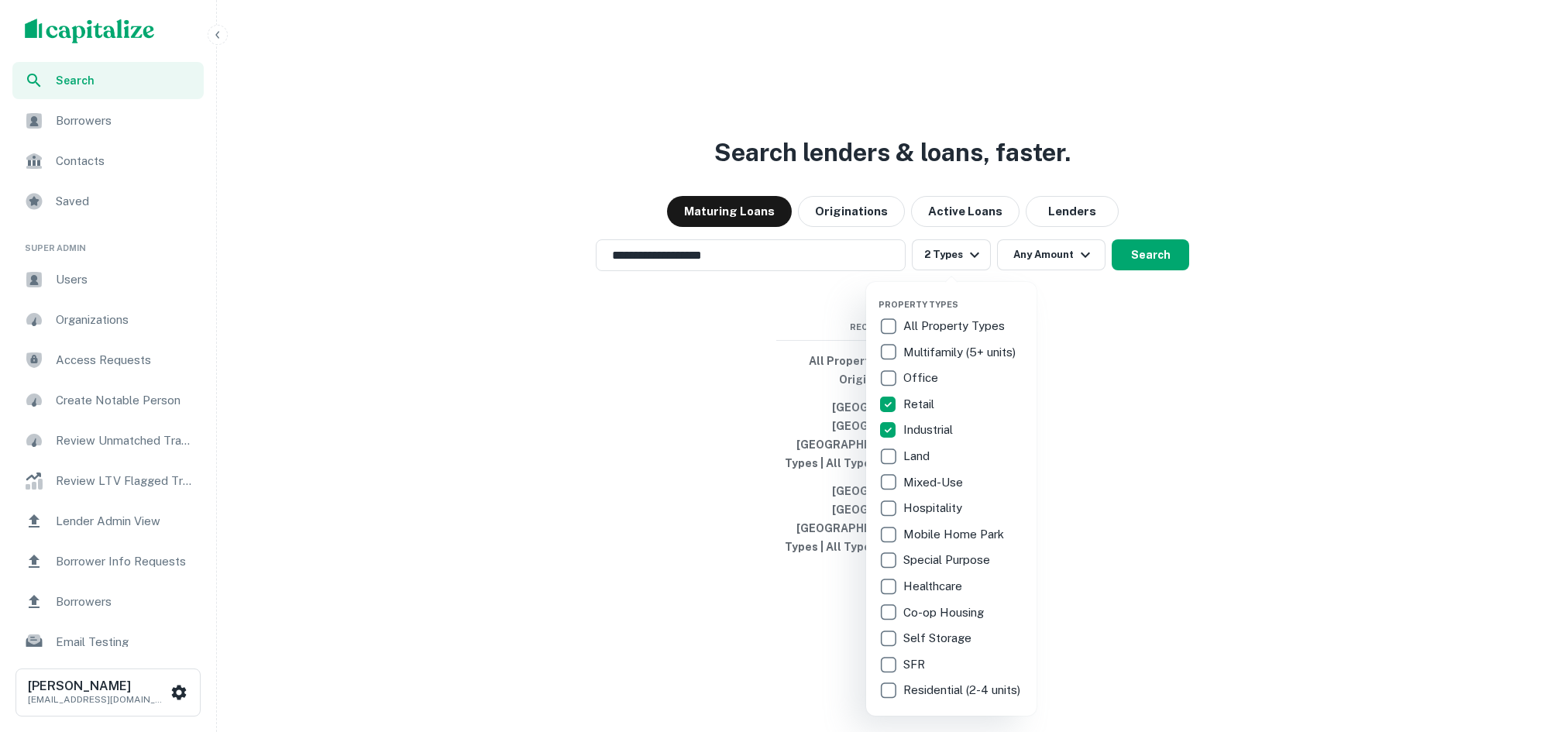
click at [1122, 294] on div at bounding box center [784, 366] width 1568 height 732
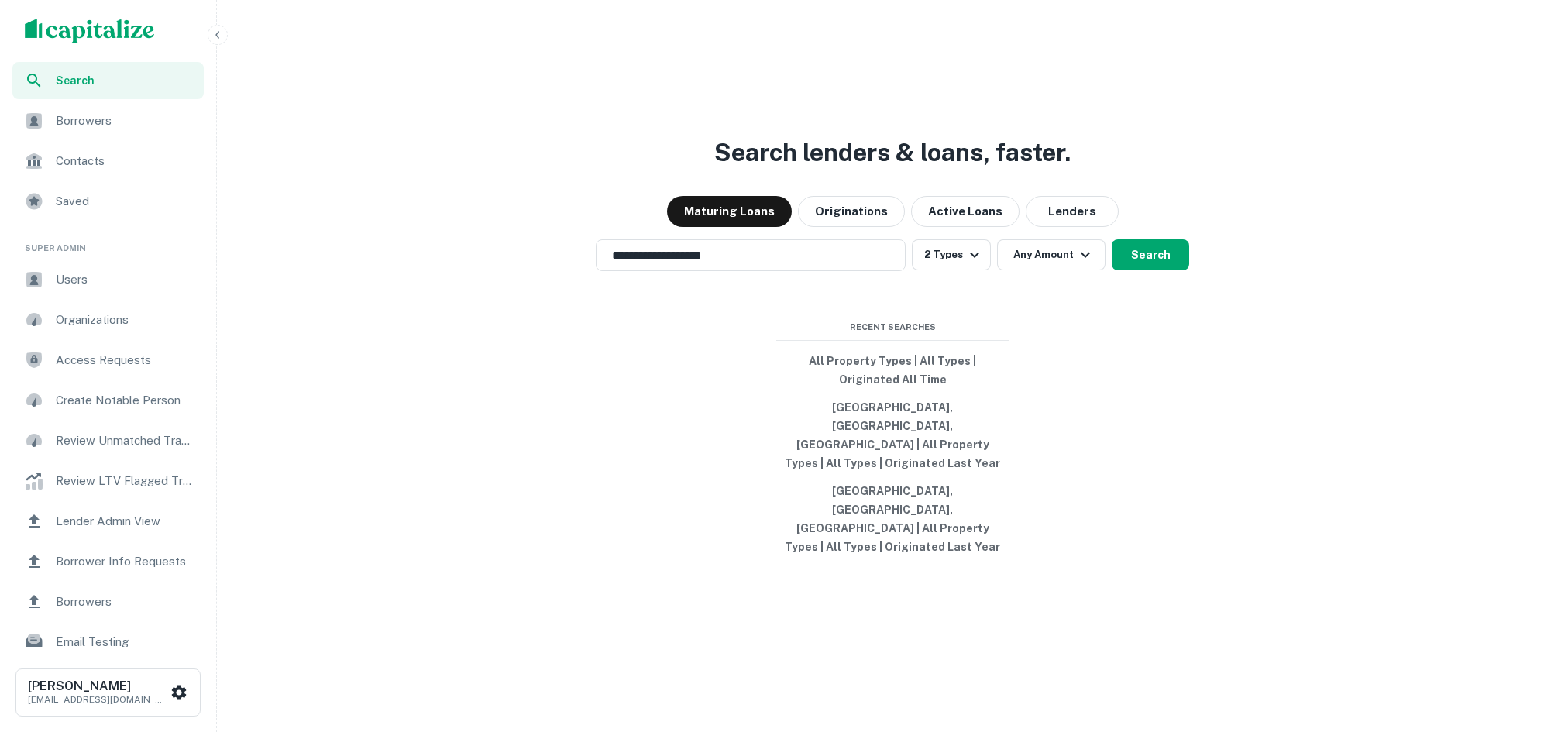
click at [1162, 270] on button "Search" at bounding box center [1150, 255] width 77 height 31
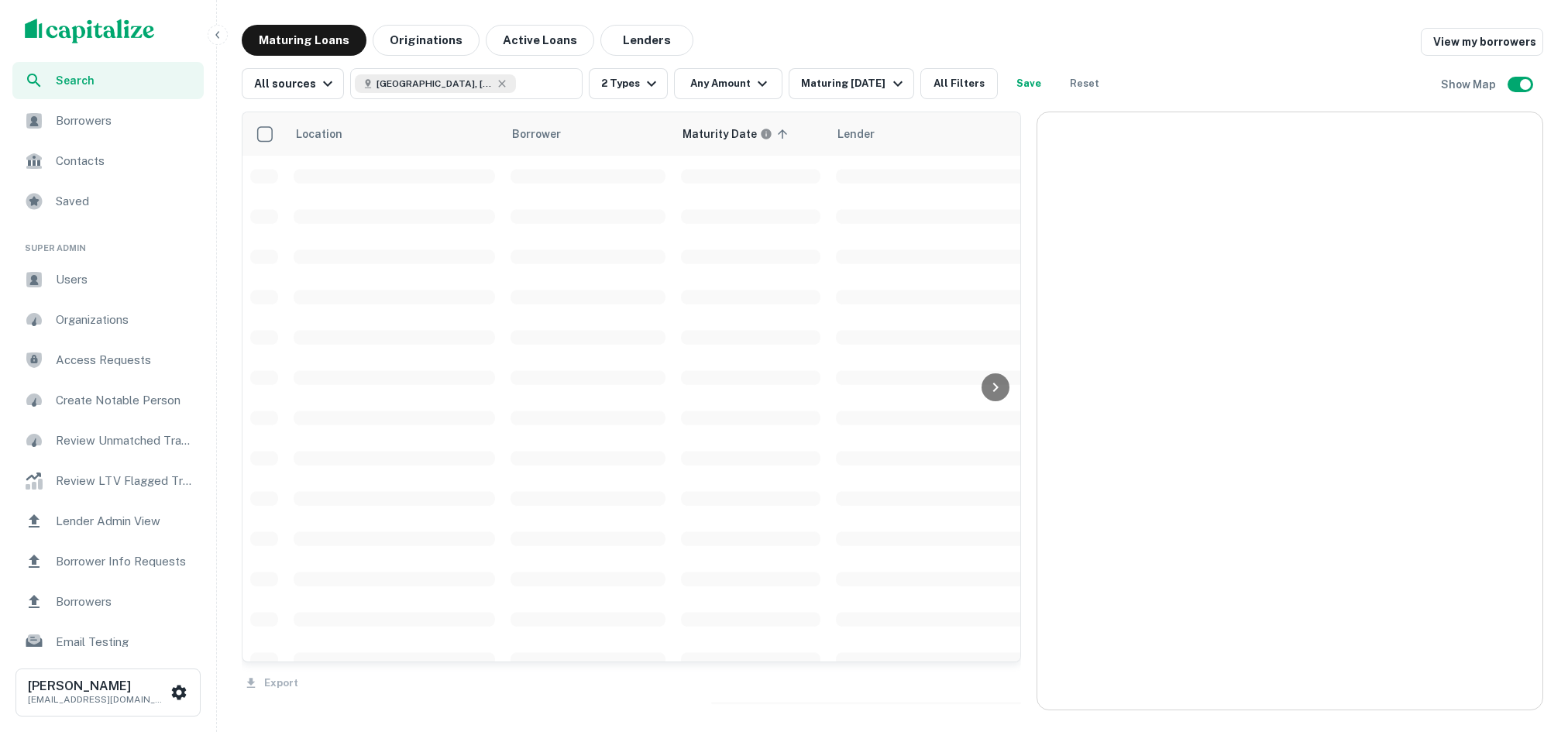
scroll to position [512, 0]
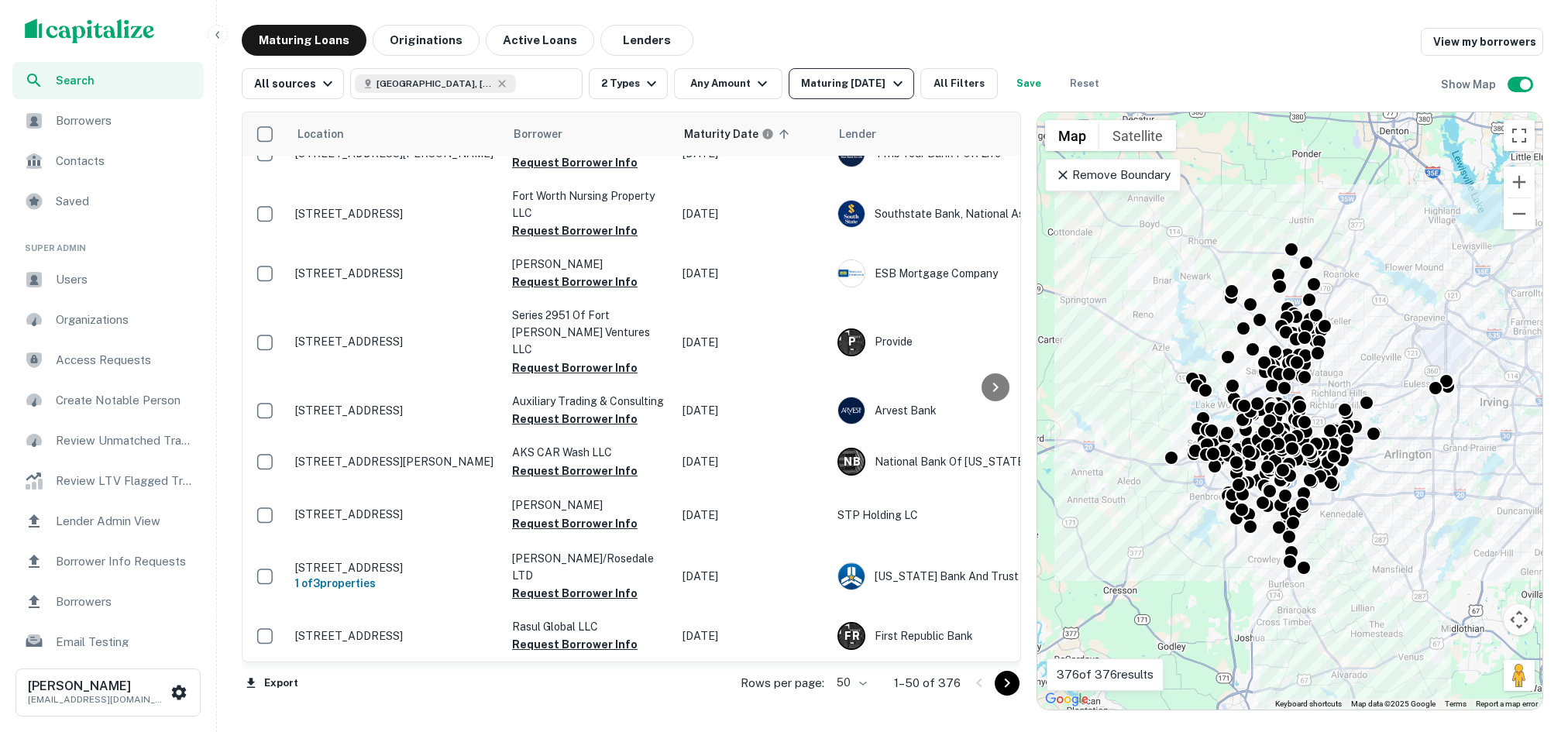
click at [889, 86] on icon "button" at bounding box center [898, 83] width 18 height 18
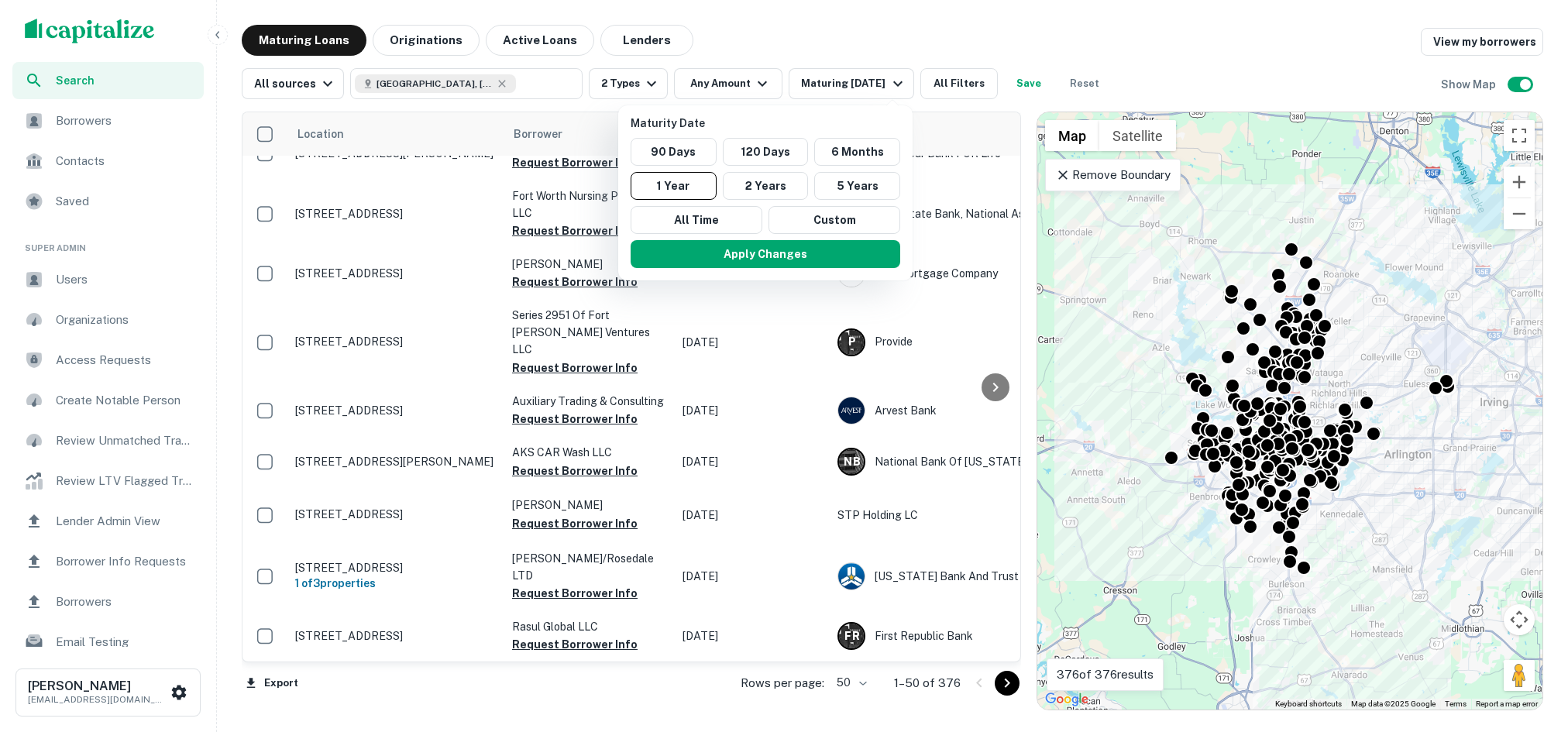
click at [919, 34] on div at bounding box center [784, 366] width 1568 height 732
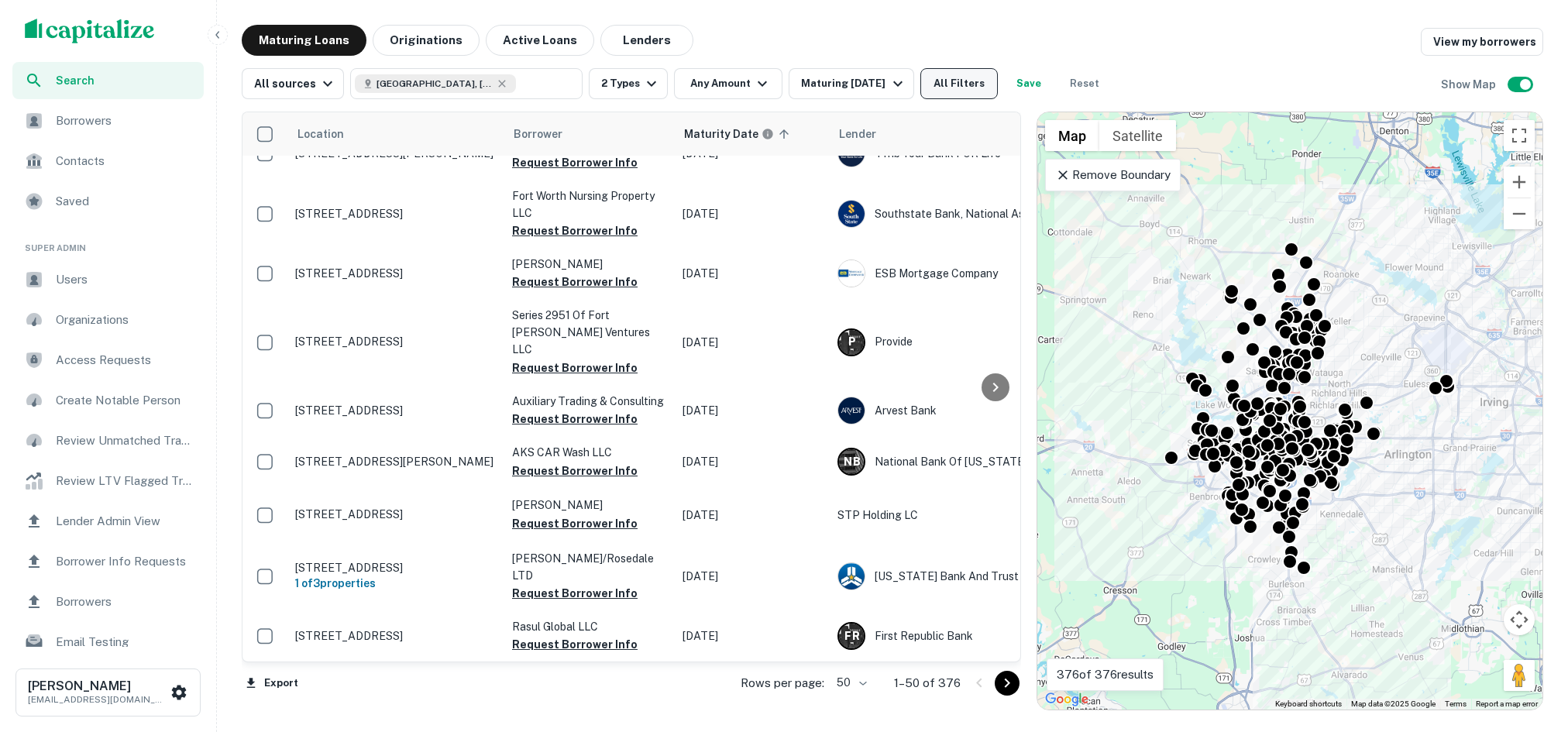
click at [945, 75] on button "All Filters" at bounding box center [959, 83] width 77 height 31
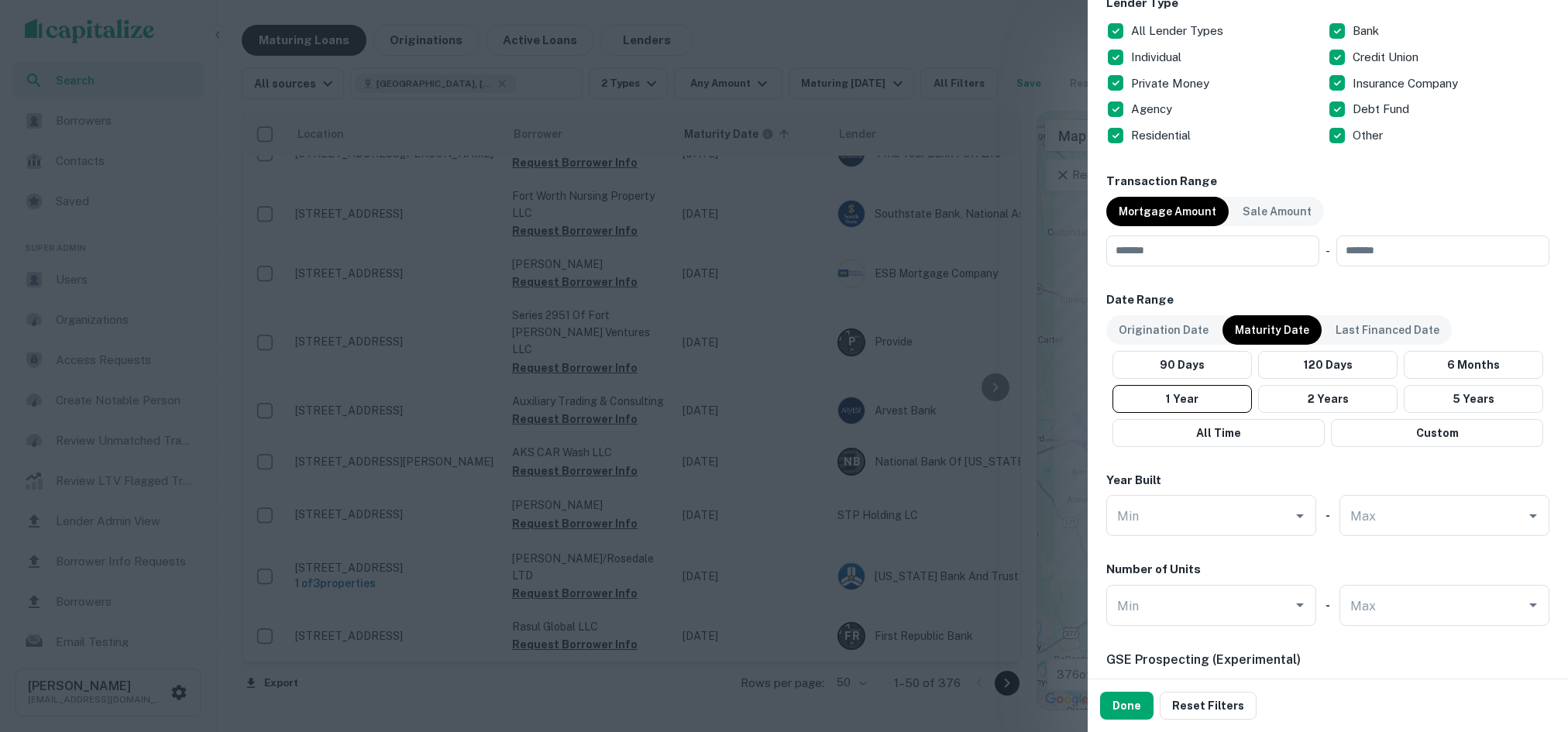
scroll to position [645, 0]
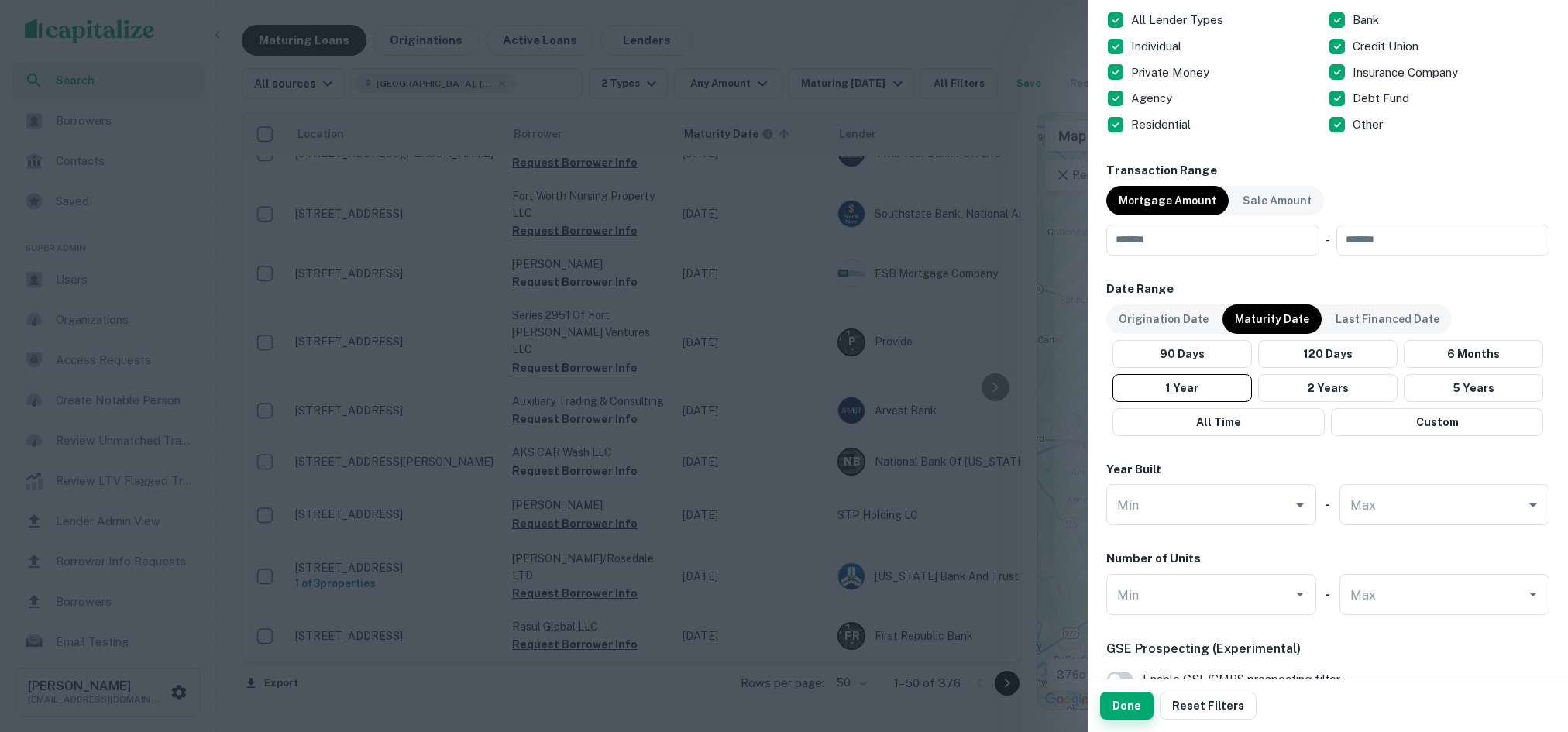
click at [1124, 707] on button "Done" at bounding box center [1126, 706] width 54 height 28
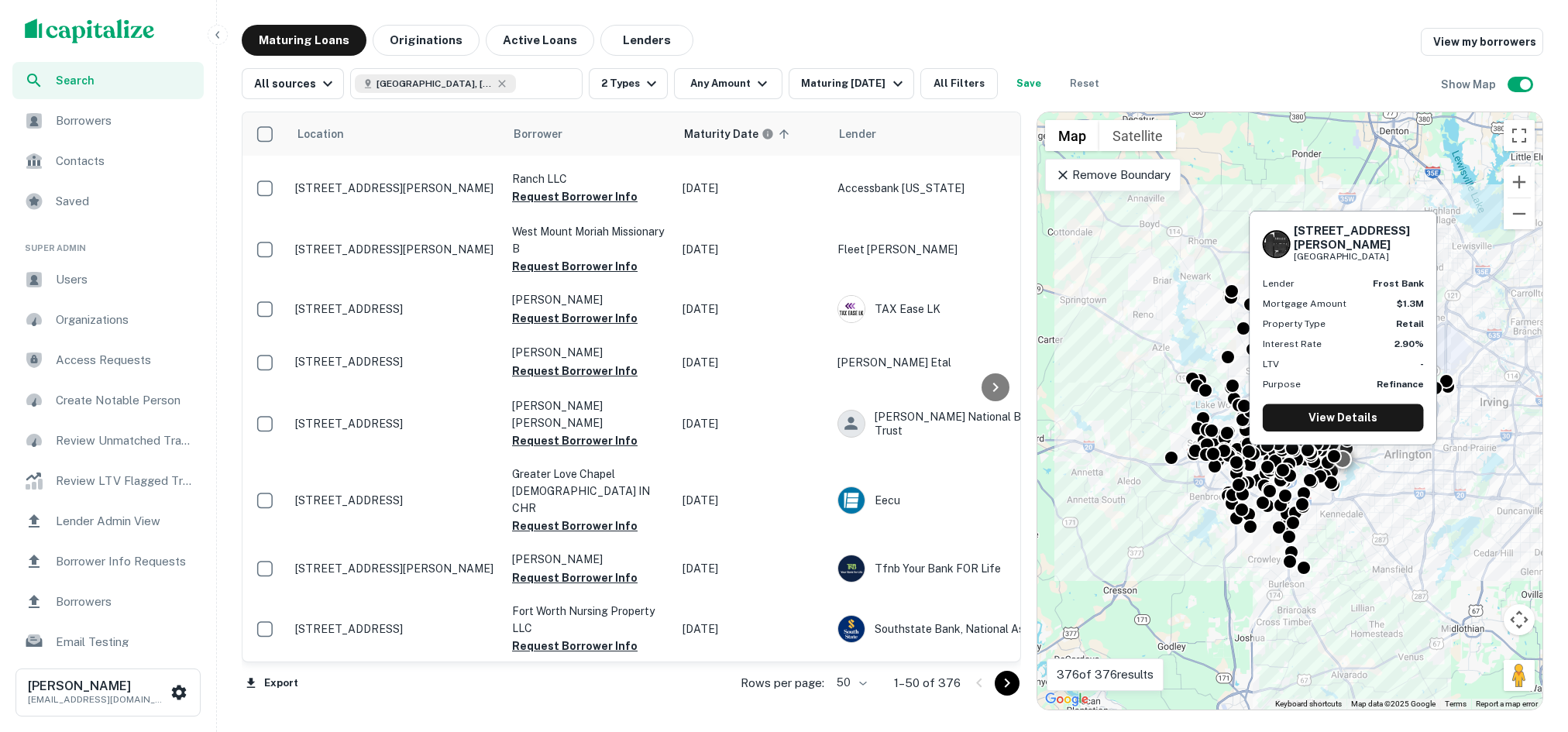
scroll to position [0, 0]
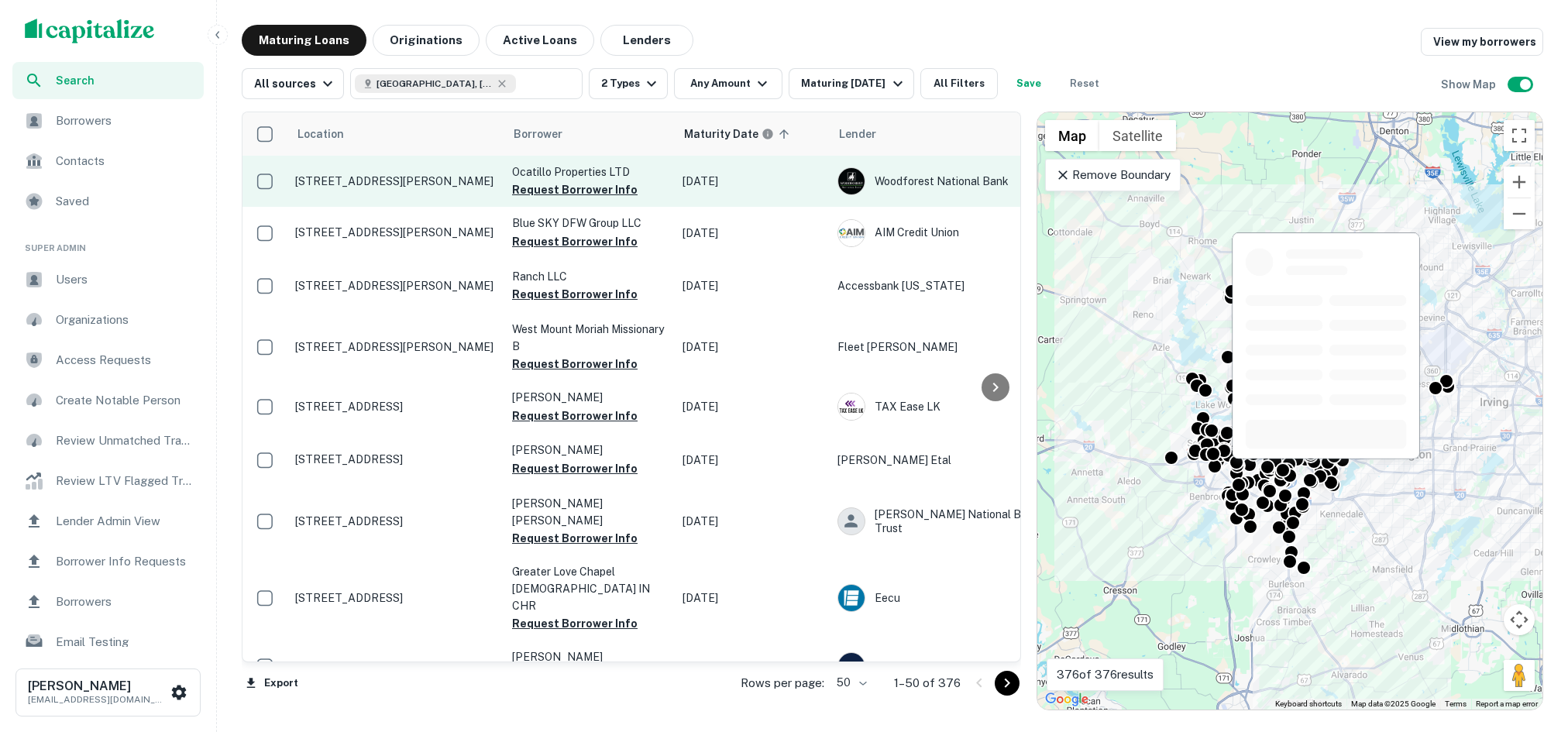
click at [427, 186] on p "[STREET_ADDRESS][PERSON_NAME]" at bounding box center [395, 181] width 201 height 14
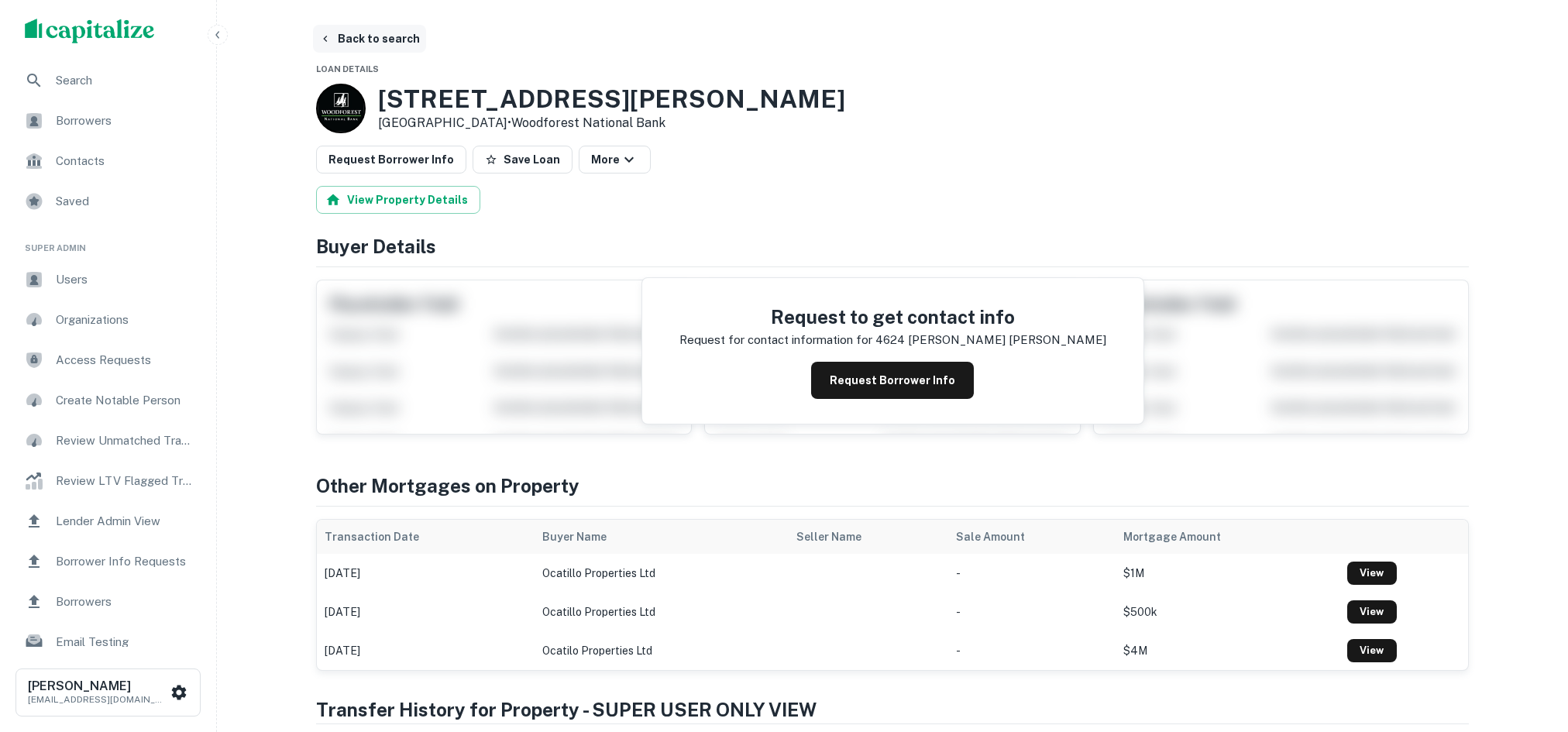
click at [380, 30] on button "Back to search" at bounding box center [369, 38] width 113 height 28
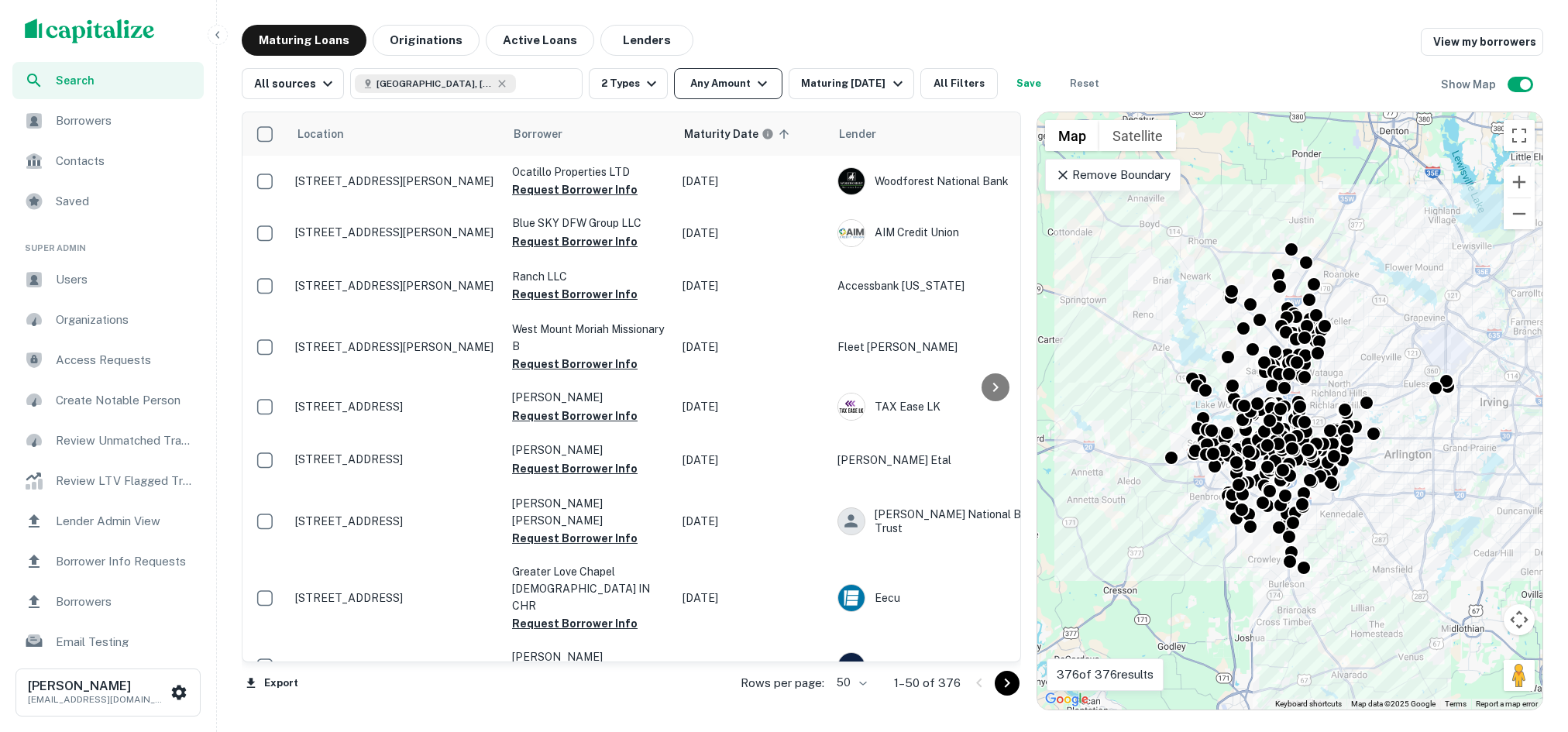
click at [757, 83] on icon "button" at bounding box center [762, 84] width 9 height 5
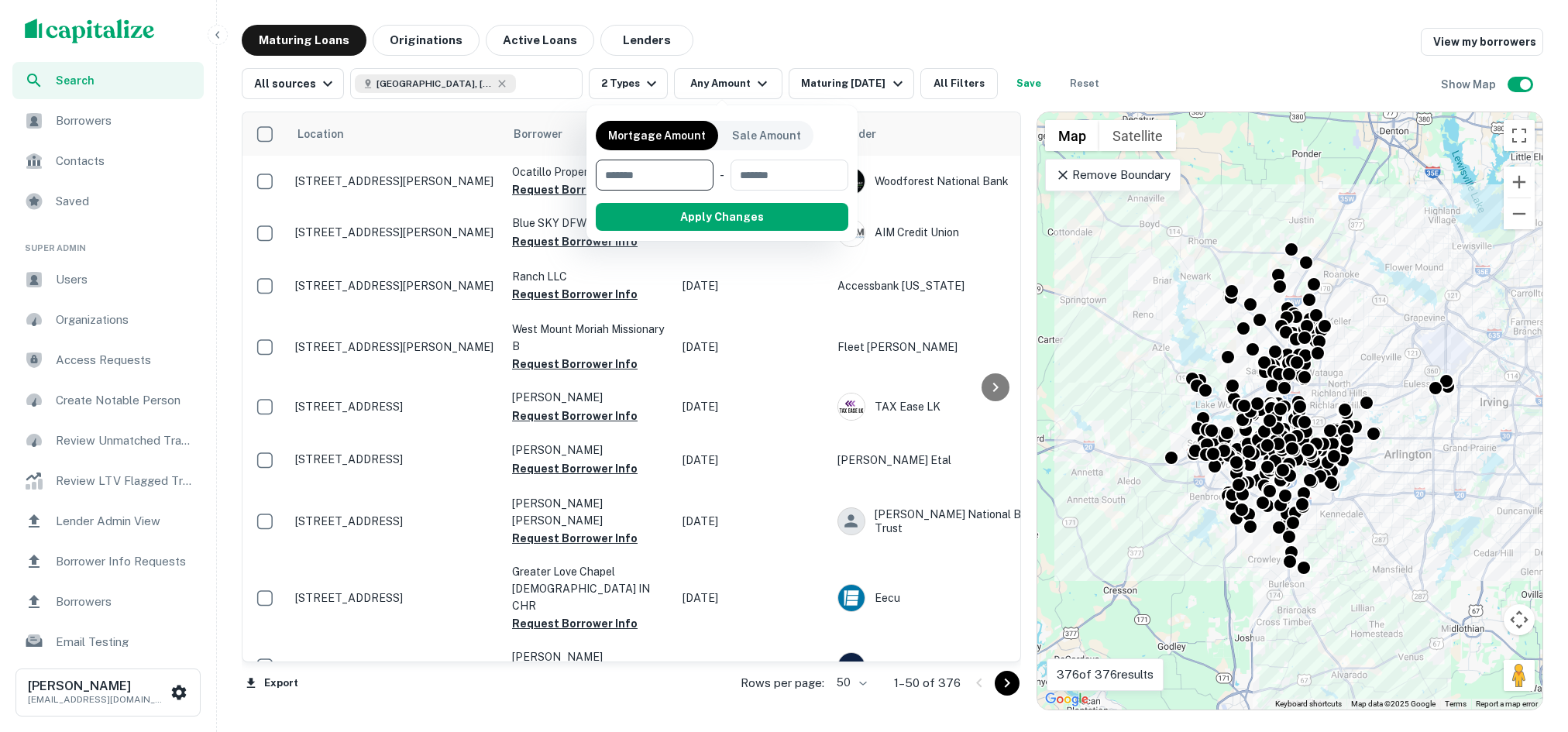
click at [650, 87] on div at bounding box center [784, 366] width 1568 height 732
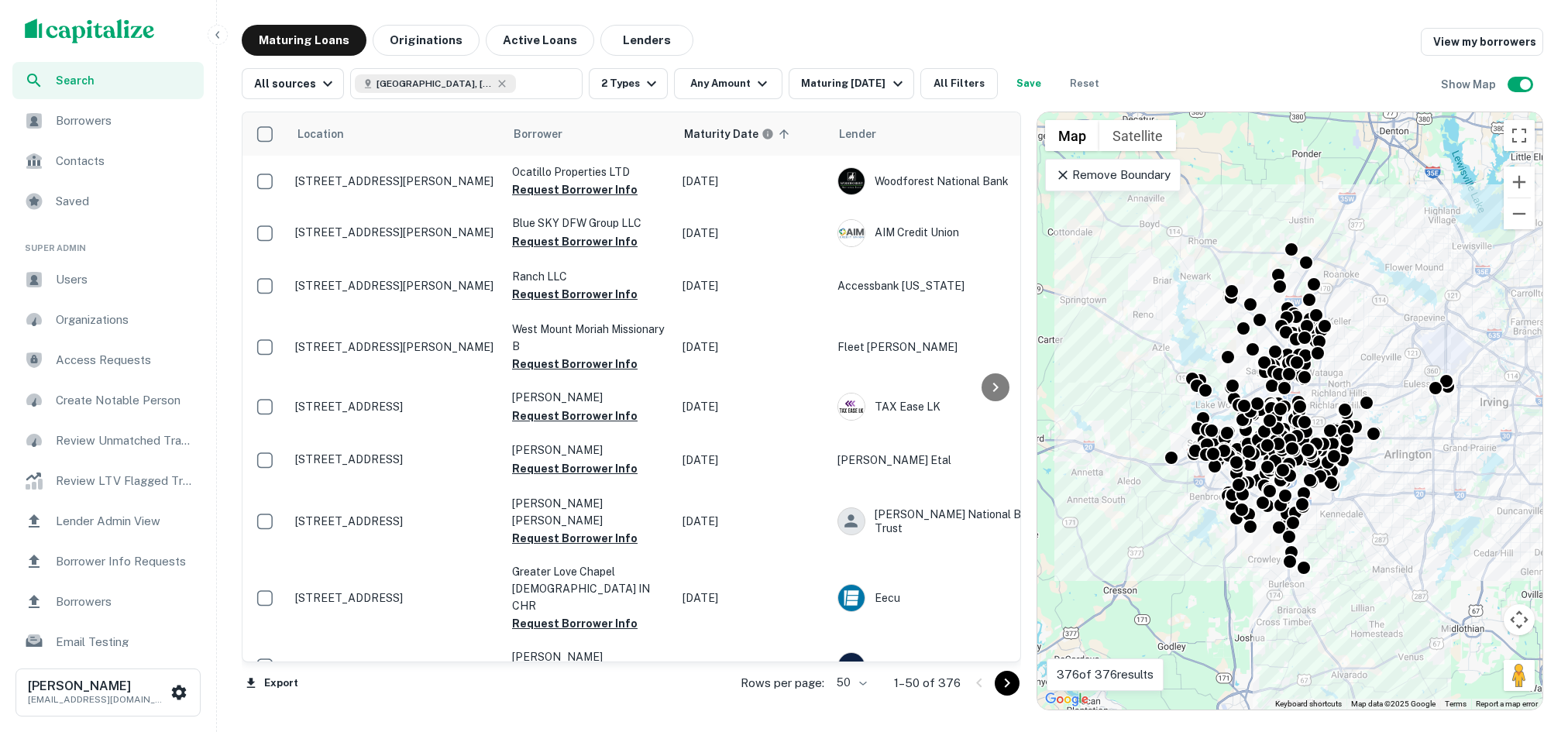
click at [642, 85] on icon "button" at bounding box center [651, 83] width 18 height 18
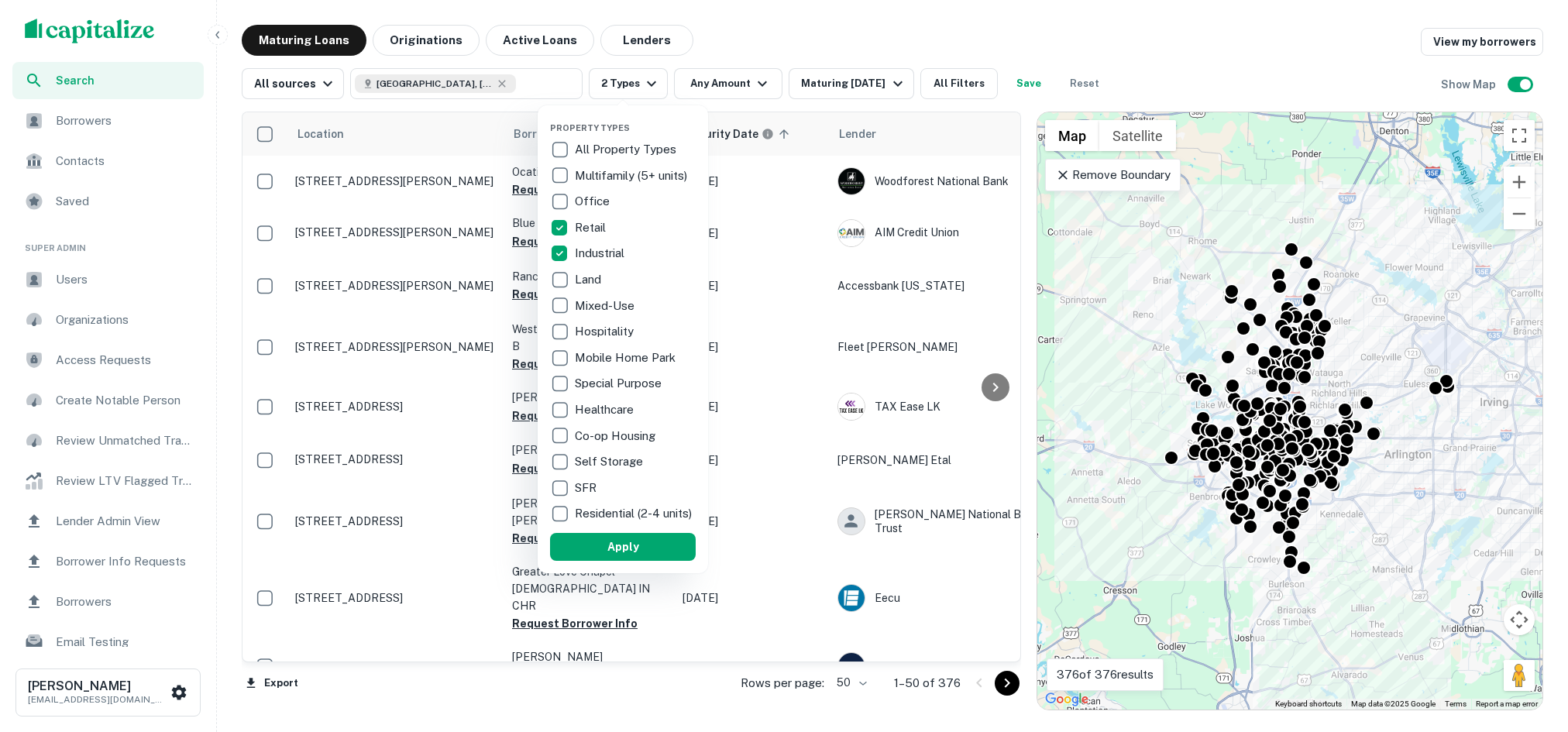
click at [840, 44] on div at bounding box center [784, 366] width 1568 height 732
